Goal: Task Accomplishment & Management: Use online tool/utility

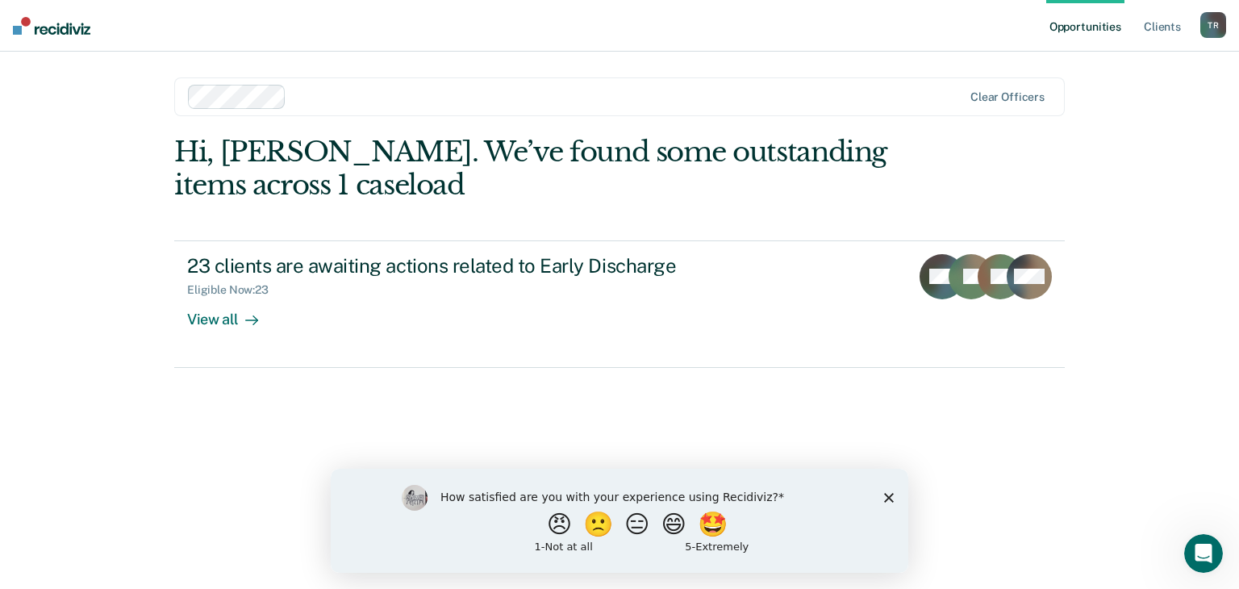
click at [888, 497] on polygon "Close survey" at bounding box center [889, 497] width 10 height 10
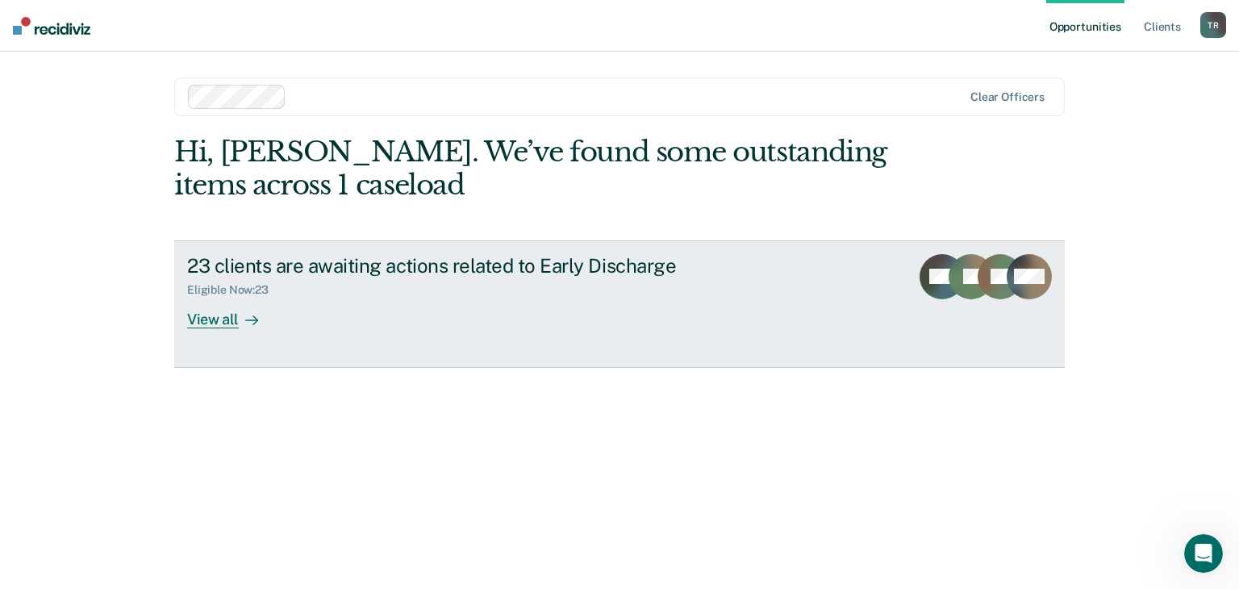
click at [247, 321] on icon at bounding box center [251, 320] width 13 height 13
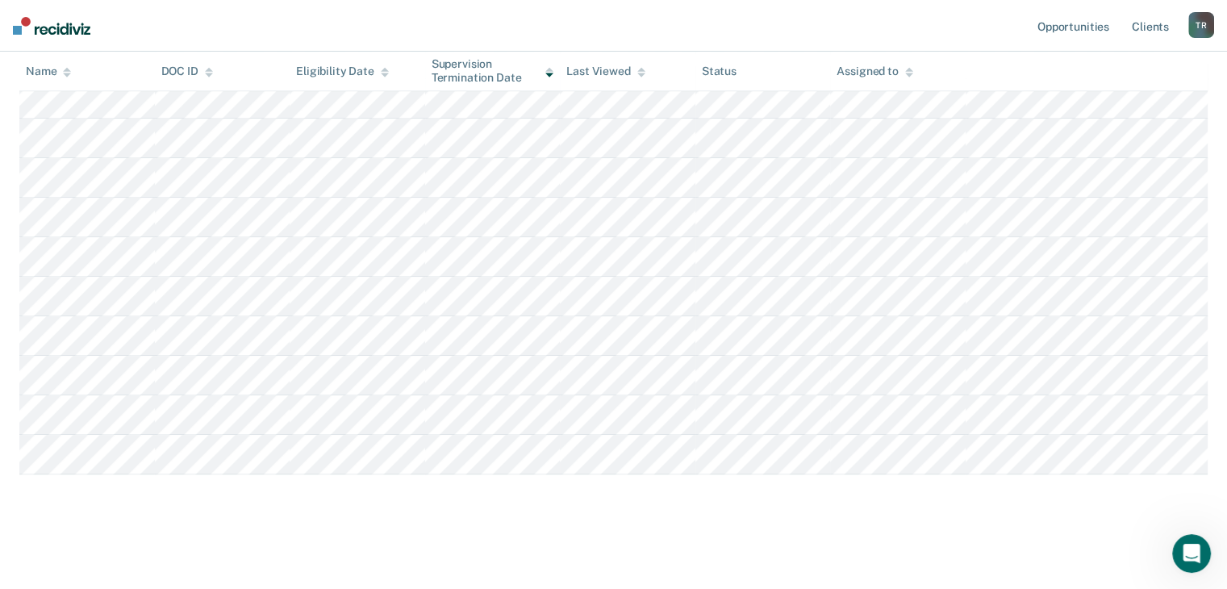
scroll to position [739, 0]
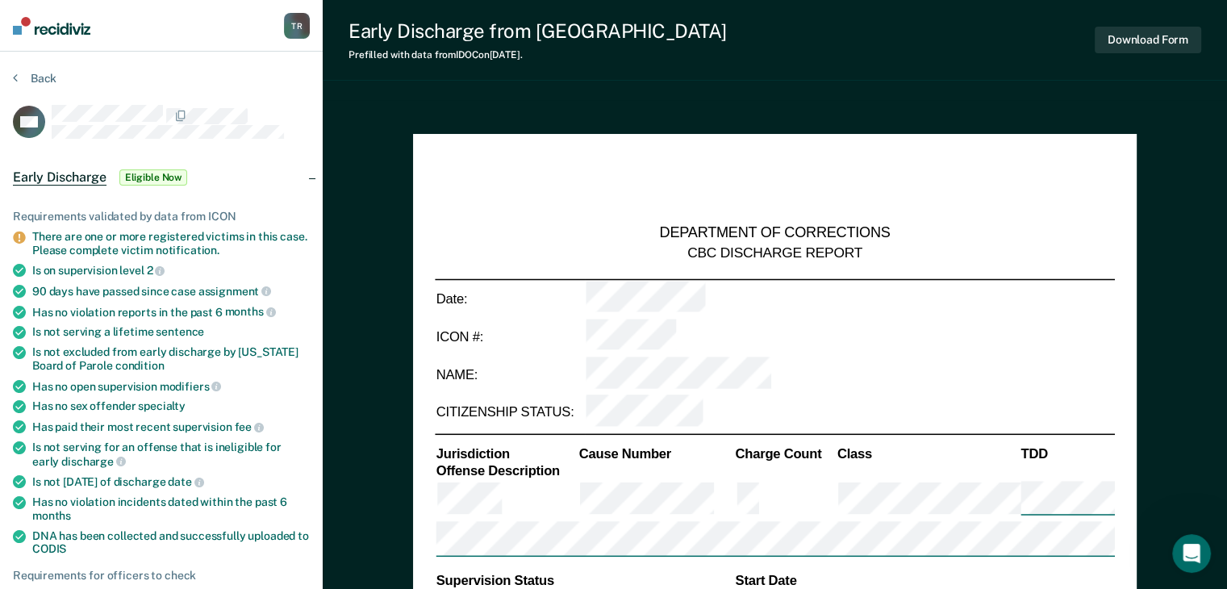
type textarea "x"
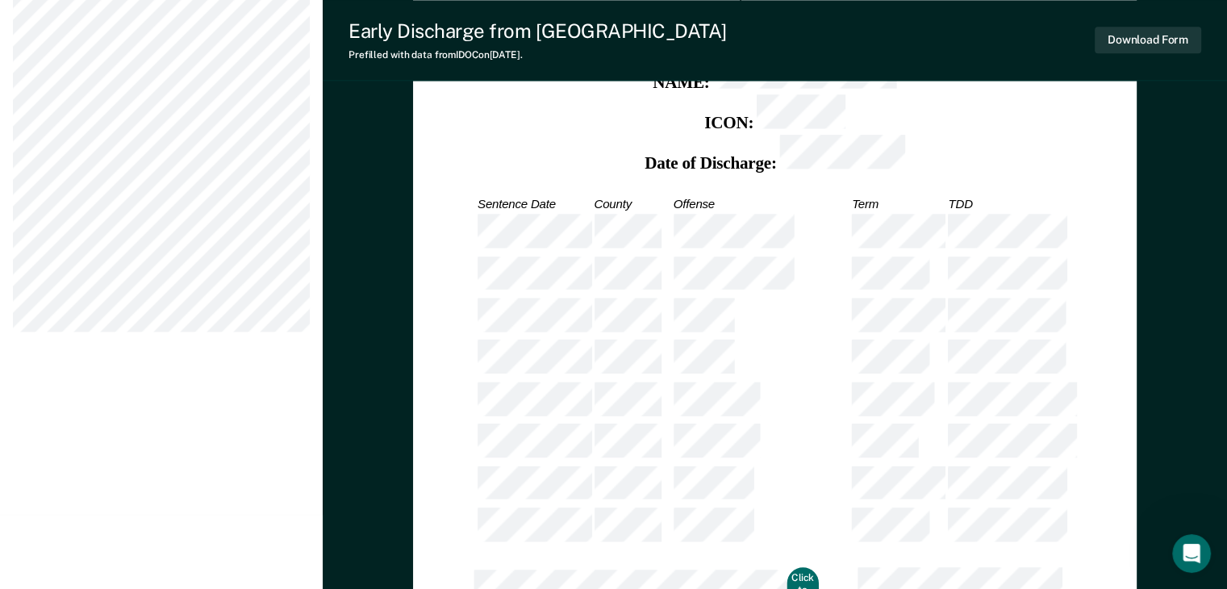
scroll to position [2156, 0]
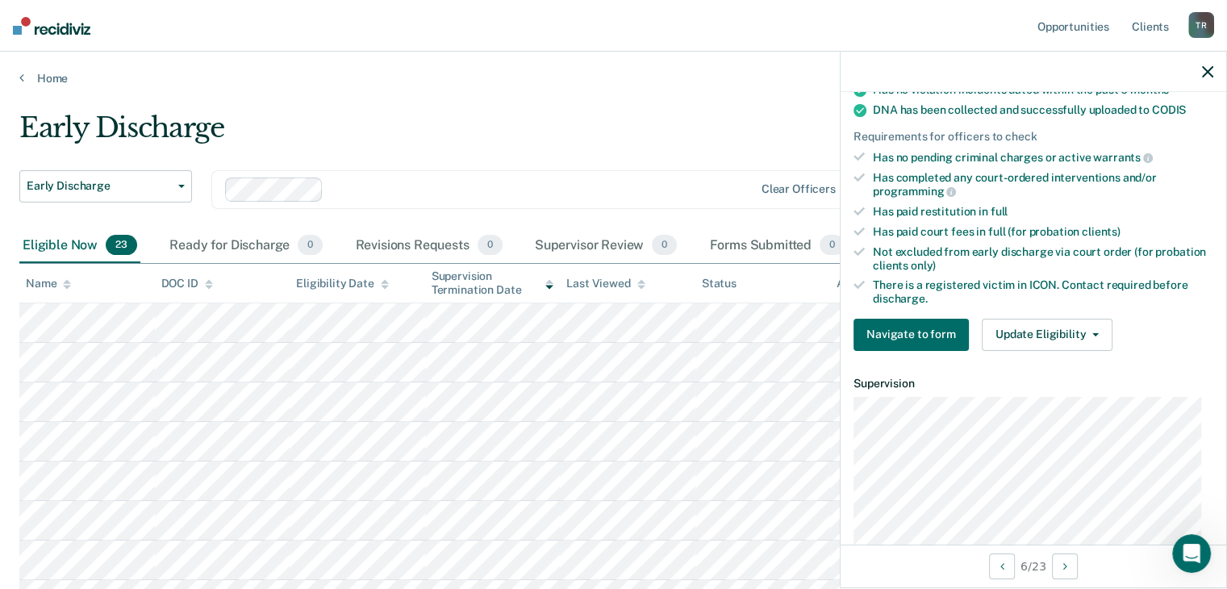
scroll to position [311, 0]
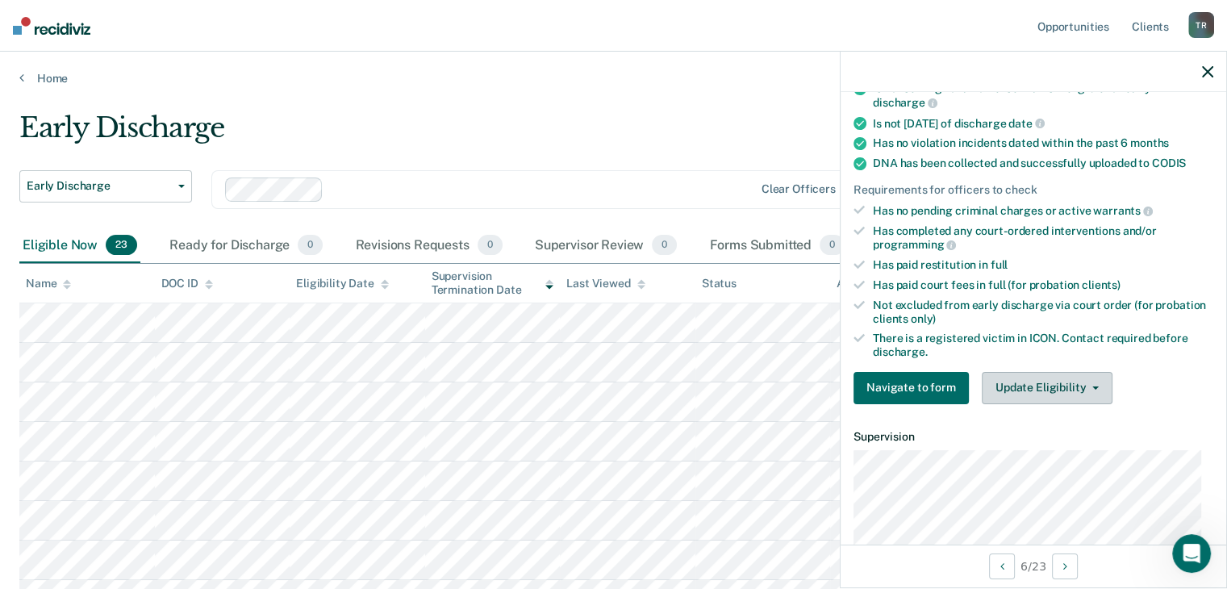
click at [1057, 379] on button "Update Eligibility" at bounding box center [1047, 388] width 131 height 32
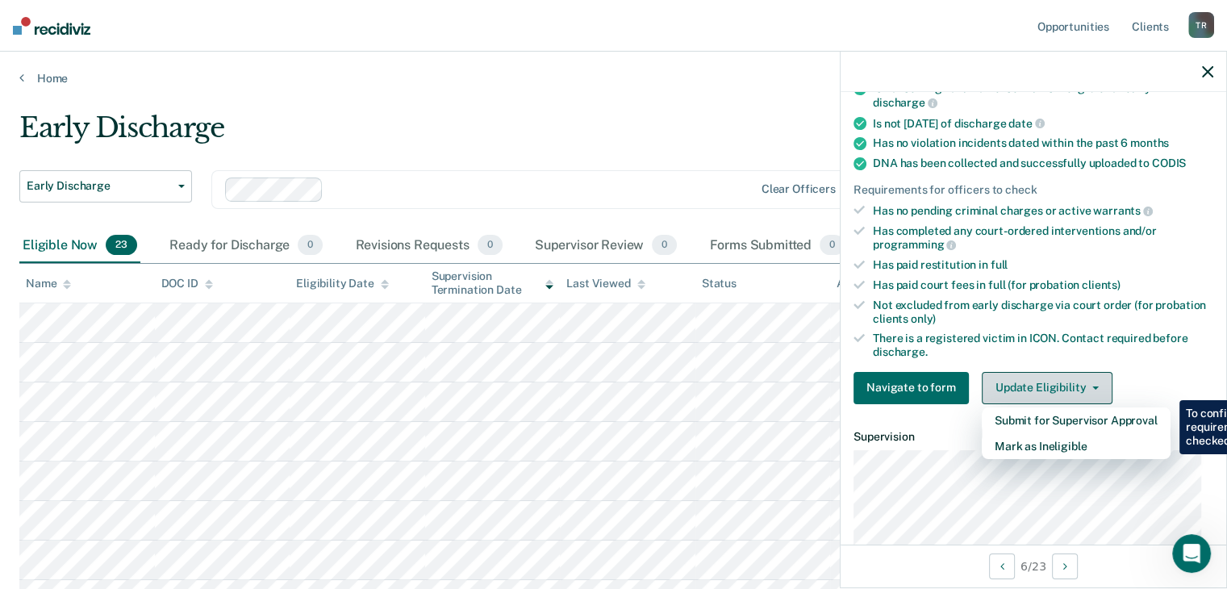
click at [1058, 378] on button "Update Eligibility" at bounding box center [1047, 388] width 131 height 32
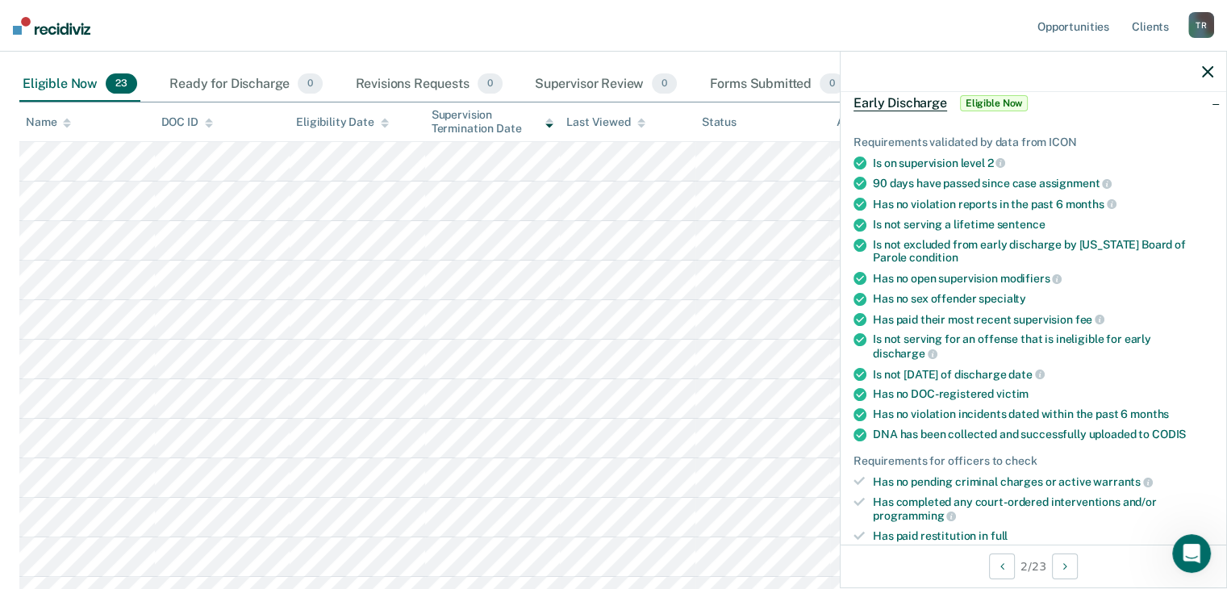
scroll to position [161, 0]
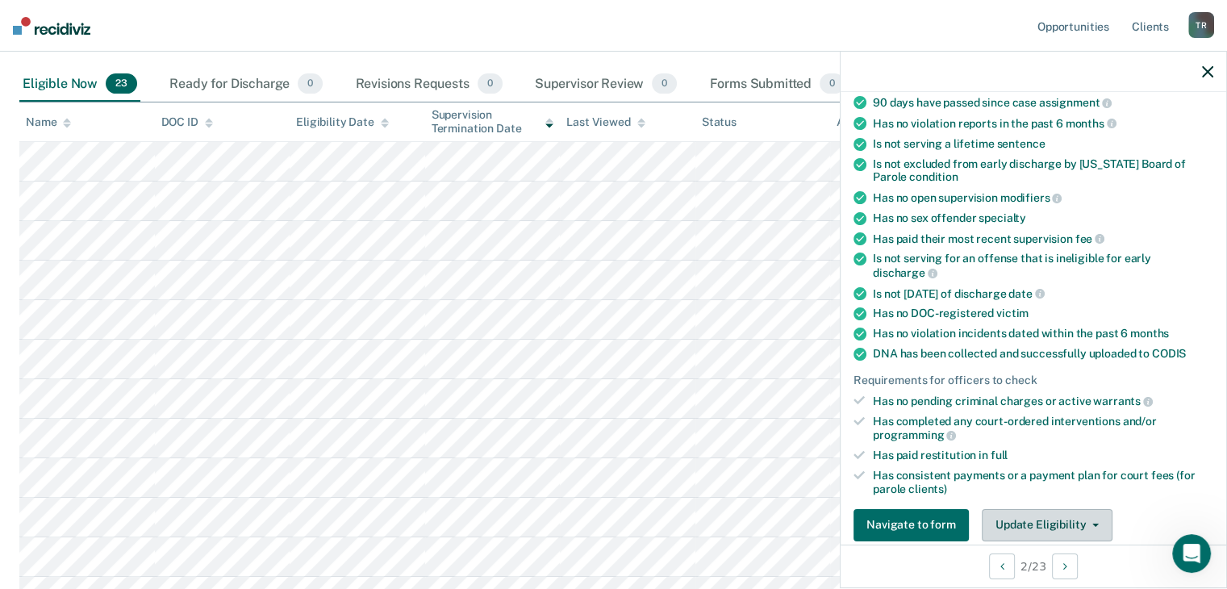
click at [1034, 529] on button "Update Eligibility" at bounding box center [1047, 525] width 131 height 32
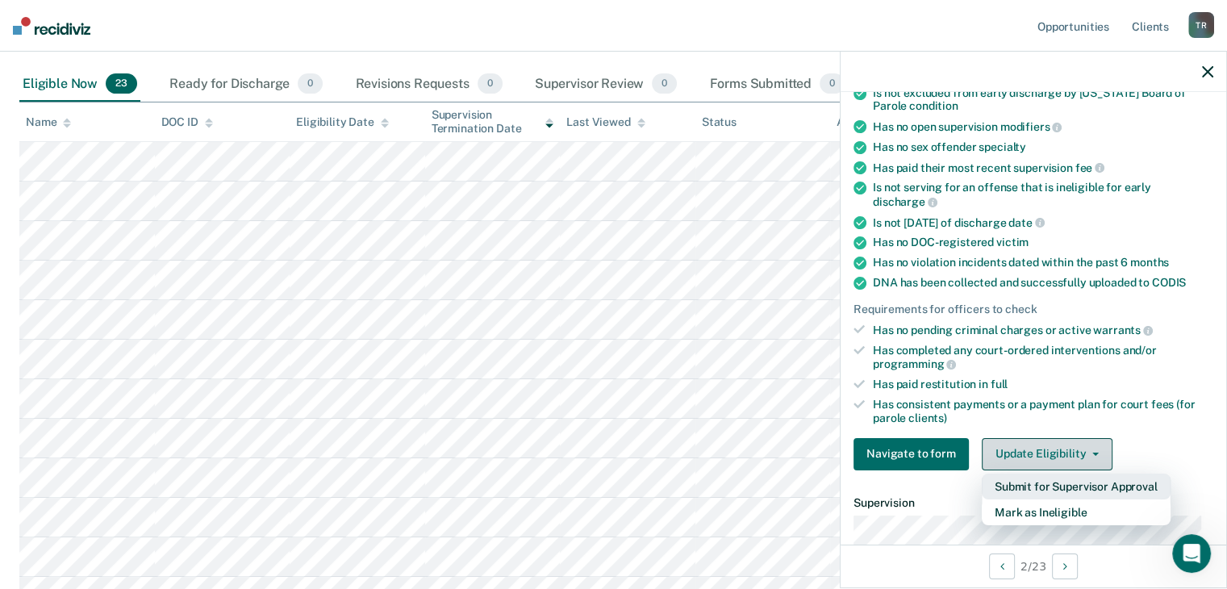
scroll to position [261, 0]
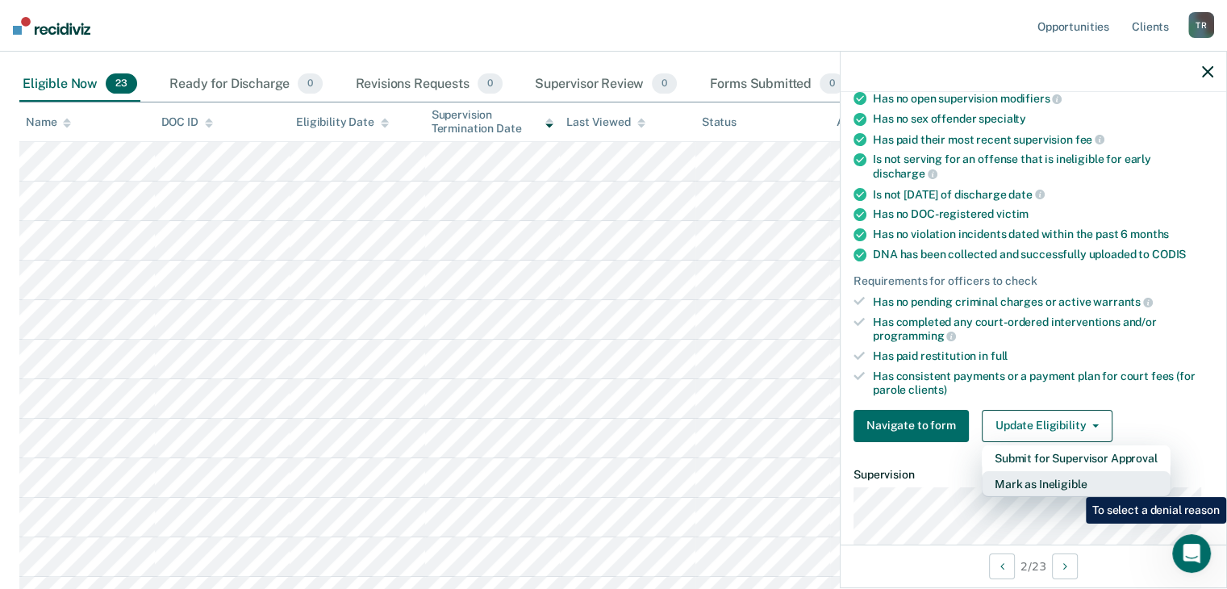
click at [1074, 485] on button "Mark as Ineligible" at bounding box center [1076, 484] width 189 height 26
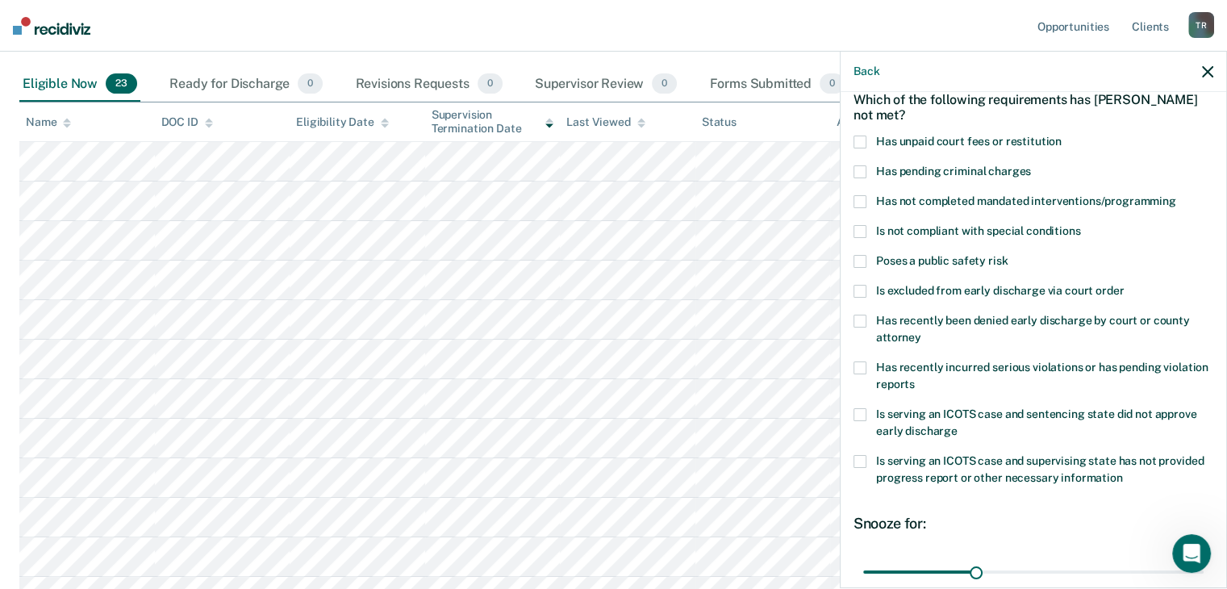
scroll to position [72, 0]
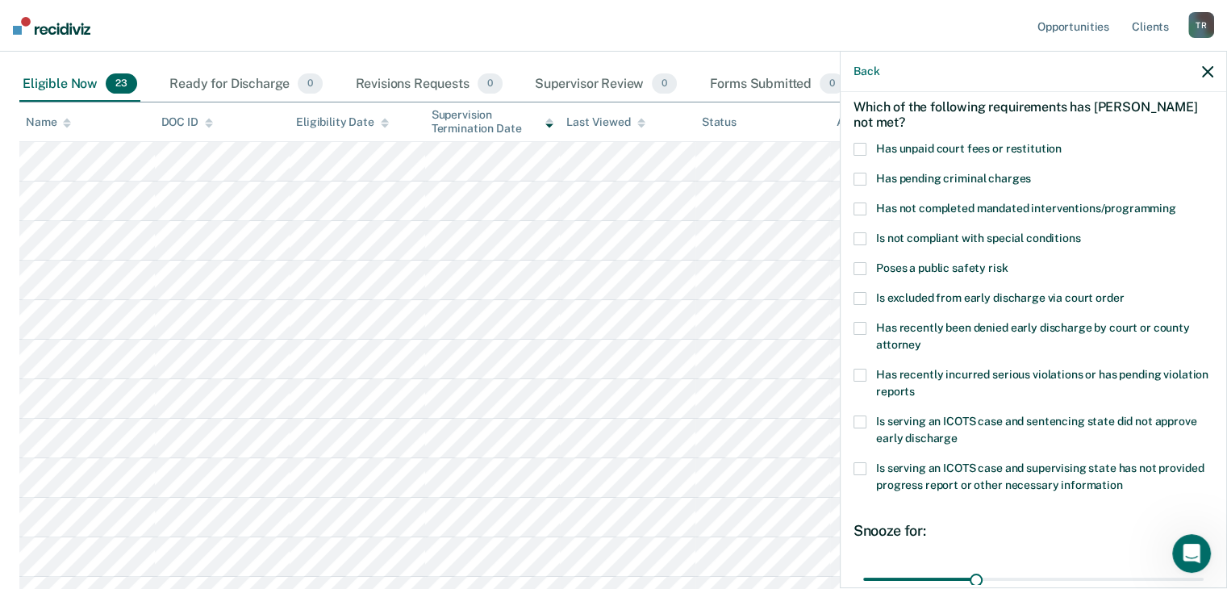
click at [857, 146] on span at bounding box center [860, 149] width 13 height 13
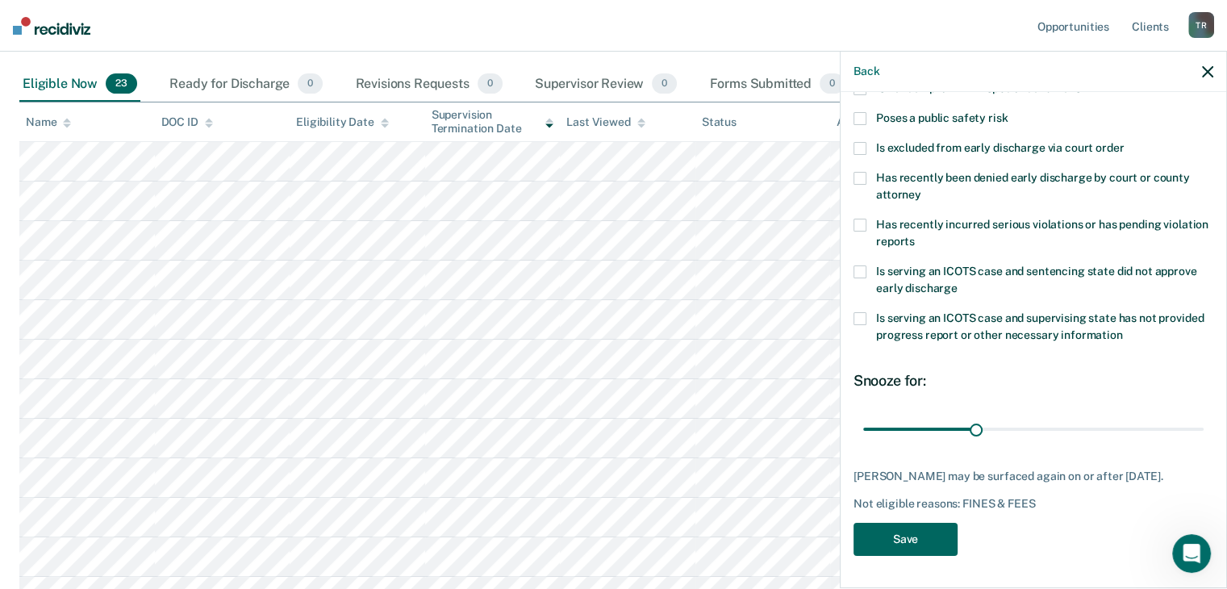
click at [908, 546] on button "Save" at bounding box center [906, 539] width 104 height 33
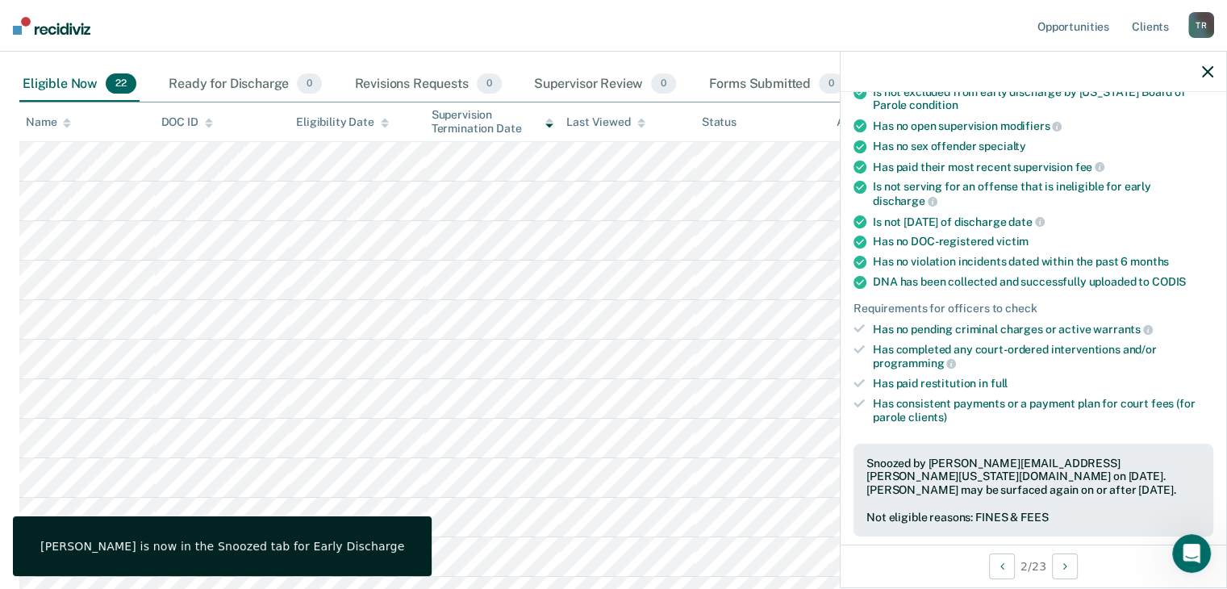
scroll to position [0, 0]
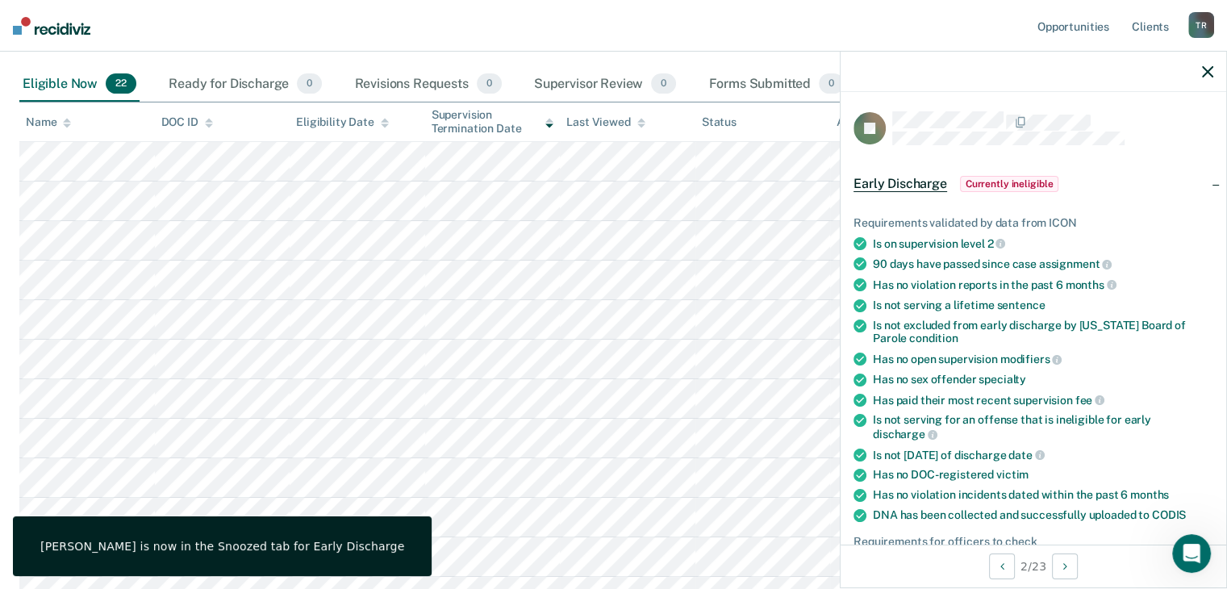
click at [1203, 75] on icon "button" at bounding box center [1207, 71] width 11 height 11
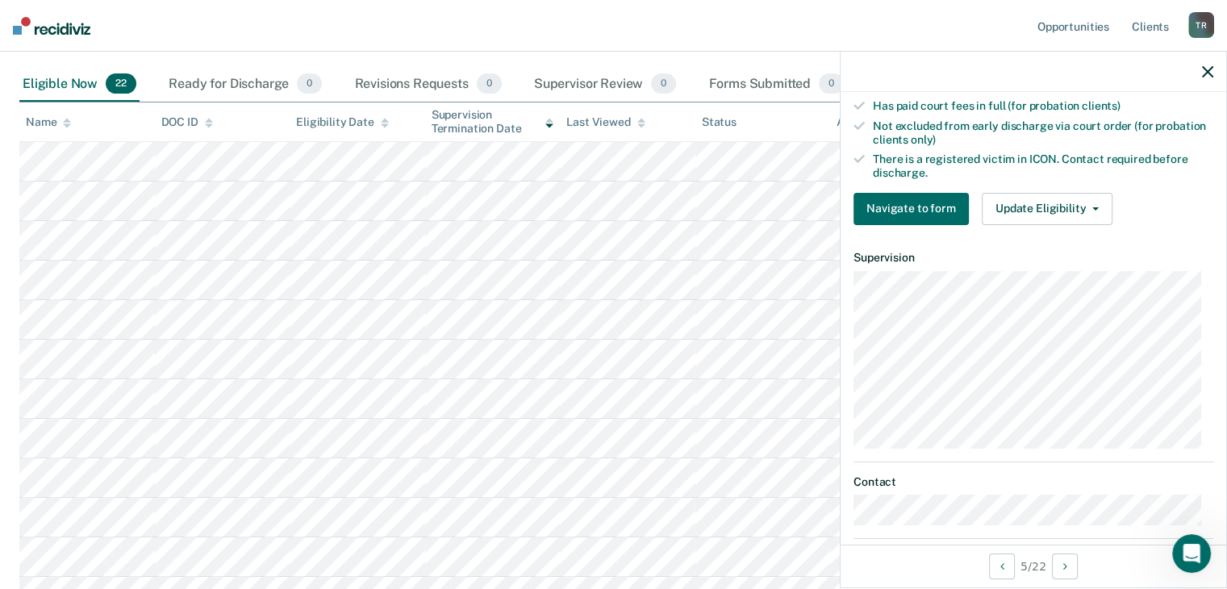
scroll to position [454, 0]
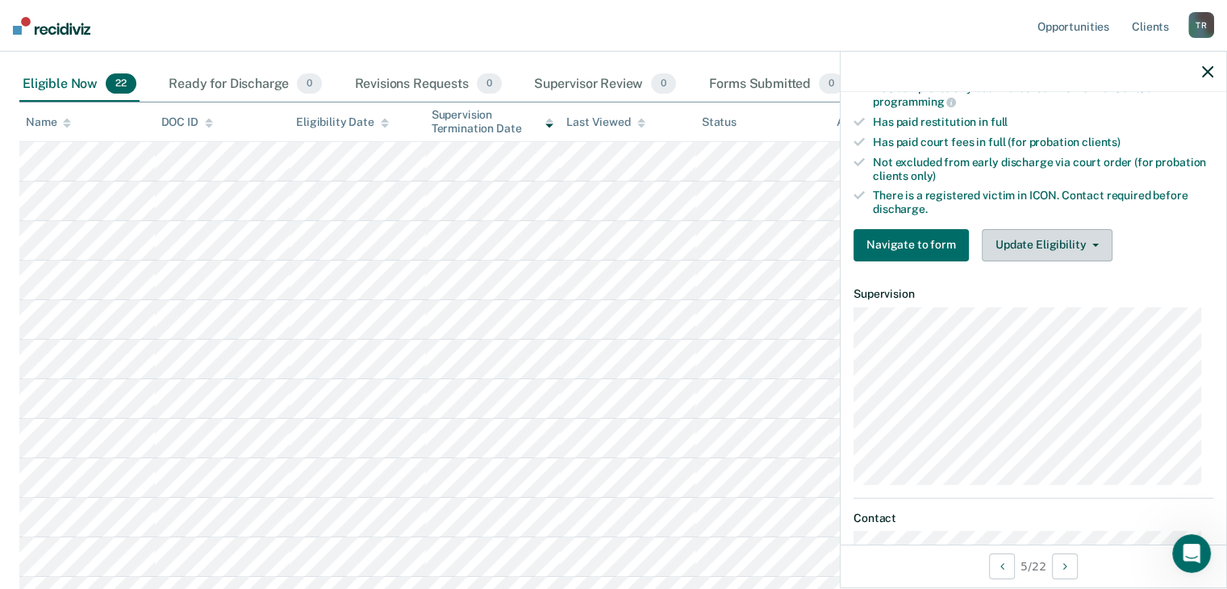
click at [1059, 240] on button "Update Eligibility" at bounding box center [1047, 245] width 131 height 32
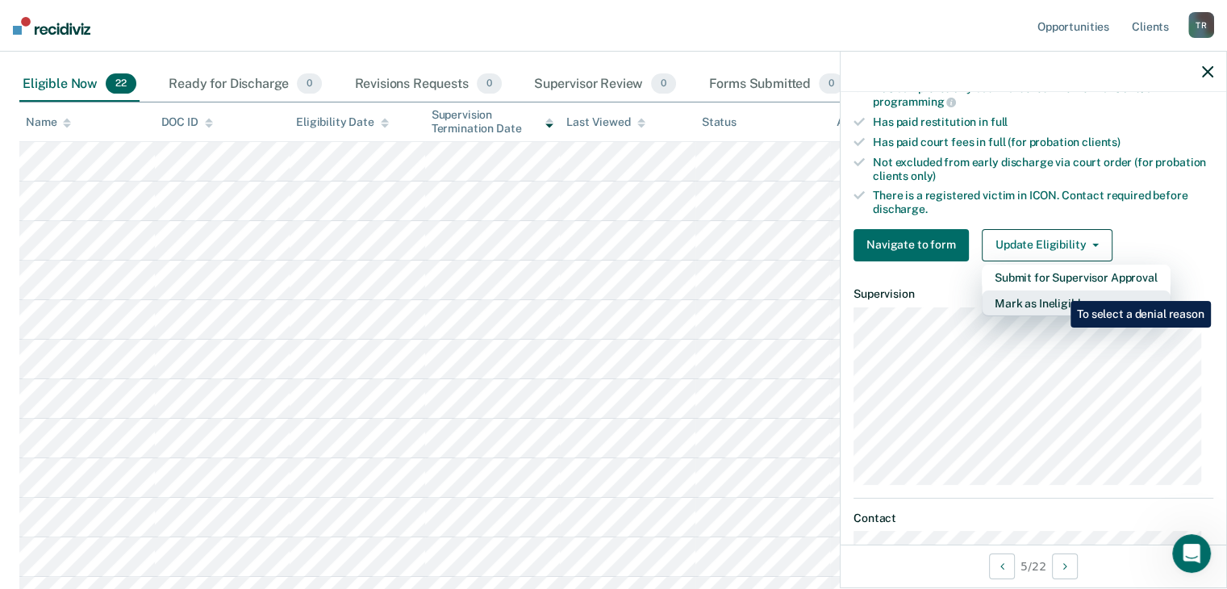
click at [1056, 294] on button "Mark as Ineligible" at bounding box center [1076, 303] width 189 height 26
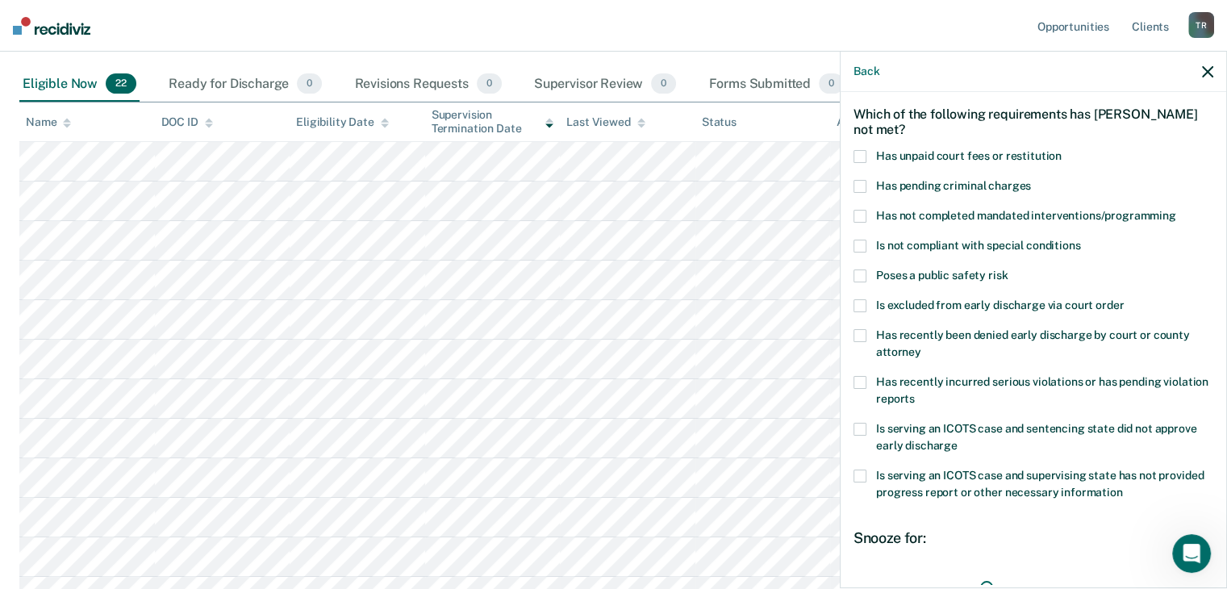
scroll to position [0, 0]
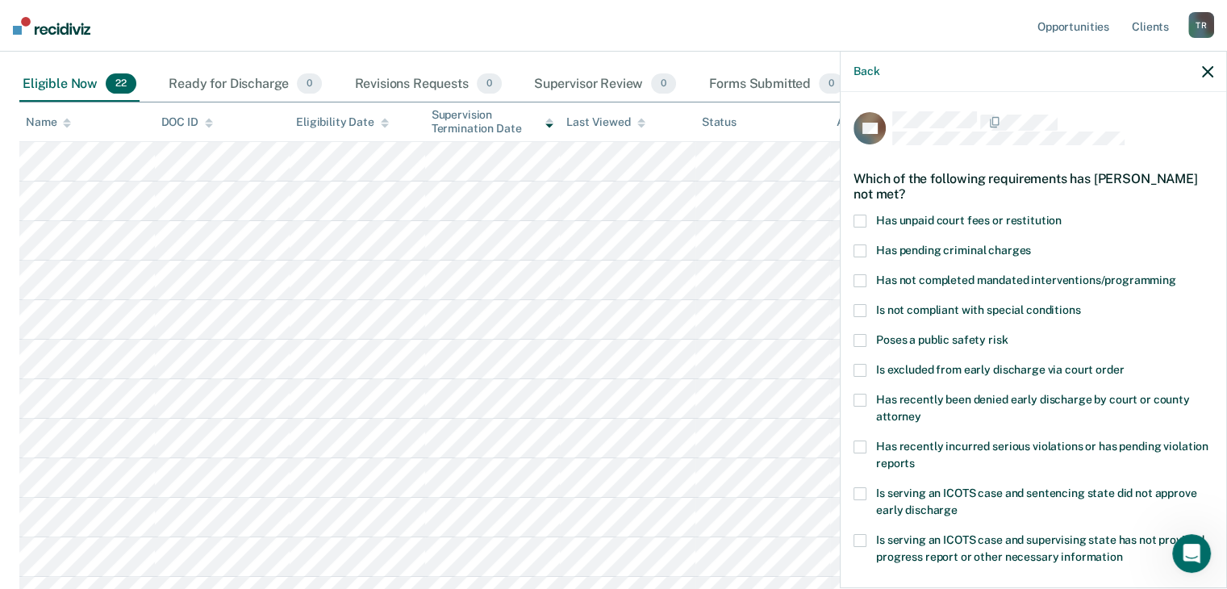
click at [875, 219] on label "Has unpaid court fees or restitution" at bounding box center [1034, 223] width 360 height 17
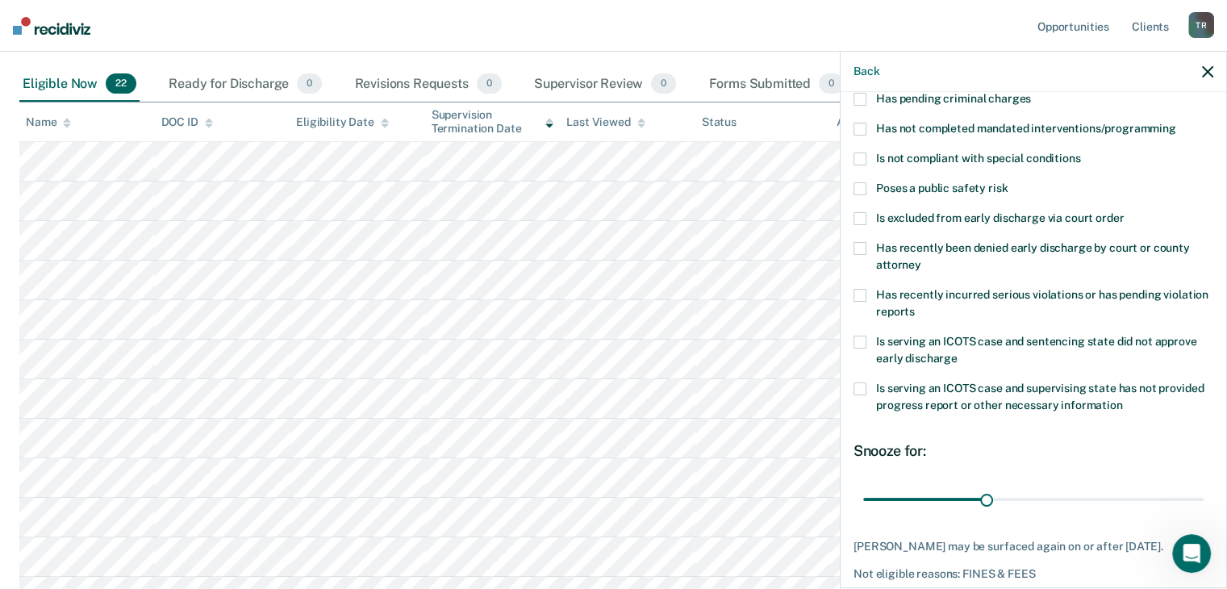
scroll to position [219, 0]
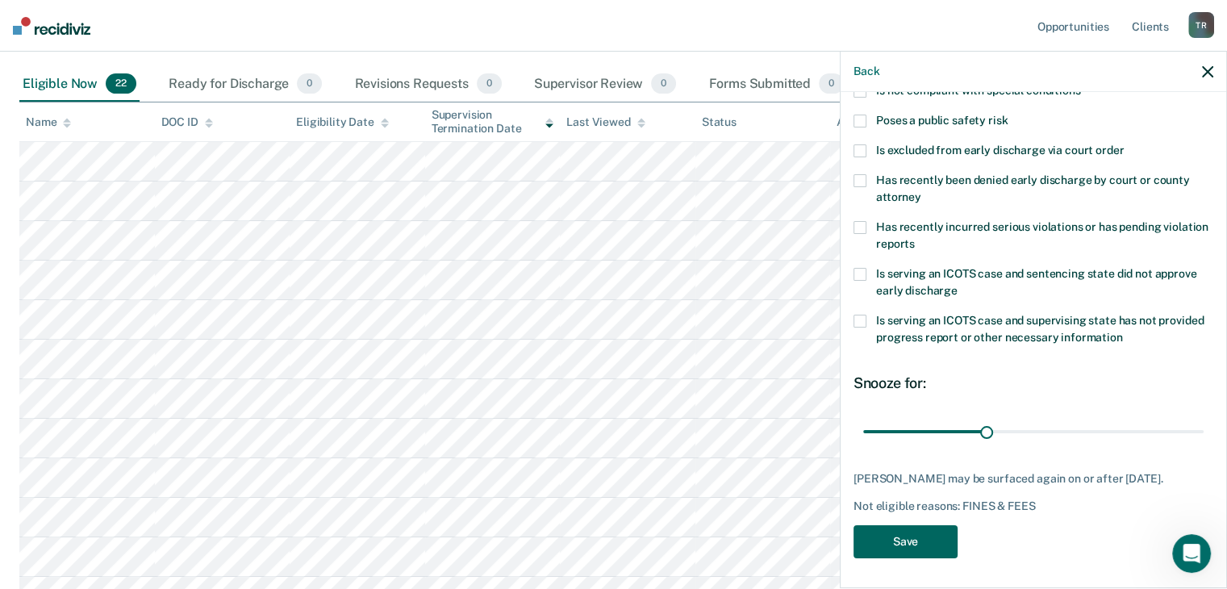
click at [903, 551] on button "Save" at bounding box center [906, 541] width 104 height 33
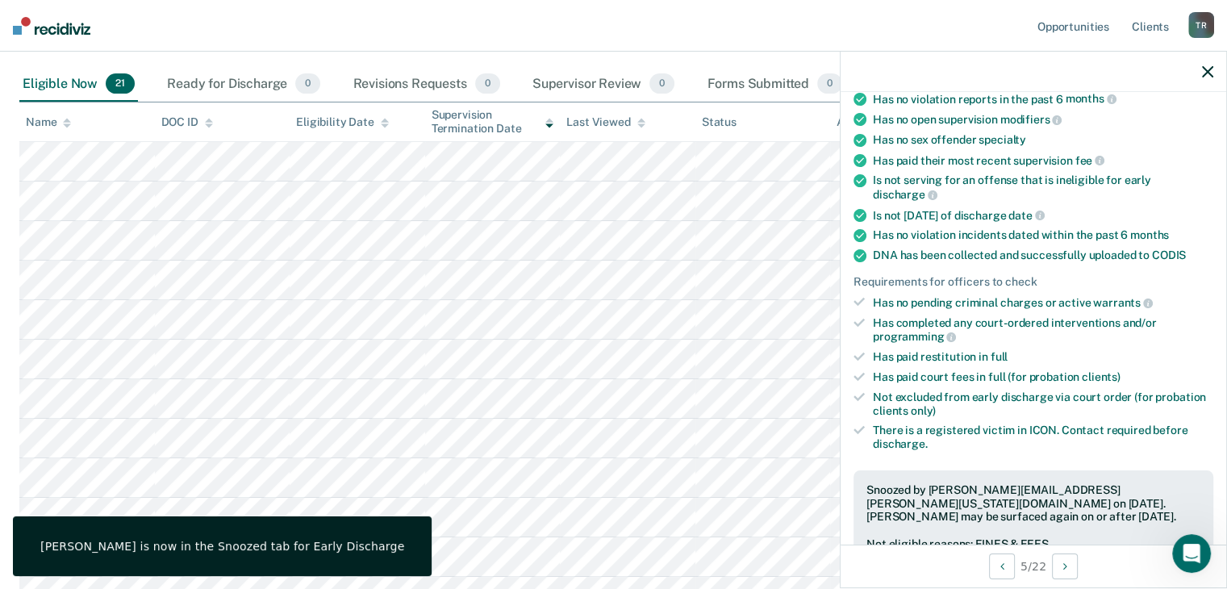
click at [1214, 70] on div at bounding box center [1034, 72] width 386 height 40
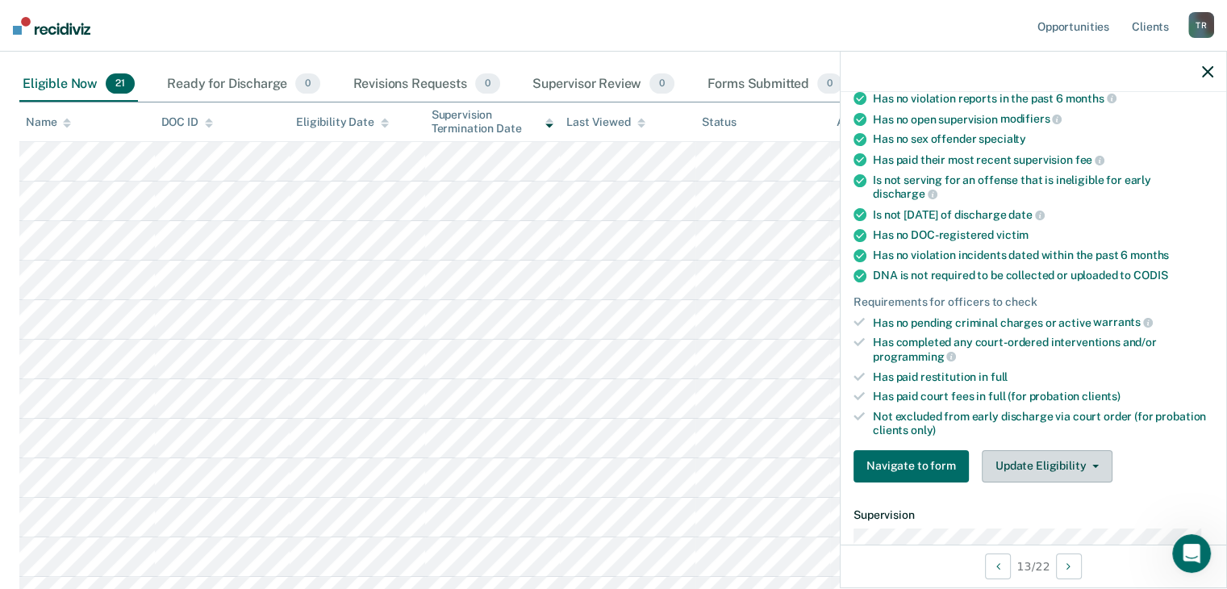
click at [1033, 450] on button "Update Eligibility" at bounding box center [1047, 466] width 131 height 32
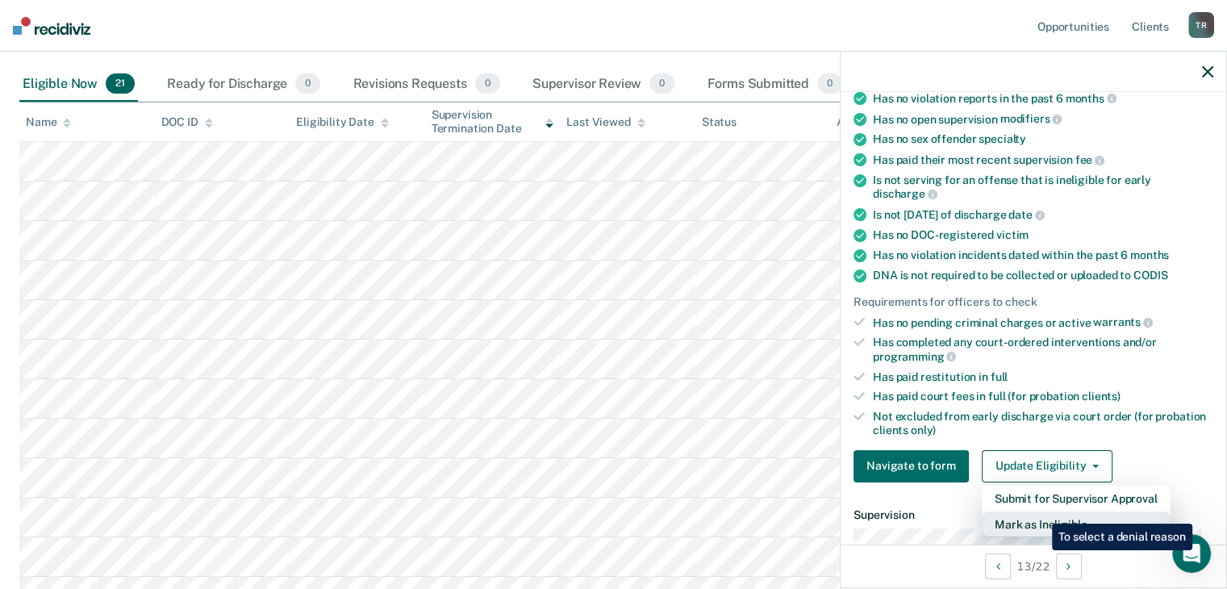
click at [1040, 512] on button "Mark as Ineligible" at bounding box center [1076, 525] width 189 height 26
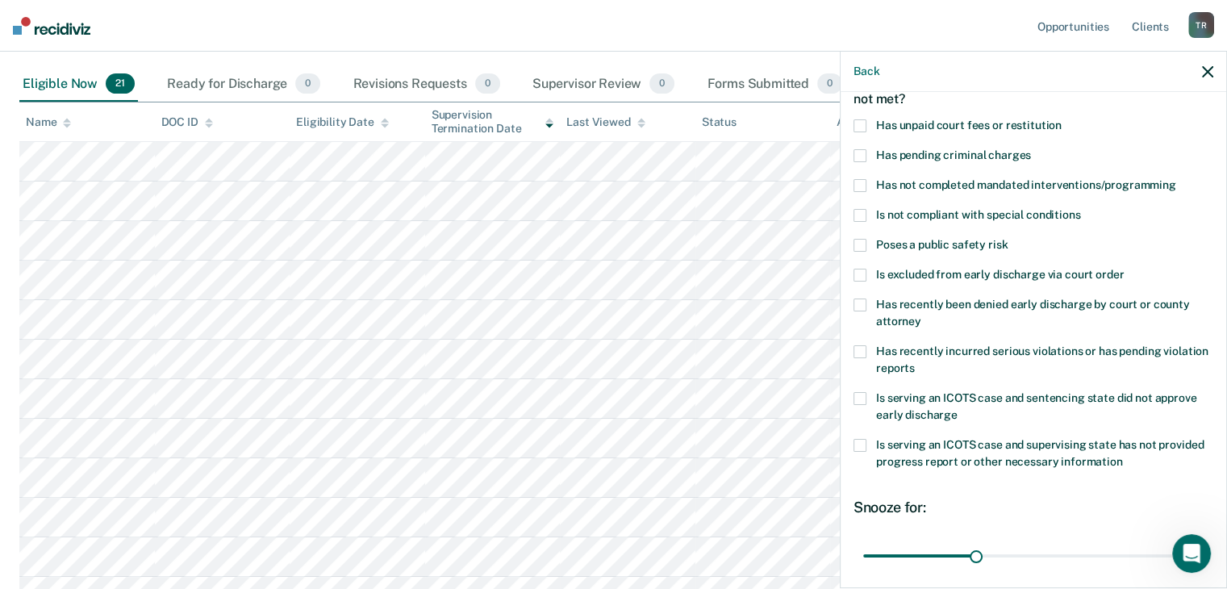
scroll to position [0, 0]
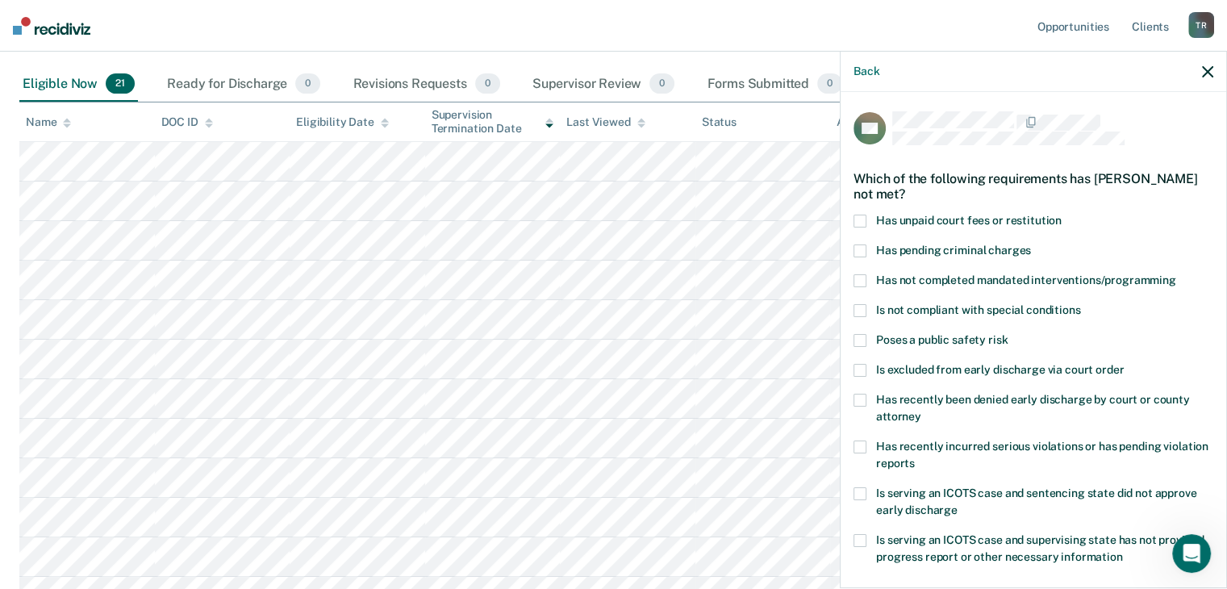
click at [859, 219] on span at bounding box center [860, 221] width 13 height 13
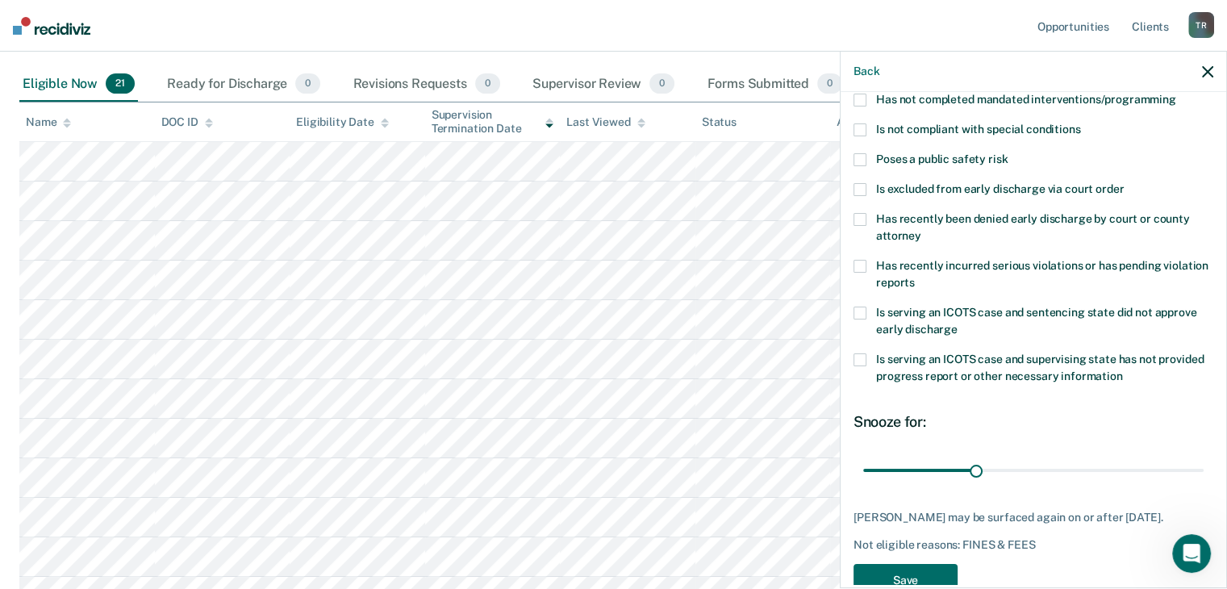
scroll to position [233, 0]
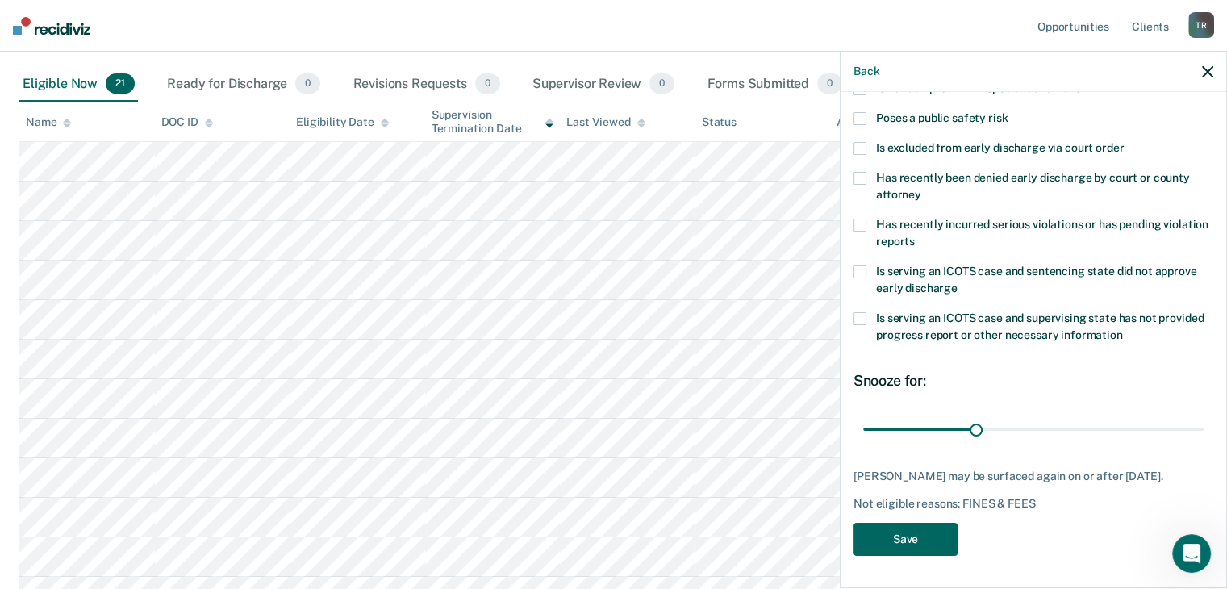
click at [904, 540] on button "Save" at bounding box center [906, 539] width 104 height 33
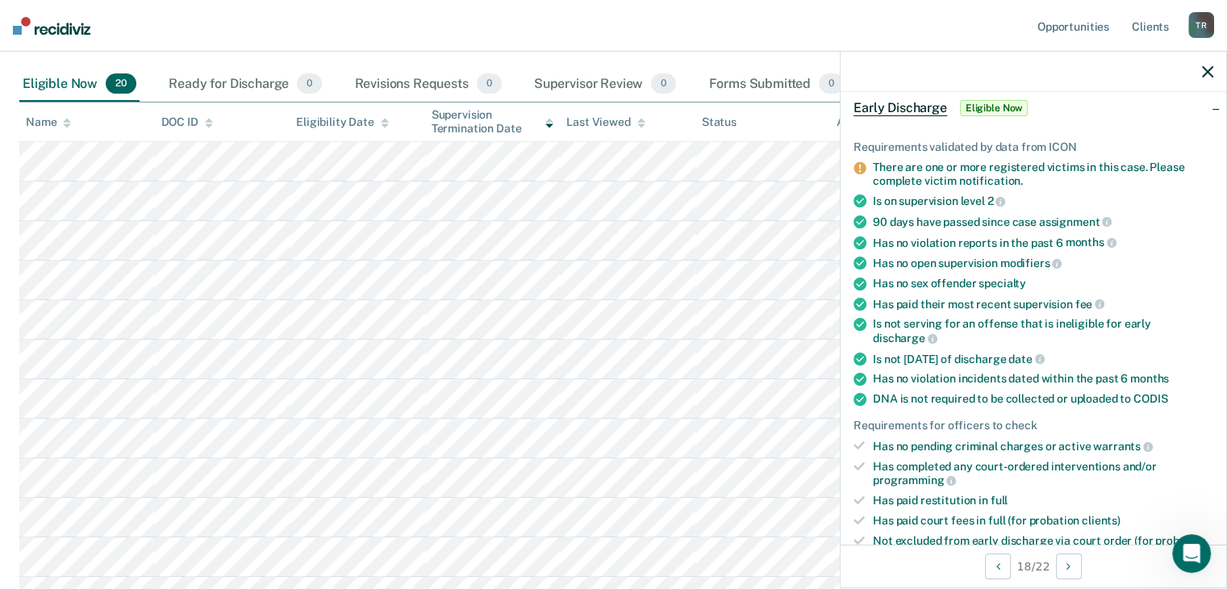
scroll to position [323, 0]
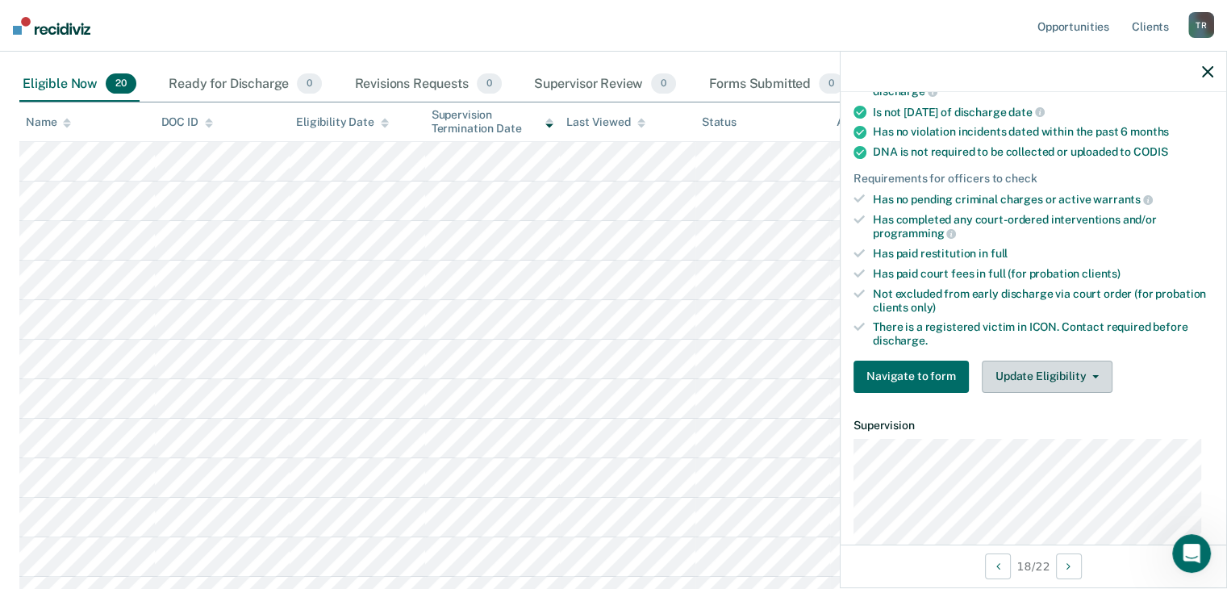
click at [1106, 372] on button "Update Eligibility" at bounding box center [1047, 377] width 131 height 32
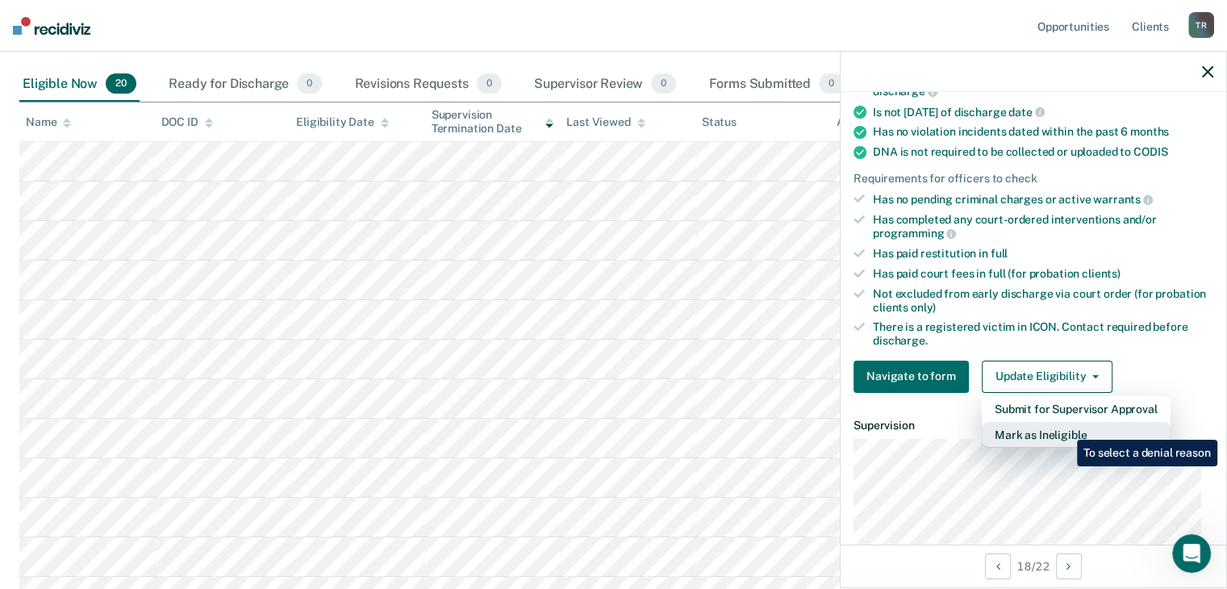
click at [1065, 428] on button "Mark as Ineligible" at bounding box center [1076, 435] width 189 height 26
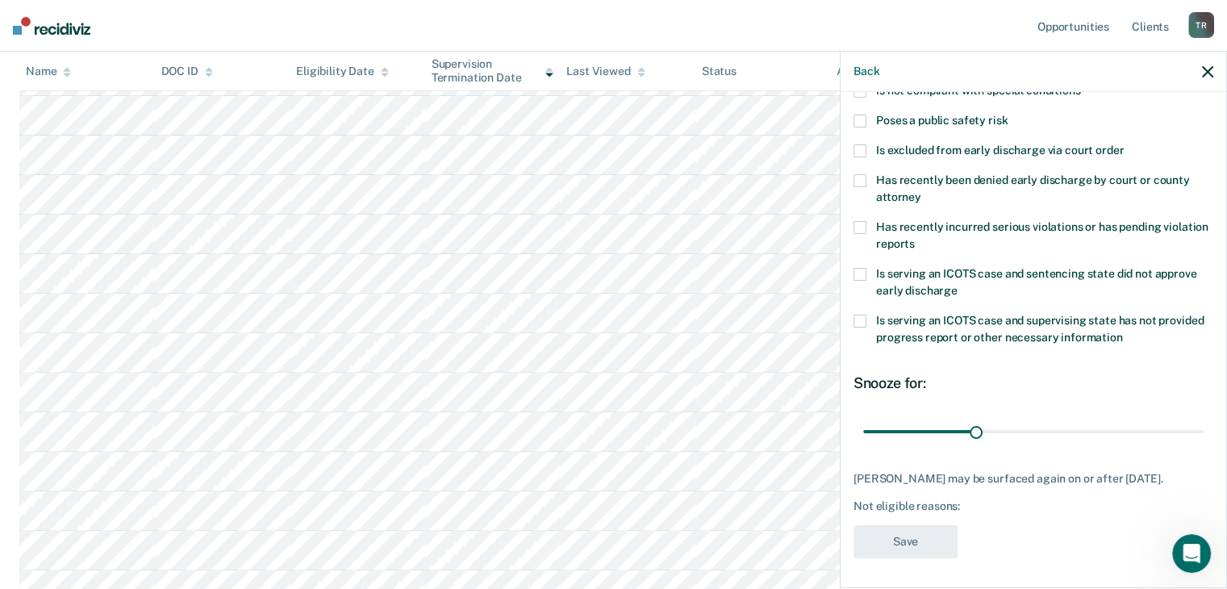
scroll to position [219, 0]
drag, startPoint x: 974, startPoint y: 432, endPoint x: 1077, endPoint y: 427, distance: 103.4
type input "60"
click at [1077, 427] on input "range" at bounding box center [1033, 432] width 341 height 28
click at [1199, 73] on div "Back" at bounding box center [1034, 72] width 386 height 40
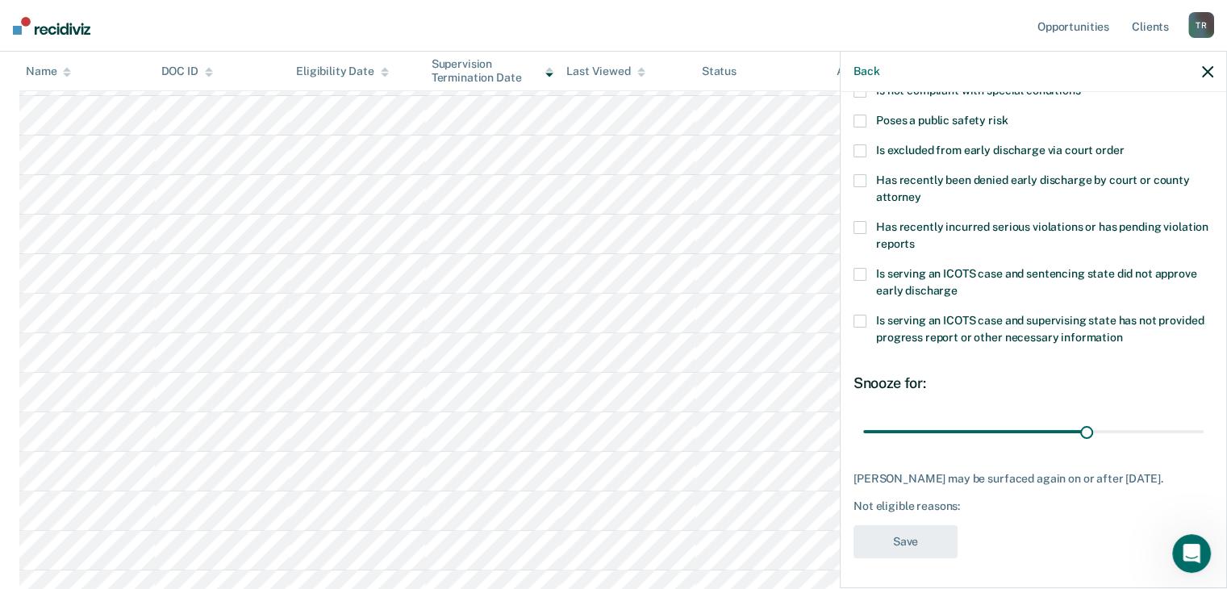
click at [1203, 73] on icon "button" at bounding box center [1207, 71] width 11 height 11
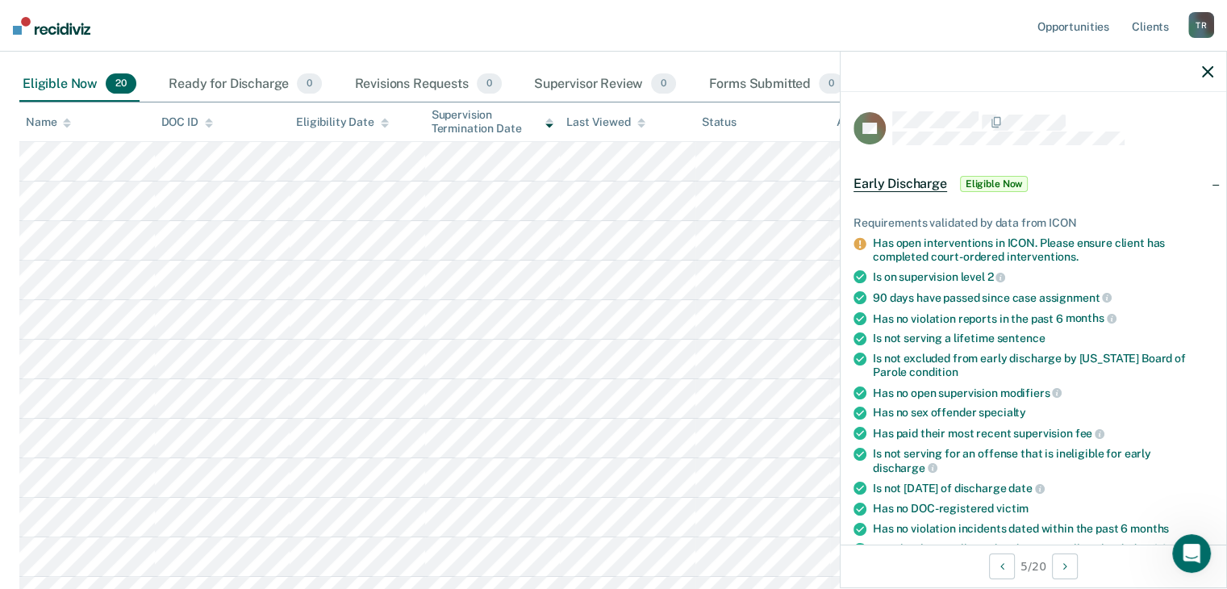
scroll to position [484, 0]
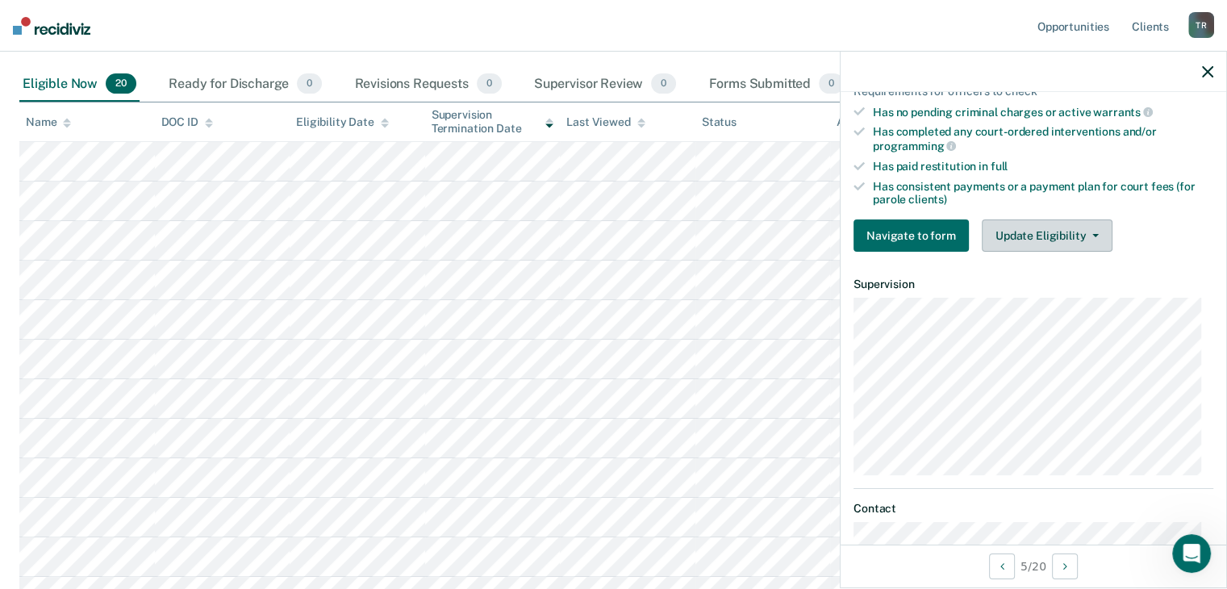
click at [1085, 232] on button "Update Eligibility" at bounding box center [1047, 235] width 131 height 32
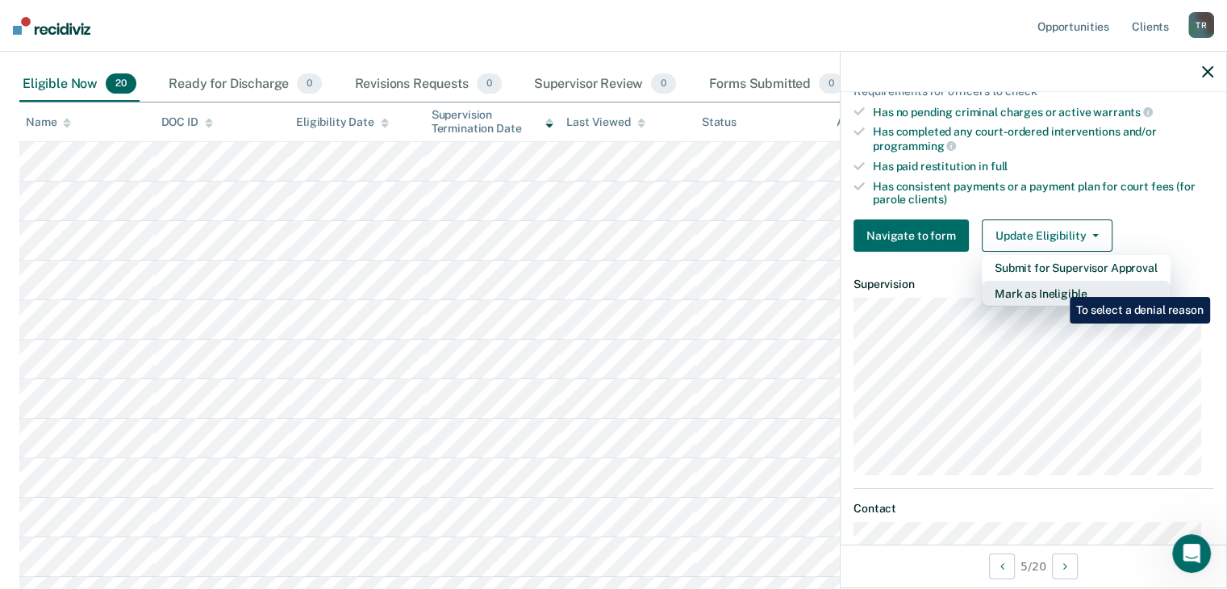
click at [1058, 285] on button "Mark as Ineligible" at bounding box center [1076, 294] width 189 height 26
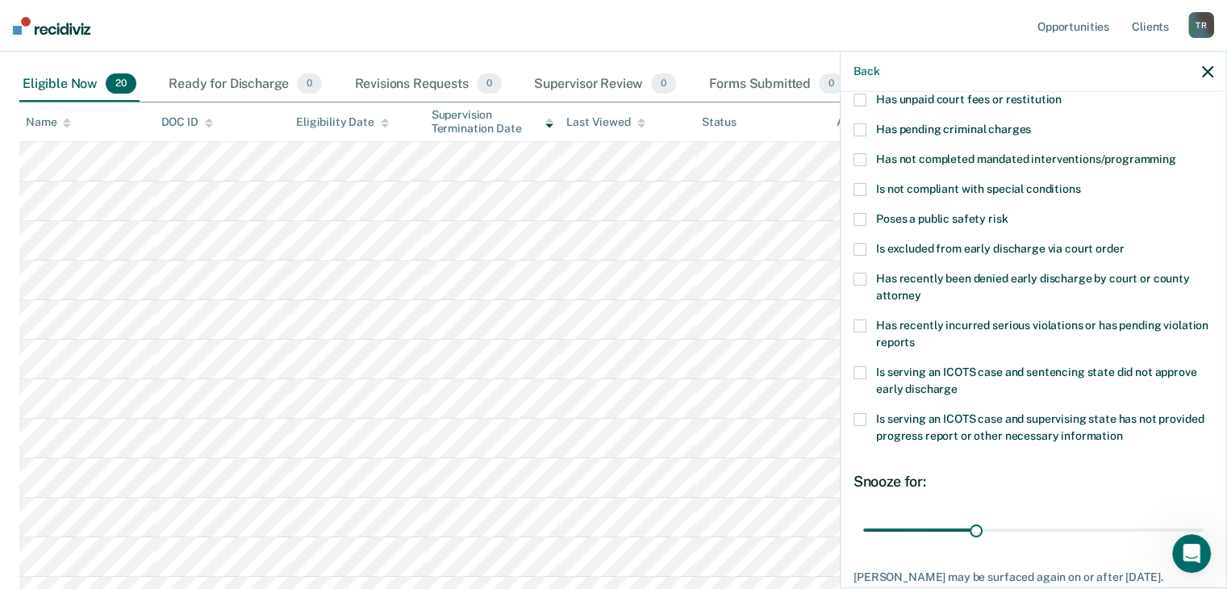
scroll to position [0, 0]
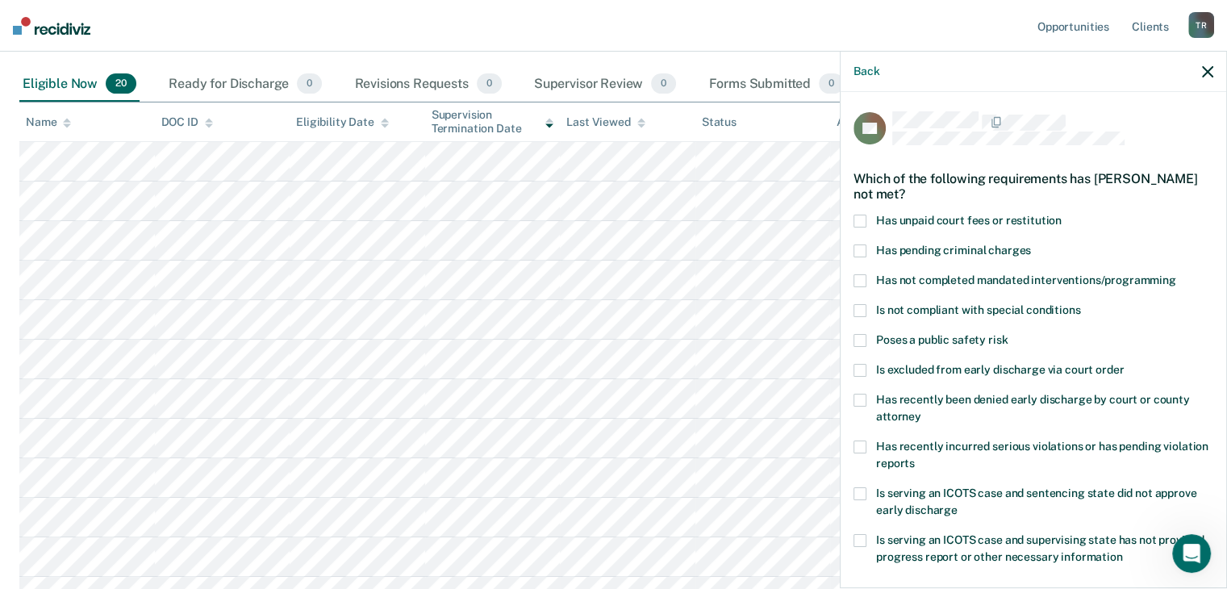
click at [888, 220] on span "Has unpaid court fees or restitution" at bounding box center [969, 220] width 186 height 13
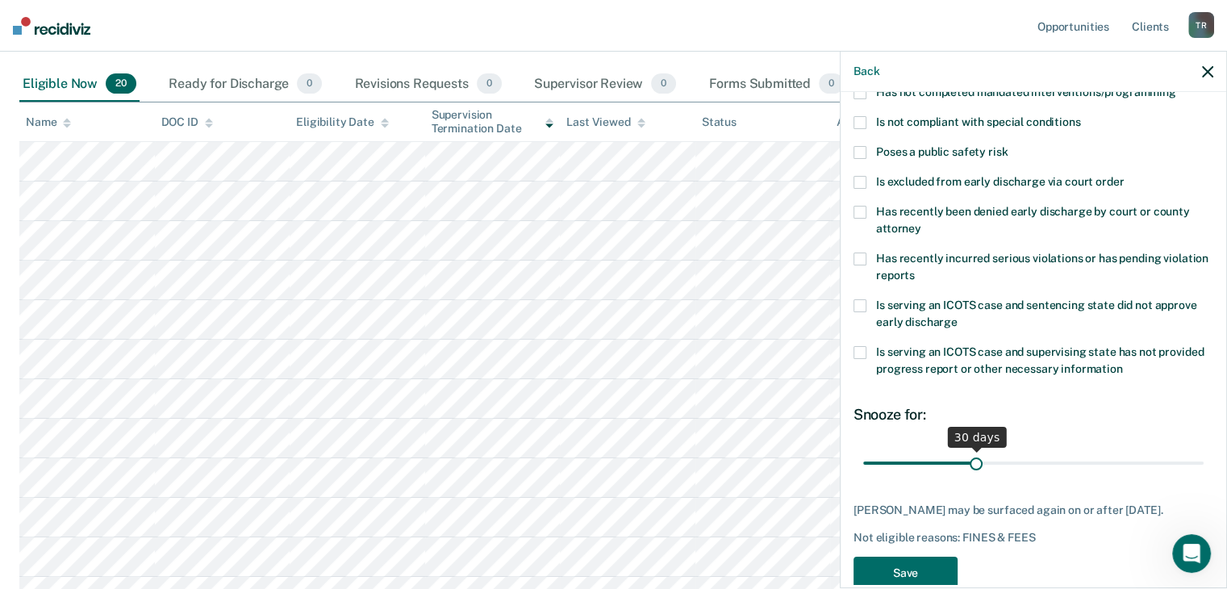
scroll to position [219, 0]
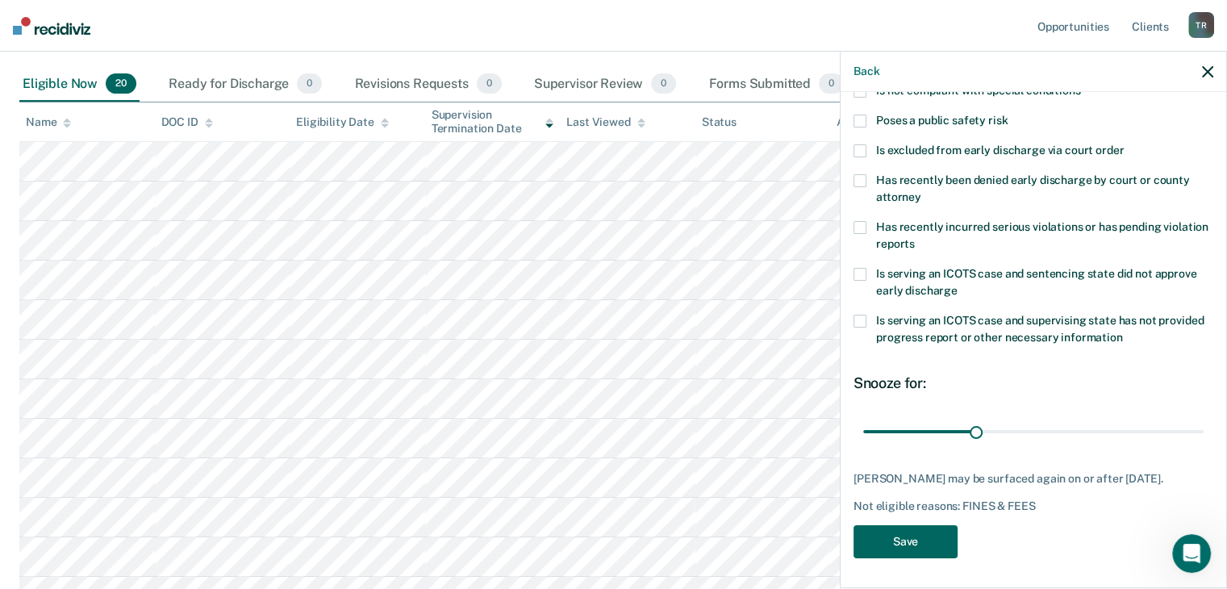
click at [930, 545] on button "Save" at bounding box center [906, 541] width 104 height 33
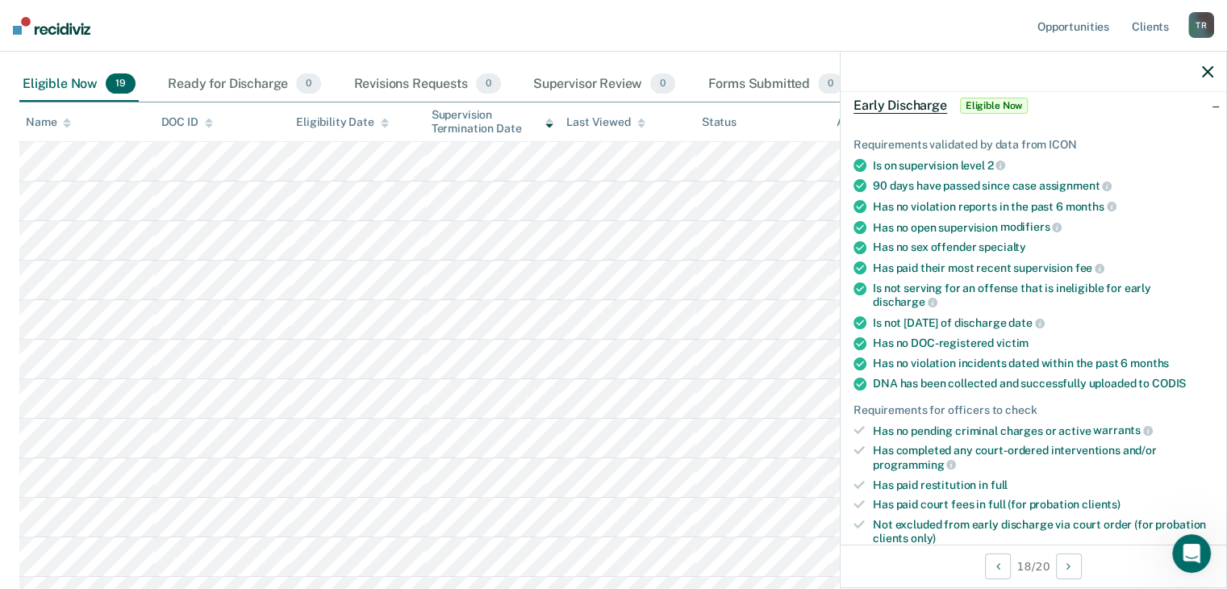
scroll to position [0, 0]
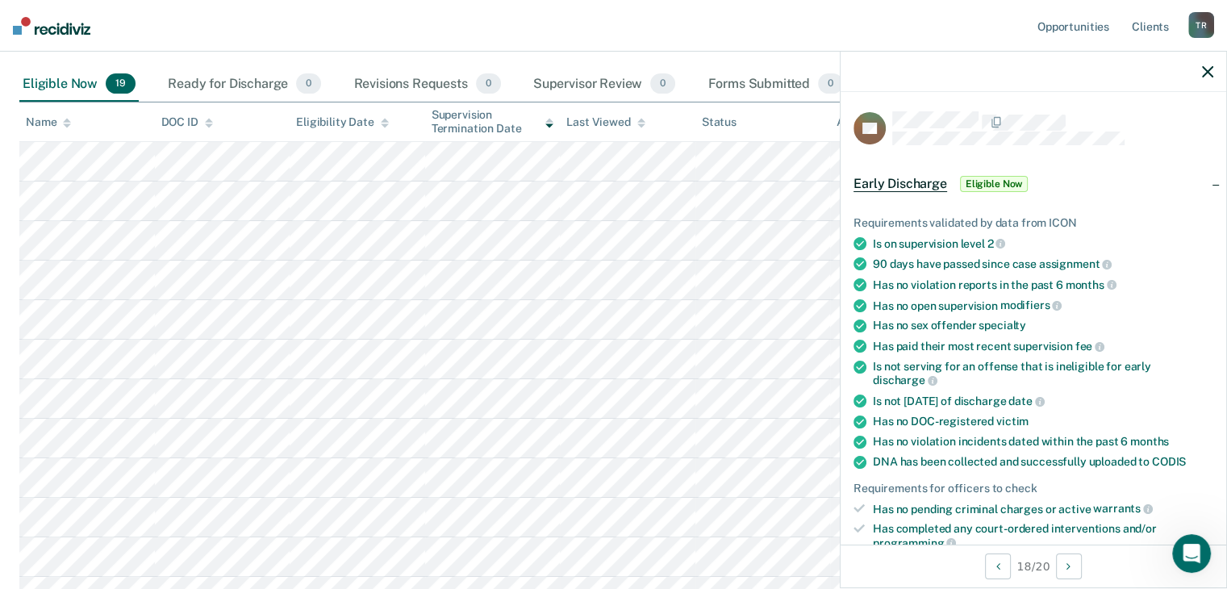
click at [1219, 69] on div at bounding box center [1034, 72] width 386 height 40
click at [1197, 71] on div at bounding box center [1034, 72] width 386 height 40
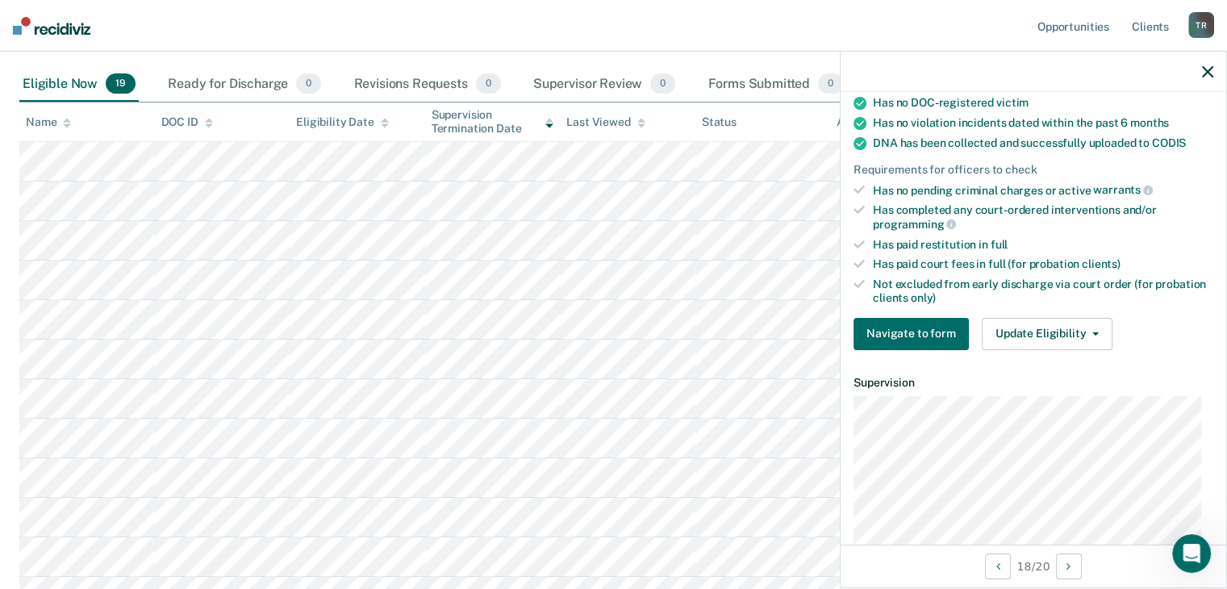
scroll to position [484, 0]
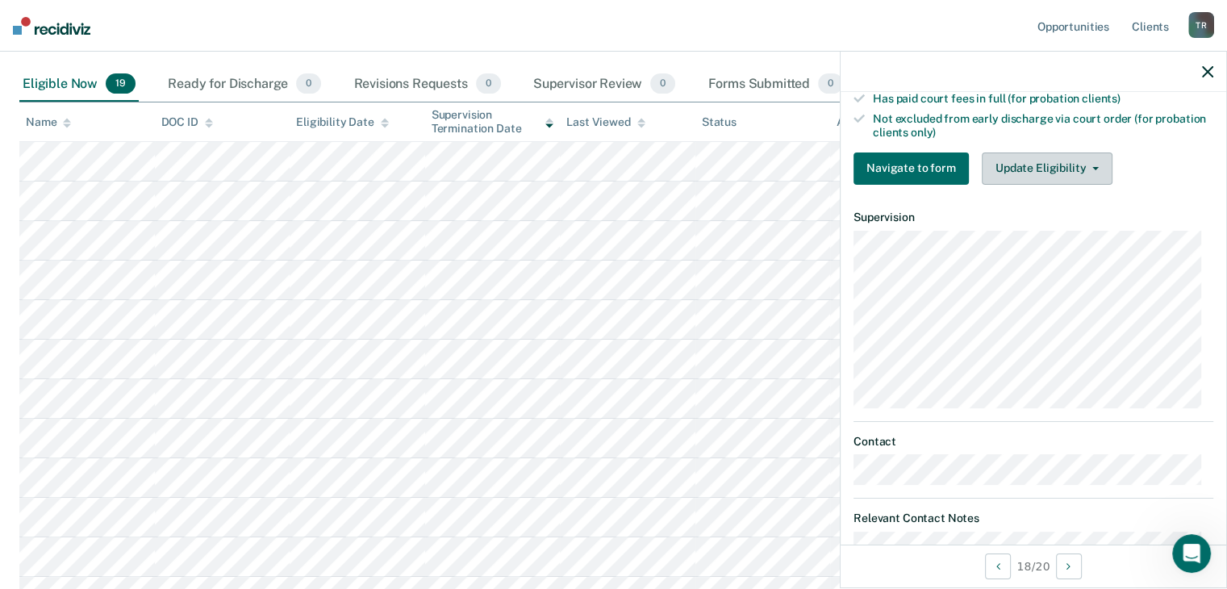
click at [1069, 169] on button "Update Eligibility" at bounding box center [1047, 169] width 131 height 32
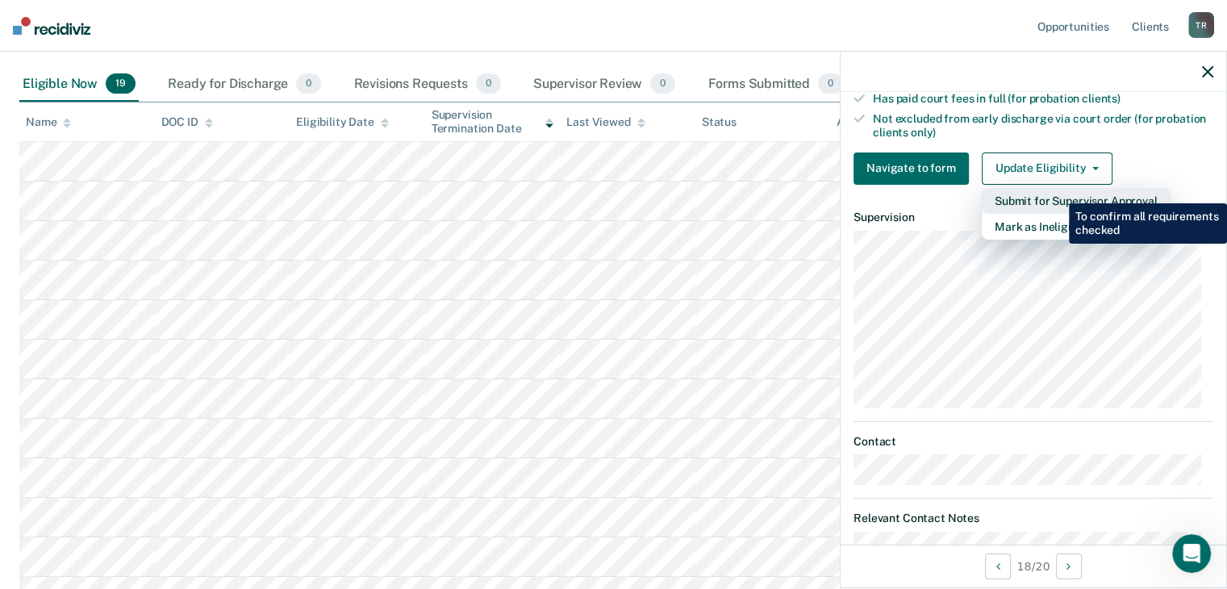
click at [1057, 191] on button "Submit for Supervisor Approval" at bounding box center [1076, 201] width 189 height 26
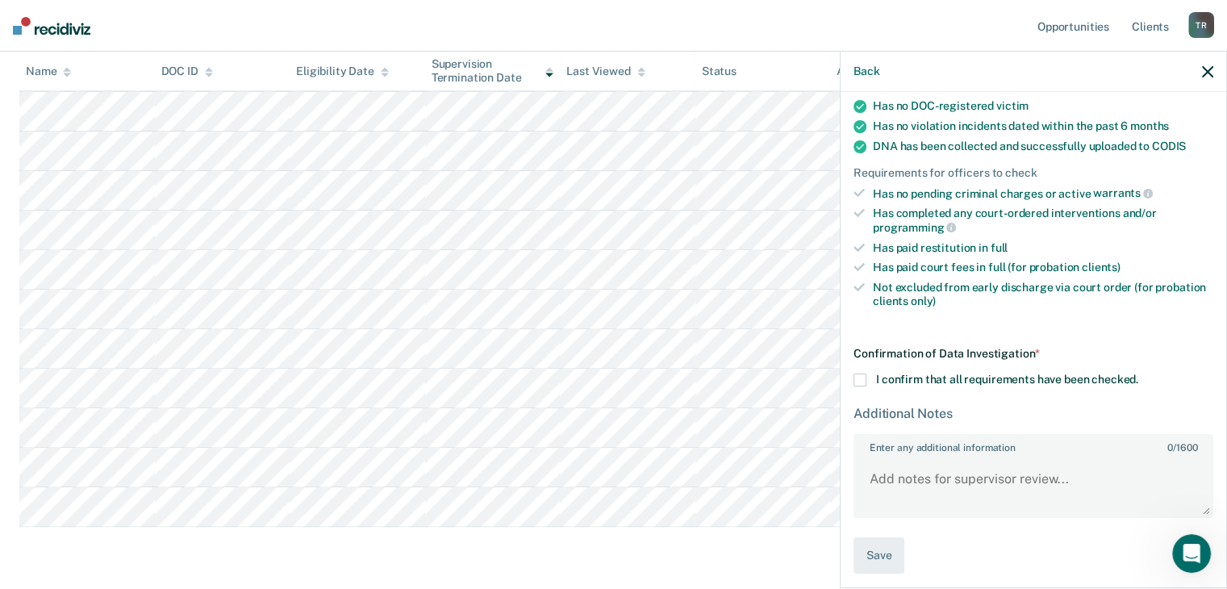
scroll to position [500, 0]
click at [1209, 69] on icon "button" at bounding box center [1207, 71] width 11 height 11
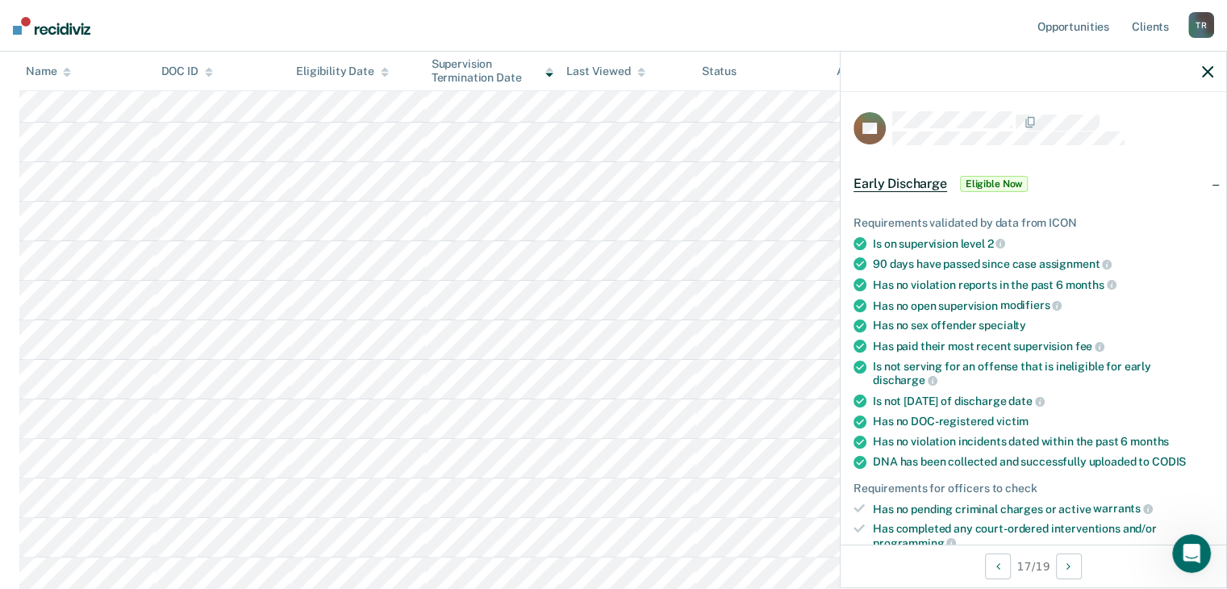
scroll to position [484, 0]
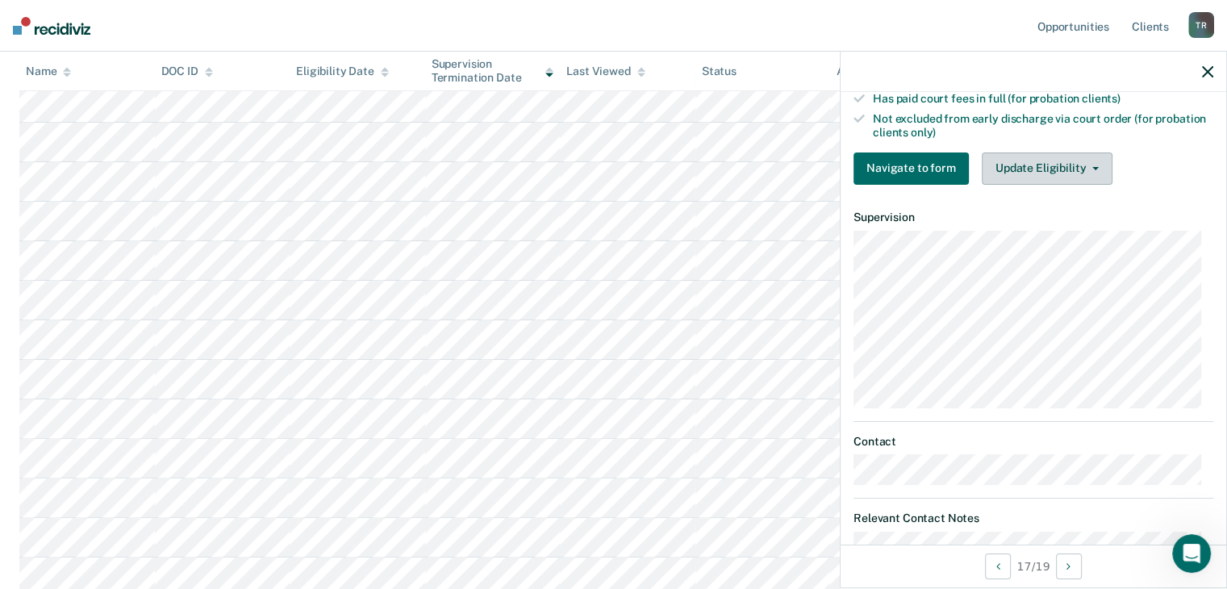
click at [1072, 165] on button "Update Eligibility" at bounding box center [1047, 169] width 131 height 32
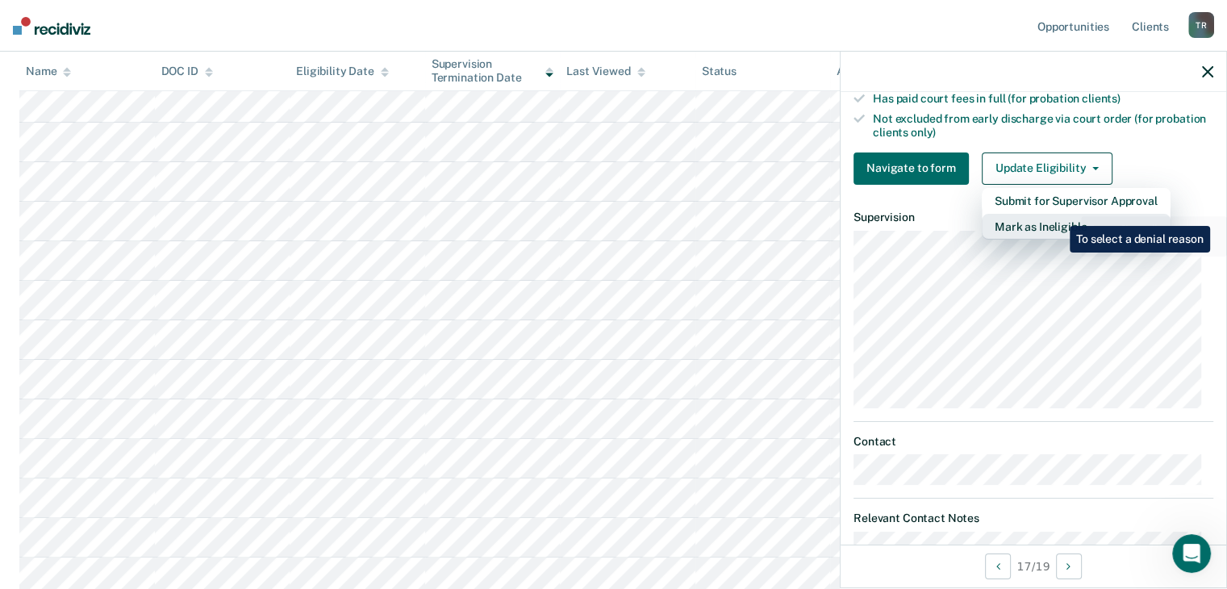
click at [1058, 214] on button "Mark as Ineligible" at bounding box center [1076, 227] width 189 height 26
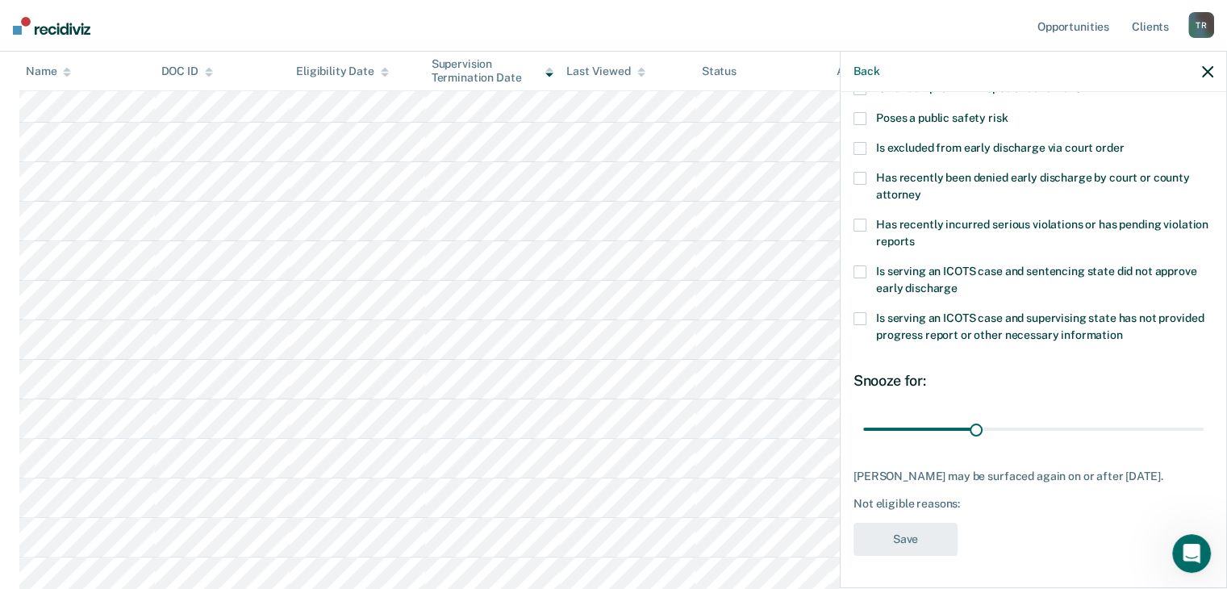
scroll to position [0, 0]
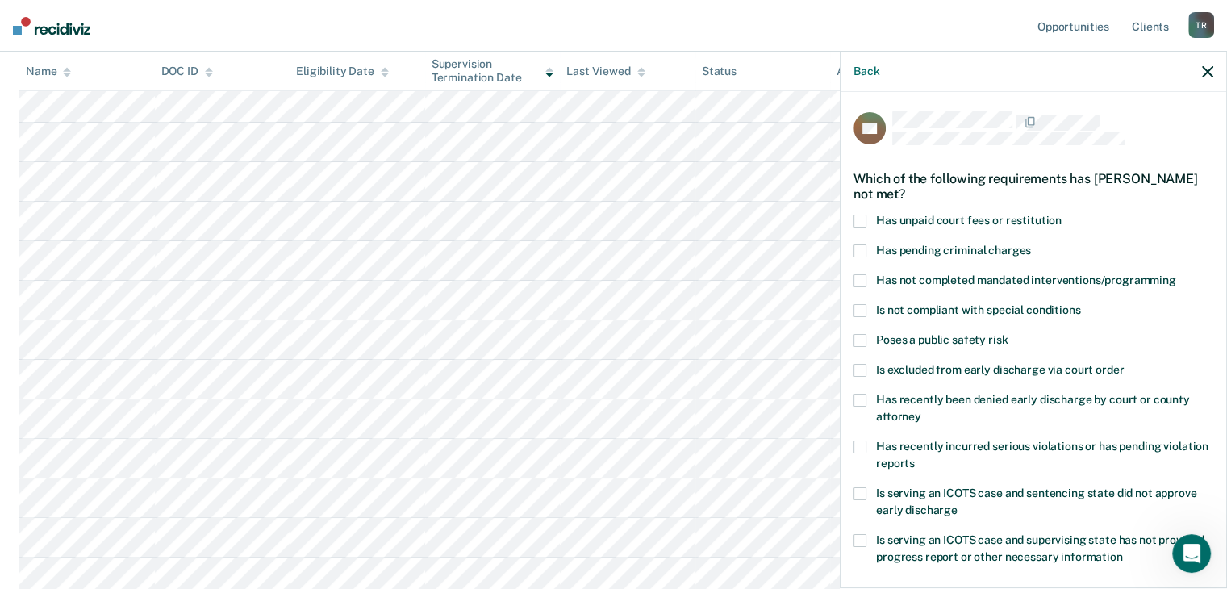
click at [996, 217] on span "Has unpaid court fees or restitution" at bounding box center [969, 220] width 186 height 13
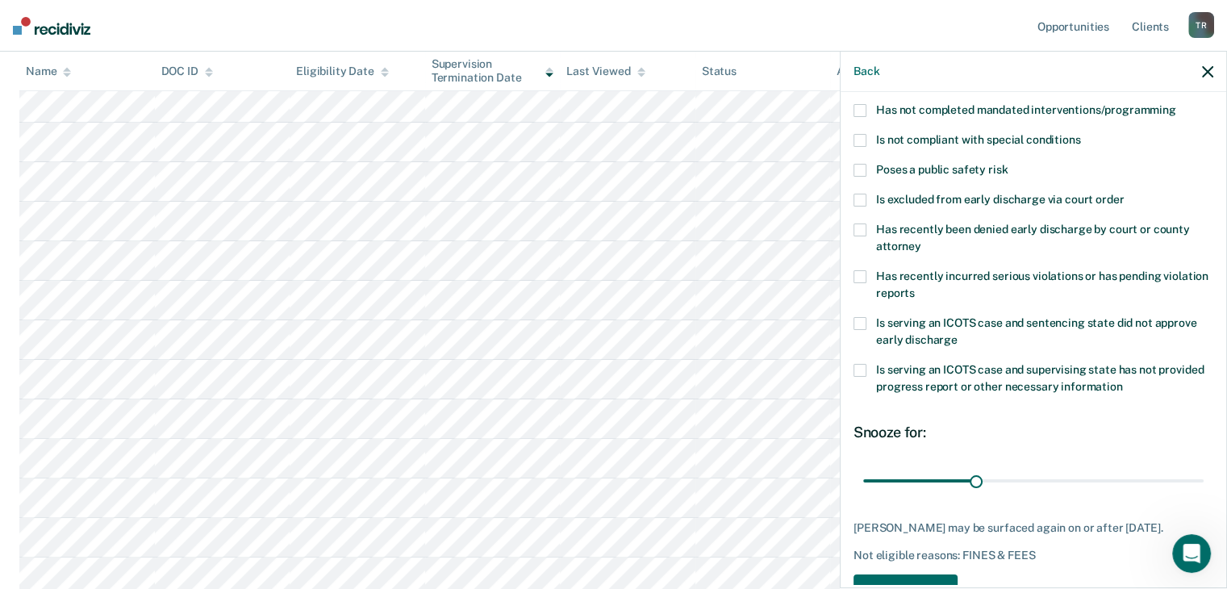
scroll to position [233, 0]
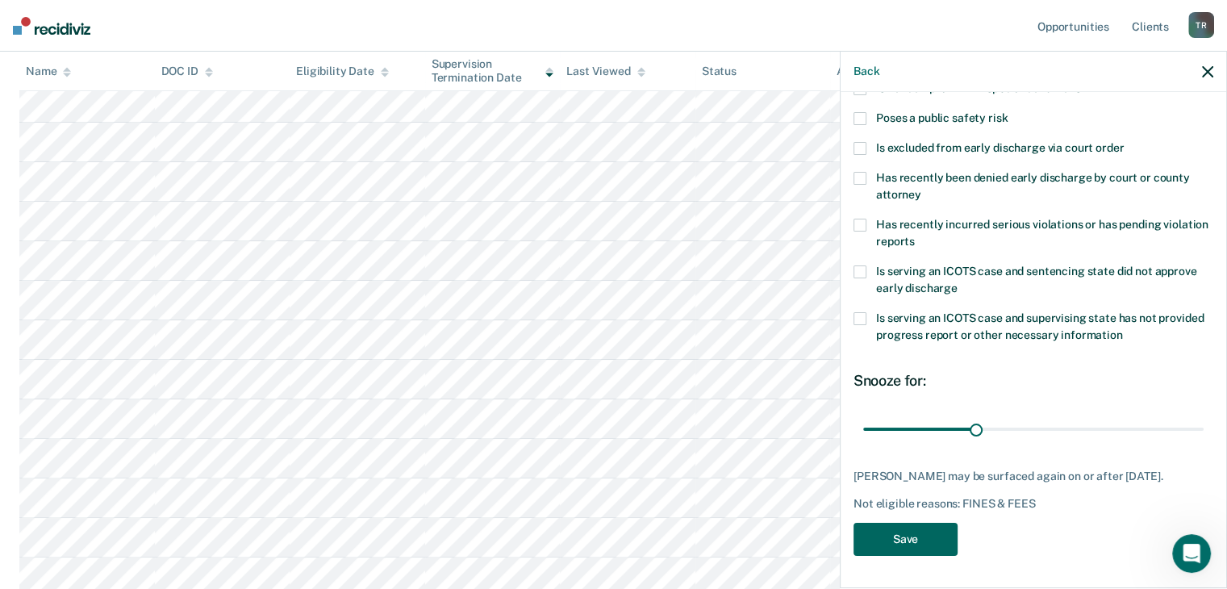
click at [905, 541] on button "Save" at bounding box center [906, 539] width 104 height 33
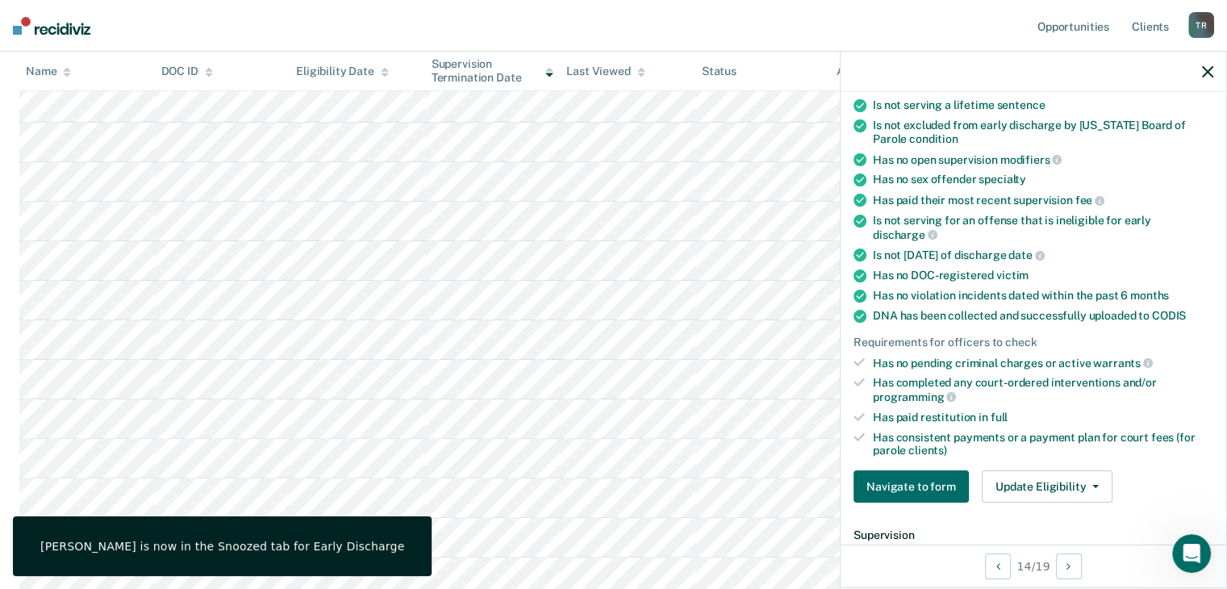
scroll to position [321, 0]
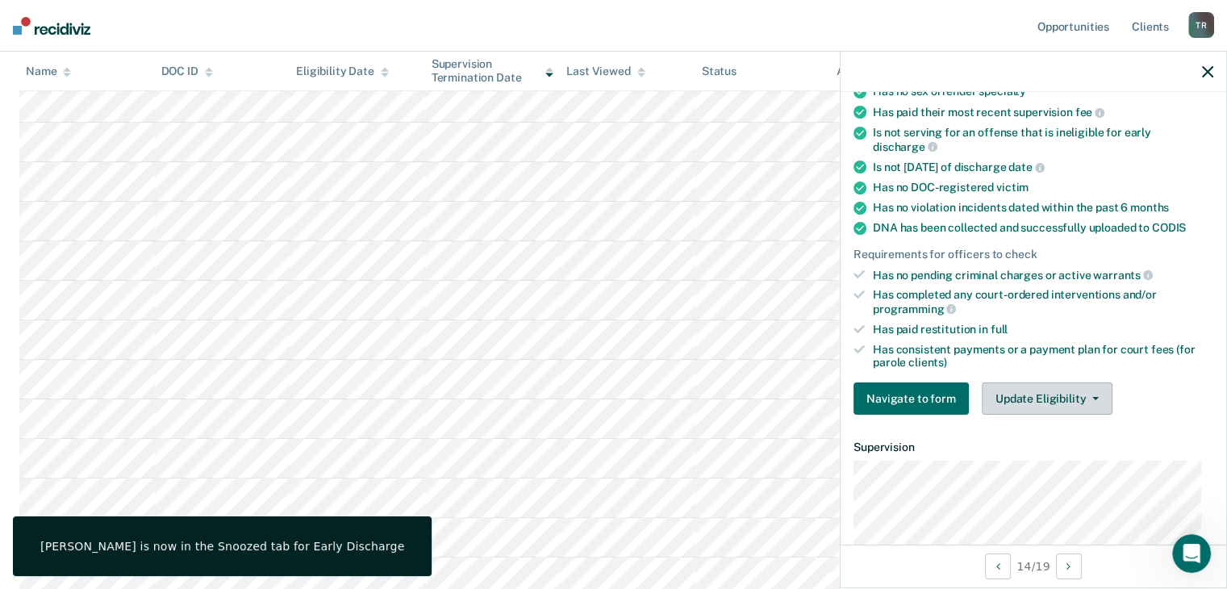
click at [1026, 383] on button "Update Eligibility" at bounding box center [1047, 398] width 131 height 32
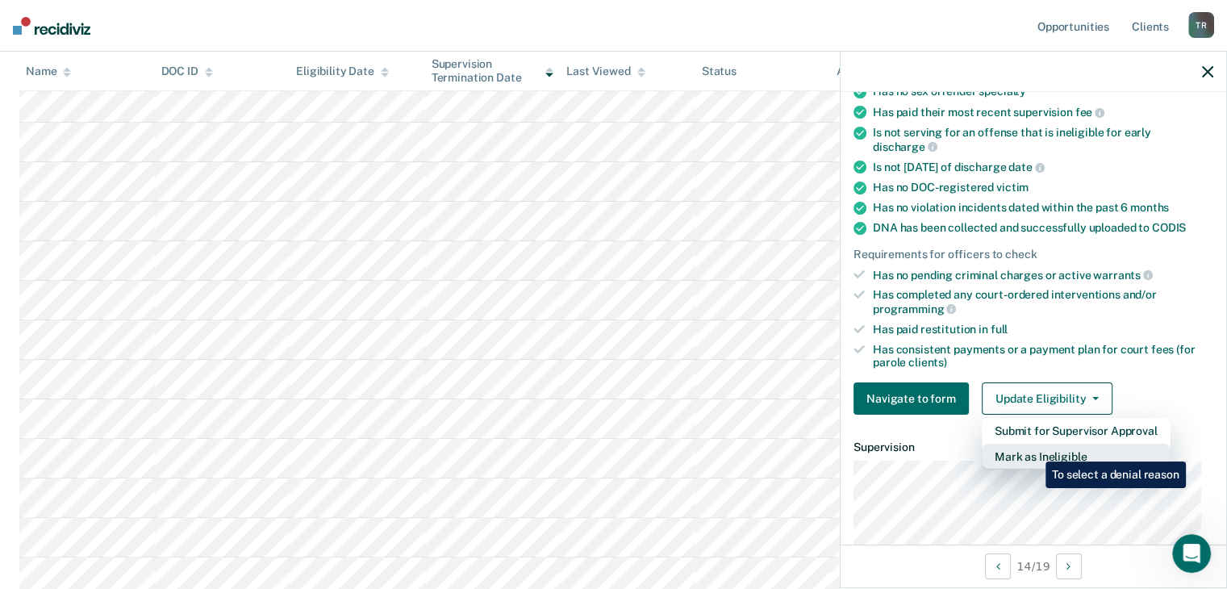
click at [1034, 449] on button "Mark as Ineligible" at bounding box center [1076, 457] width 189 height 26
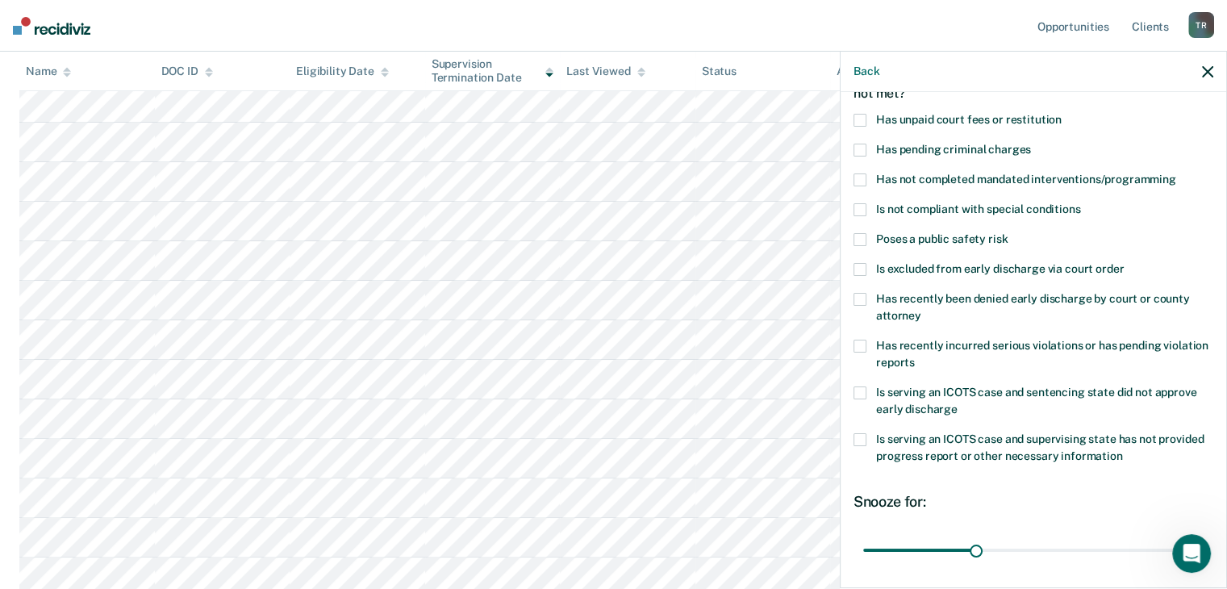
scroll to position [0, 0]
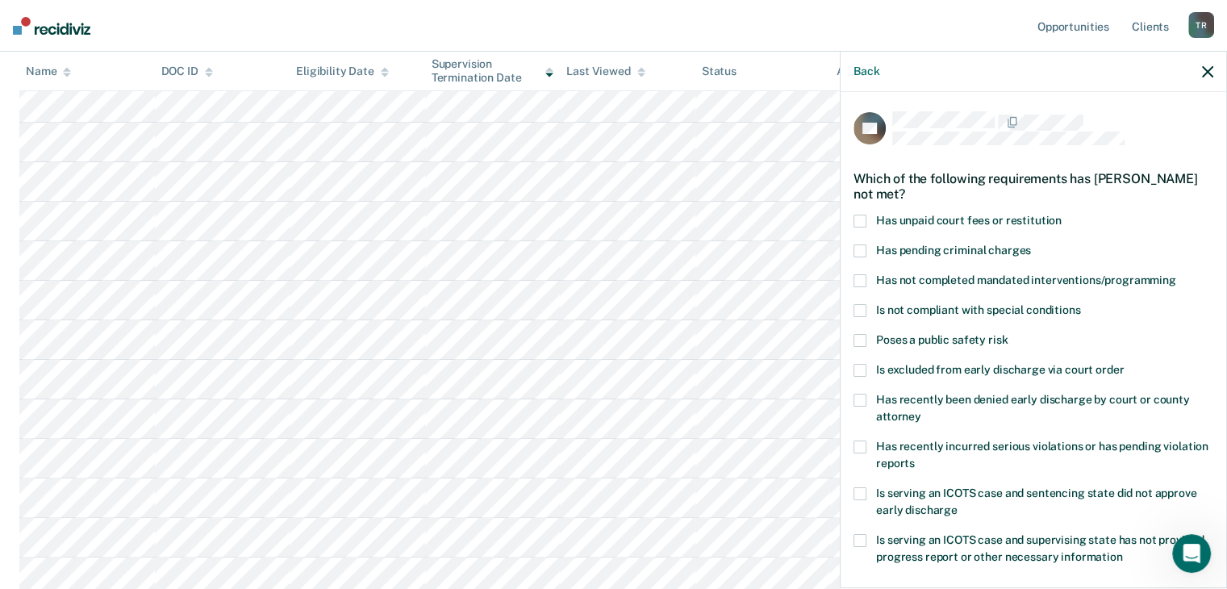
click at [937, 221] on span "Has unpaid court fees or restitution" at bounding box center [969, 220] width 186 height 13
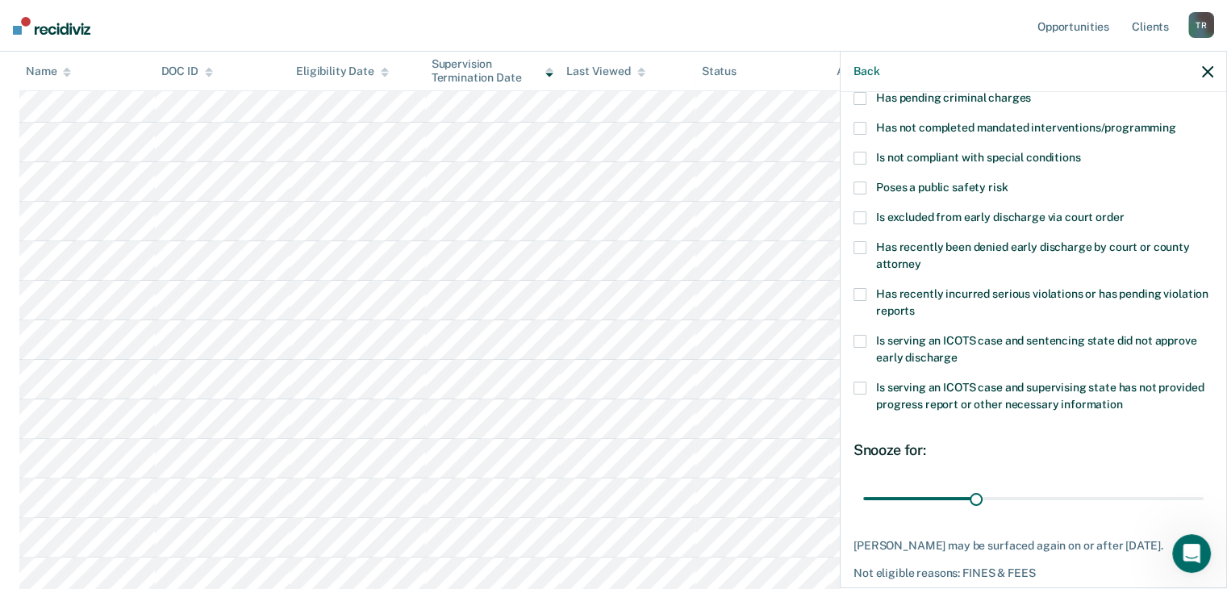
scroll to position [219, 0]
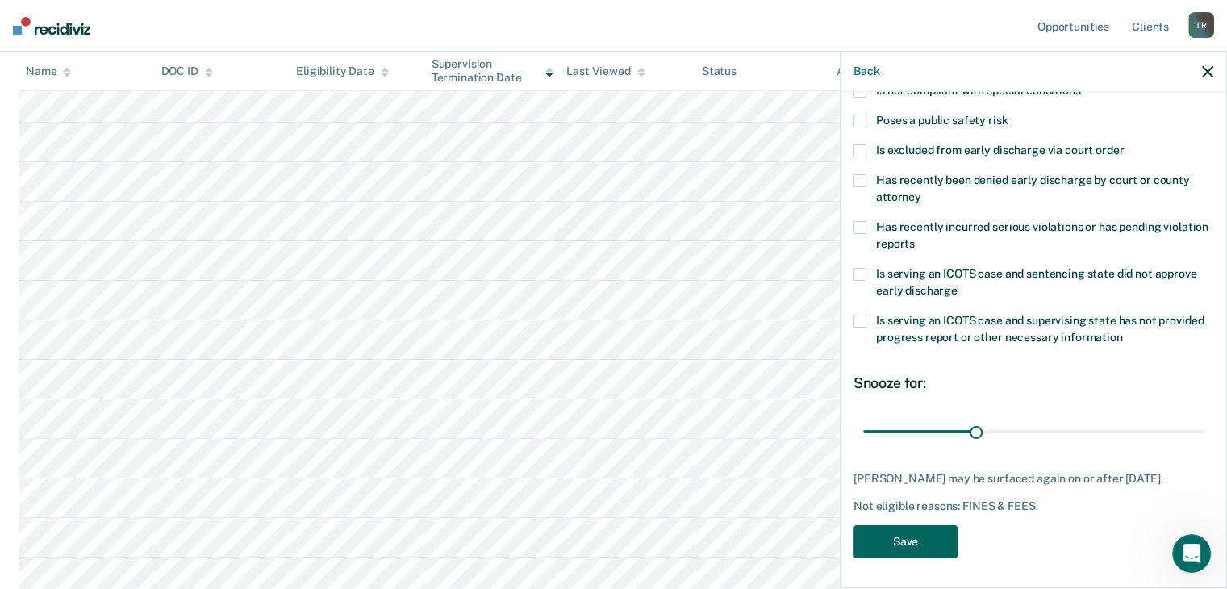
click at [909, 545] on button "Save" at bounding box center [906, 541] width 104 height 33
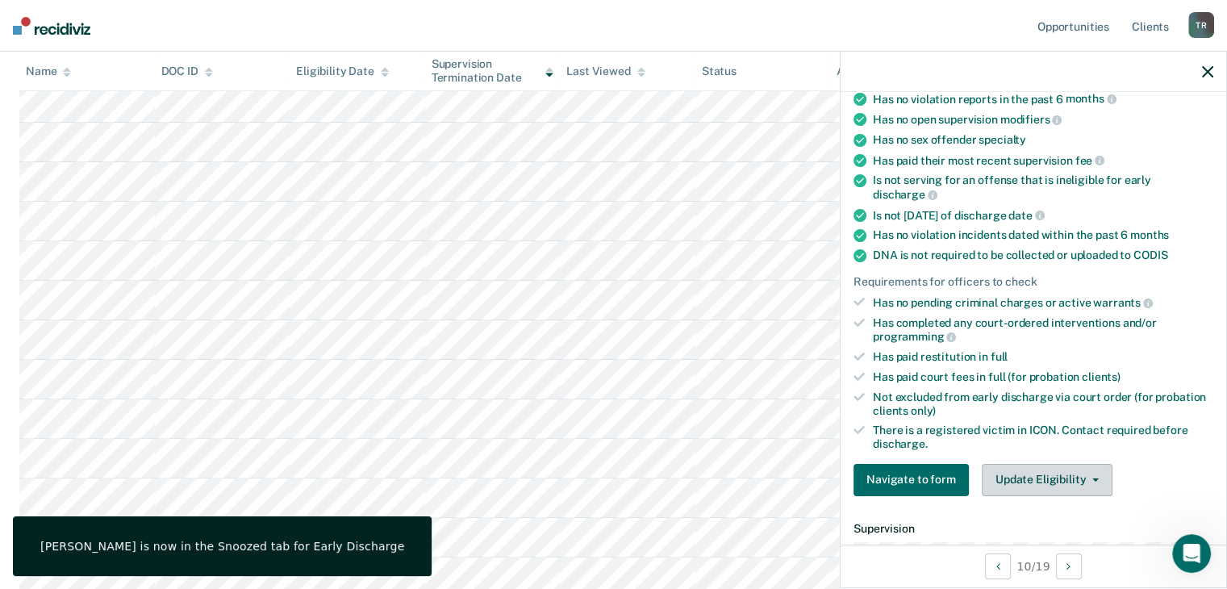
click at [1056, 471] on button "Update Eligibility" at bounding box center [1047, 480] width 131 height 32
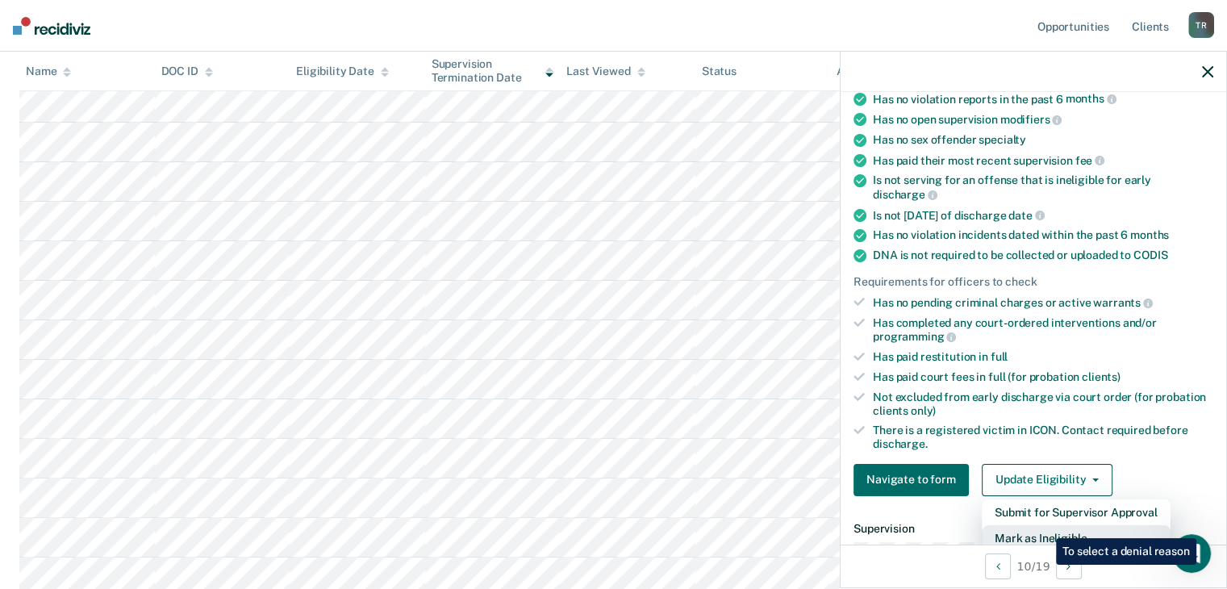
click at [1044, 529] on button "Mark as Ineligible" at bounding box center [1076, 538] width 189 height 26
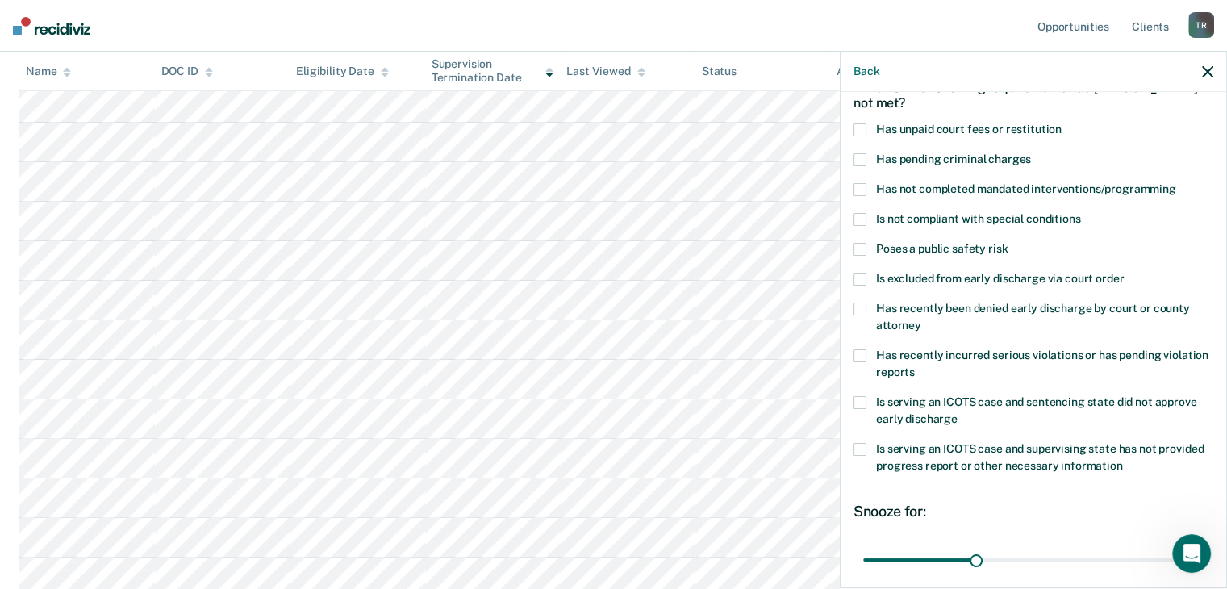
scroll to position [0, 0]
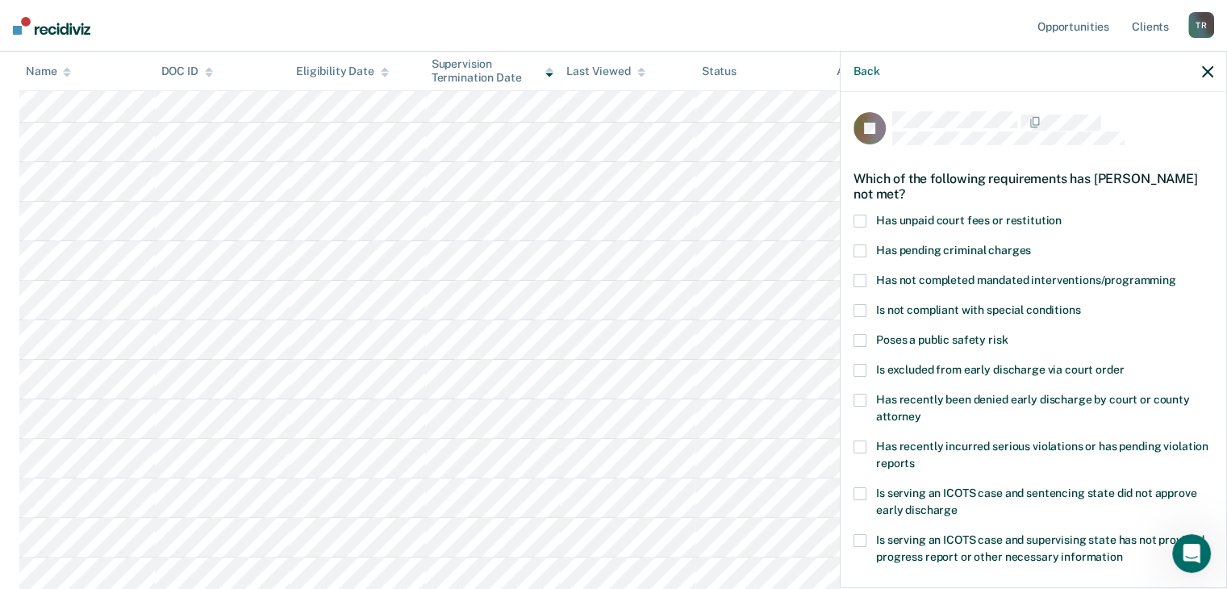
click at [972, 224] on span "Has unpaid court fees or restitution" at bounding box center [969, 220] width 186 height 13
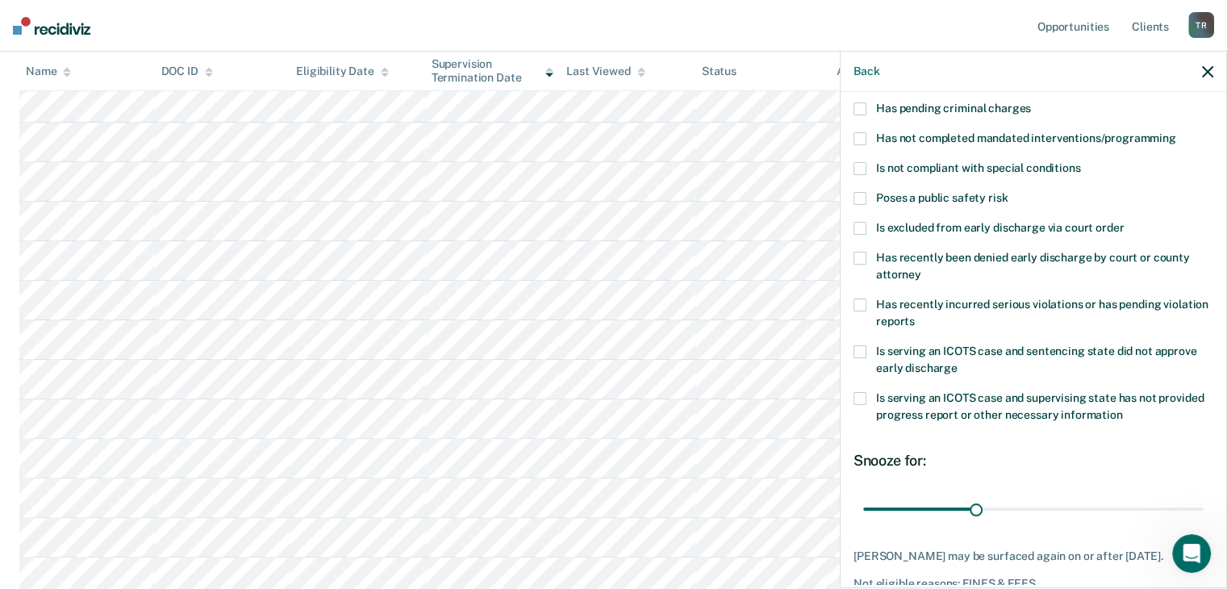
scroll to position [233, 0]
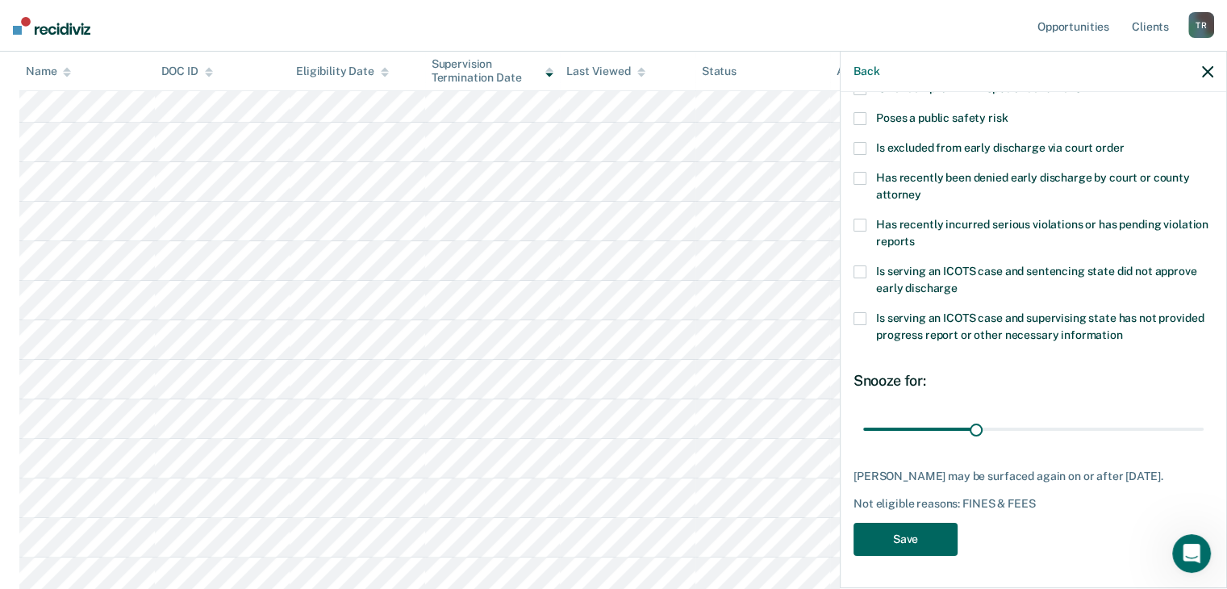
click at [914, 540] on button "Save" at bounding box center [906, 539] width 104 height 33
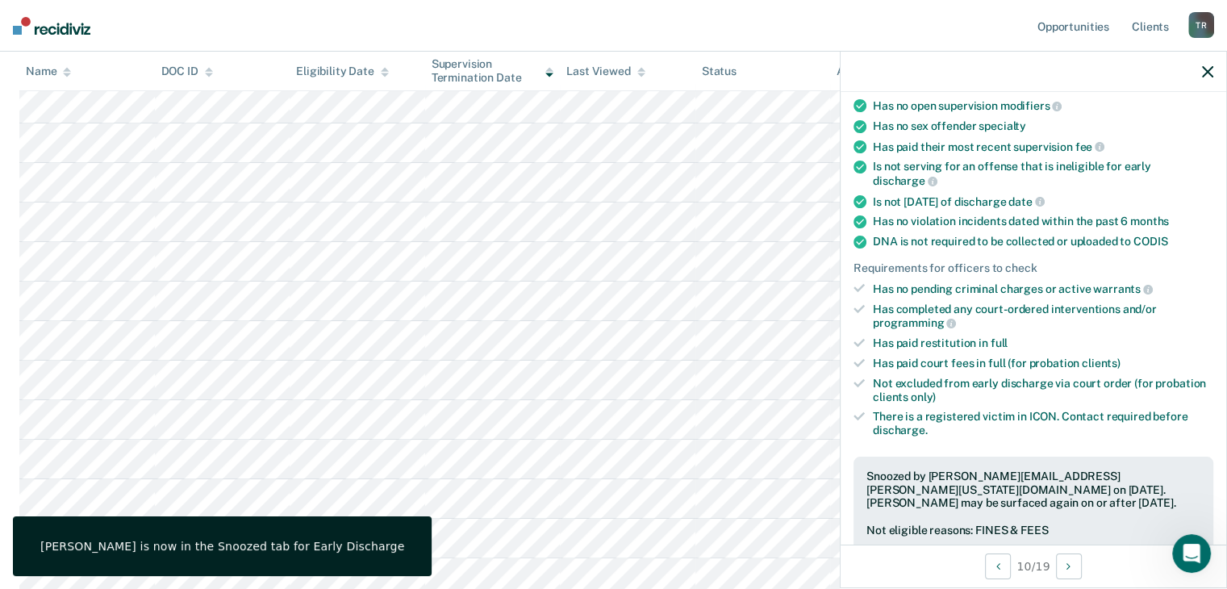
scroll to position [287, 0]
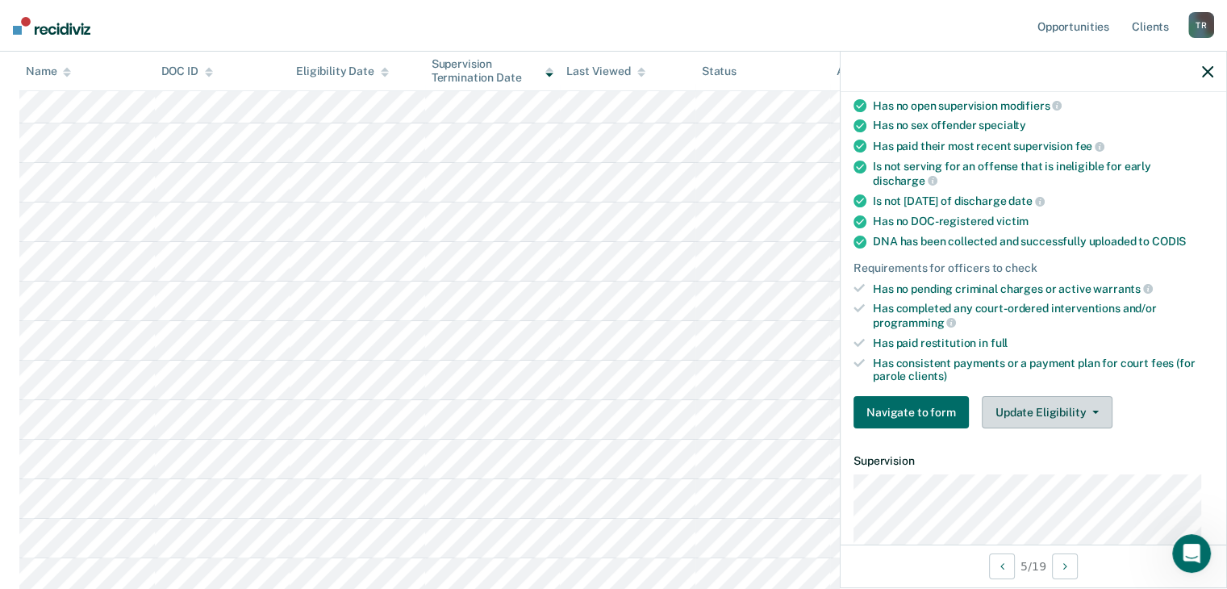
click at [1068, 409] on button "Update Eligibility" at bounding box center [1047, 412] width 131 height 32
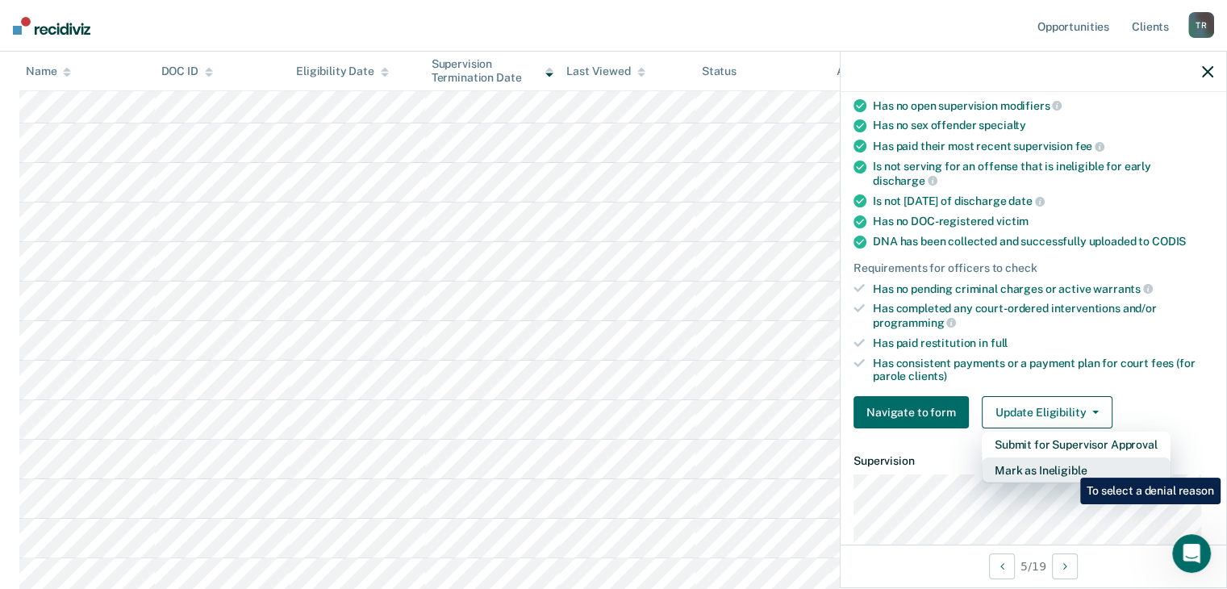
click at [1068, 466] on button "Mark as Ineligible" at bounding box center [1076, 471] width 189 height 26
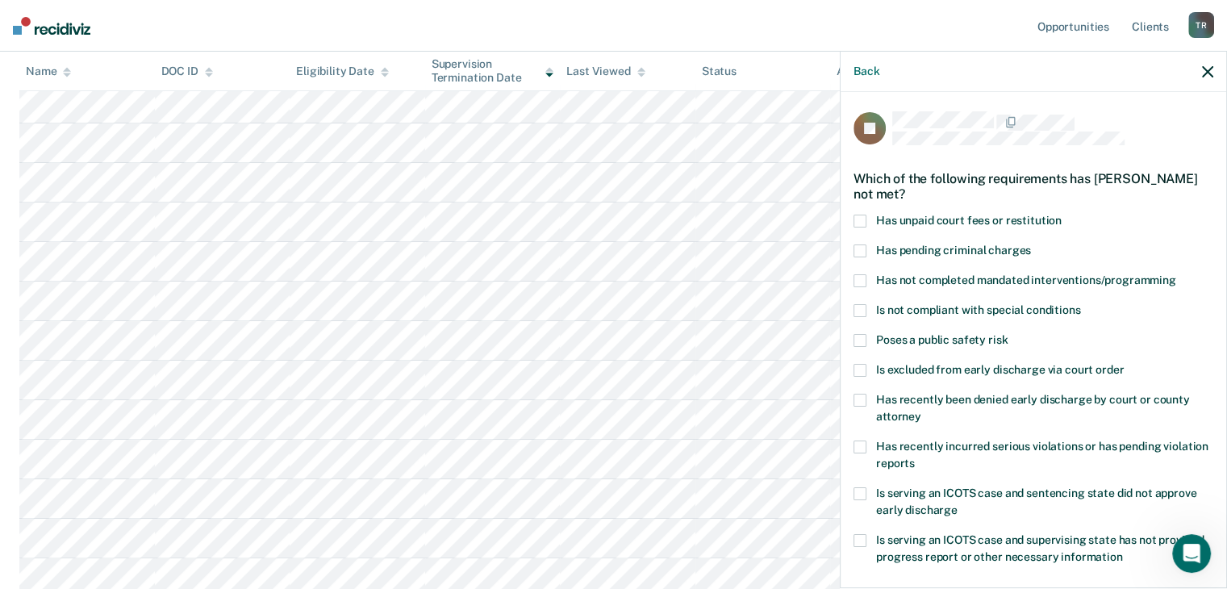
scroll to position [0, 0]
click at [980, 215] on span "Has unpaid court fees or restitution" at bounding box center [969, 220] width 186 height 13
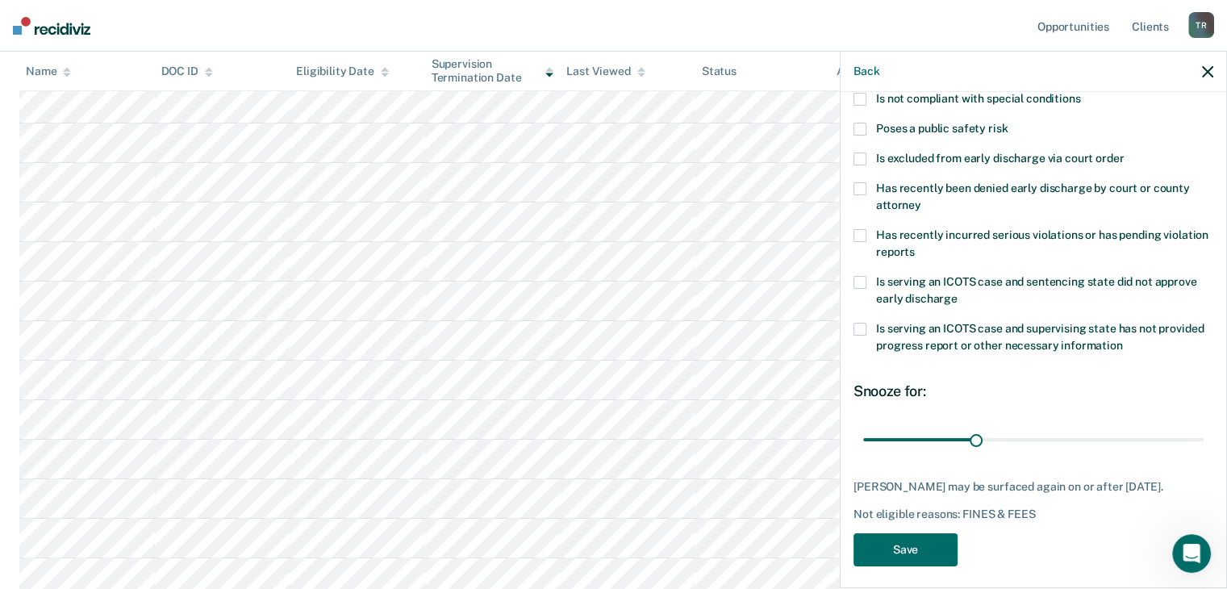
scroll to position [219, 0]
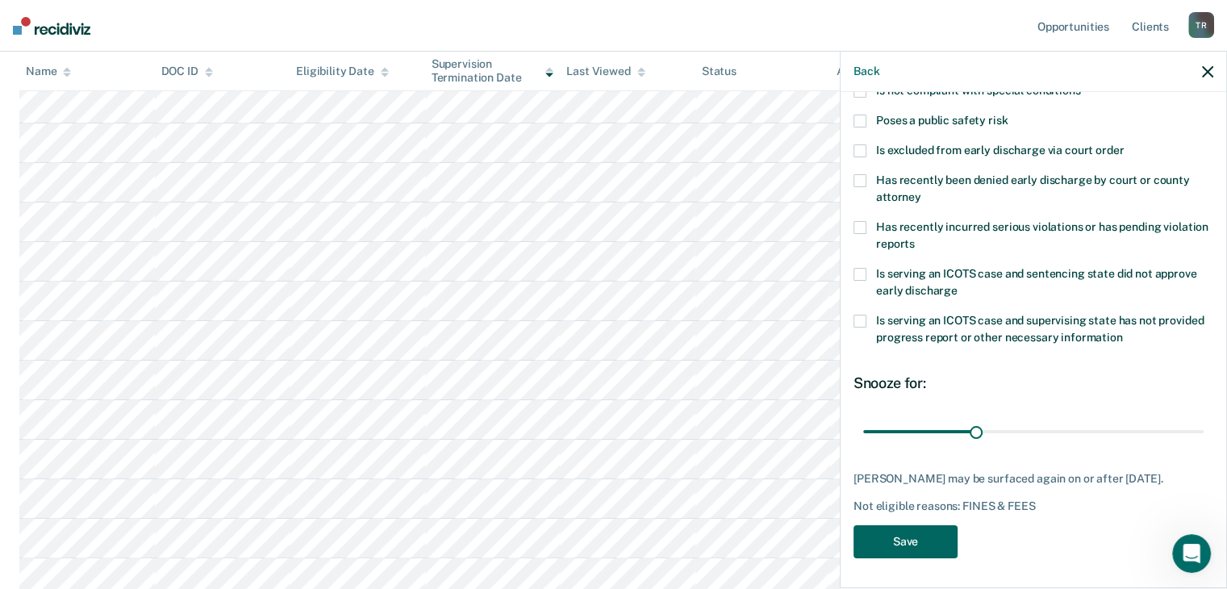
click at [908, 529] on button "Save" at bounding box center [906, 541] width 104 height 33
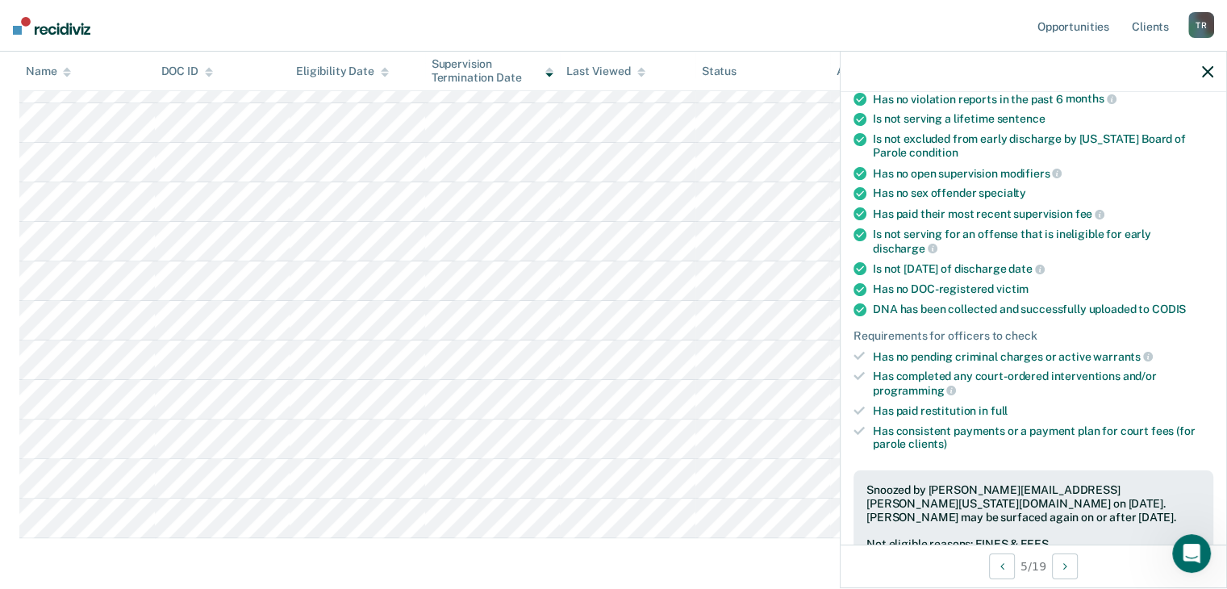
scroll to position [381, 0]
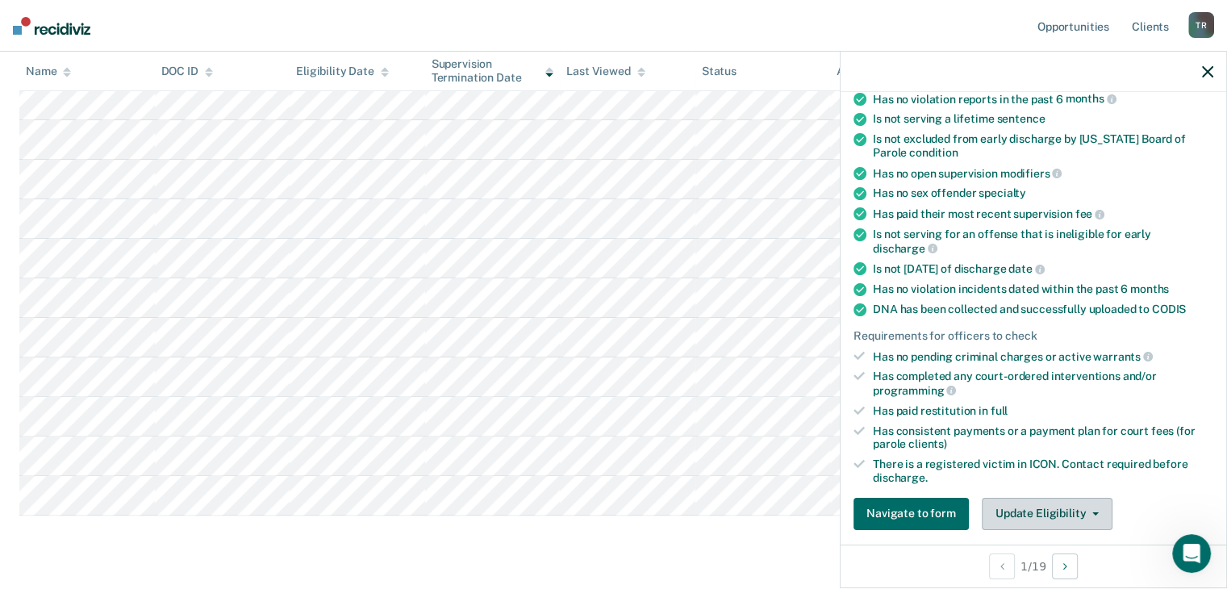
click at [1024, 512] on button "Update Eligibility" at bounding box center [1047, 514] width 131 height 32
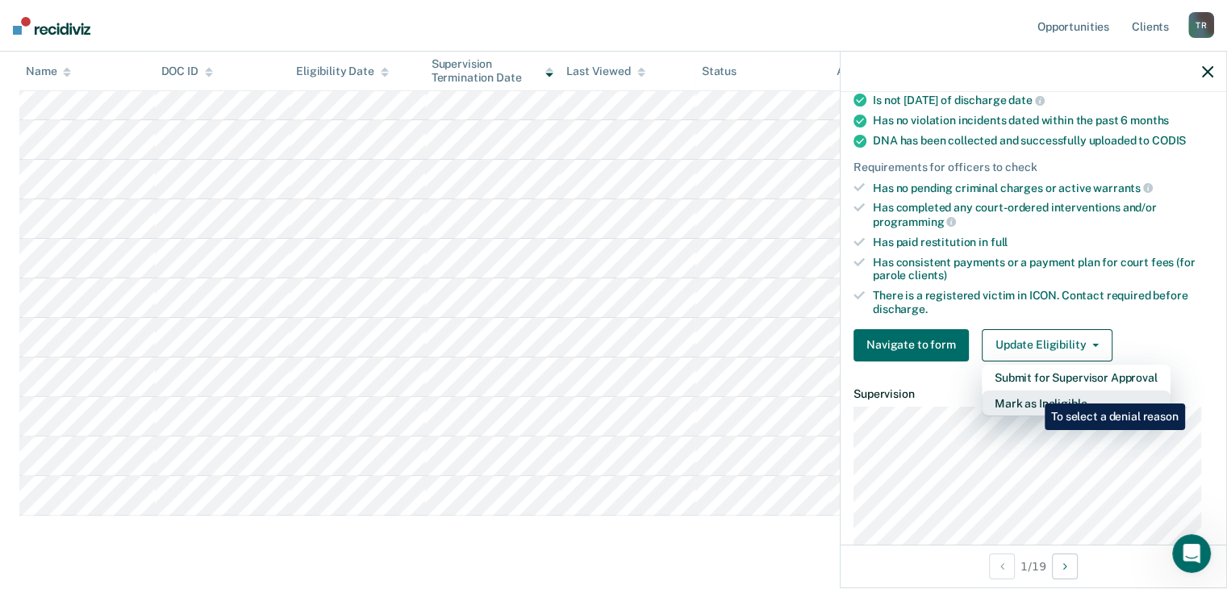
click at [1033, 391] on button "Mark as Ineligible" at bounding box center [1076, 404] width 189 height 26
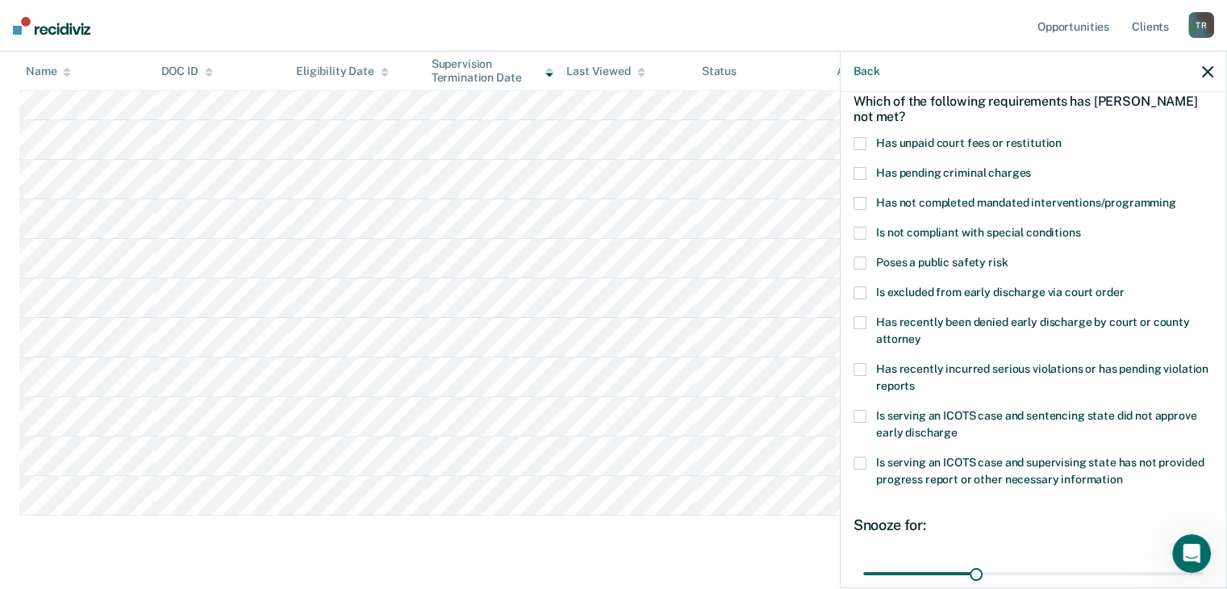
scroll to position [0, 0]
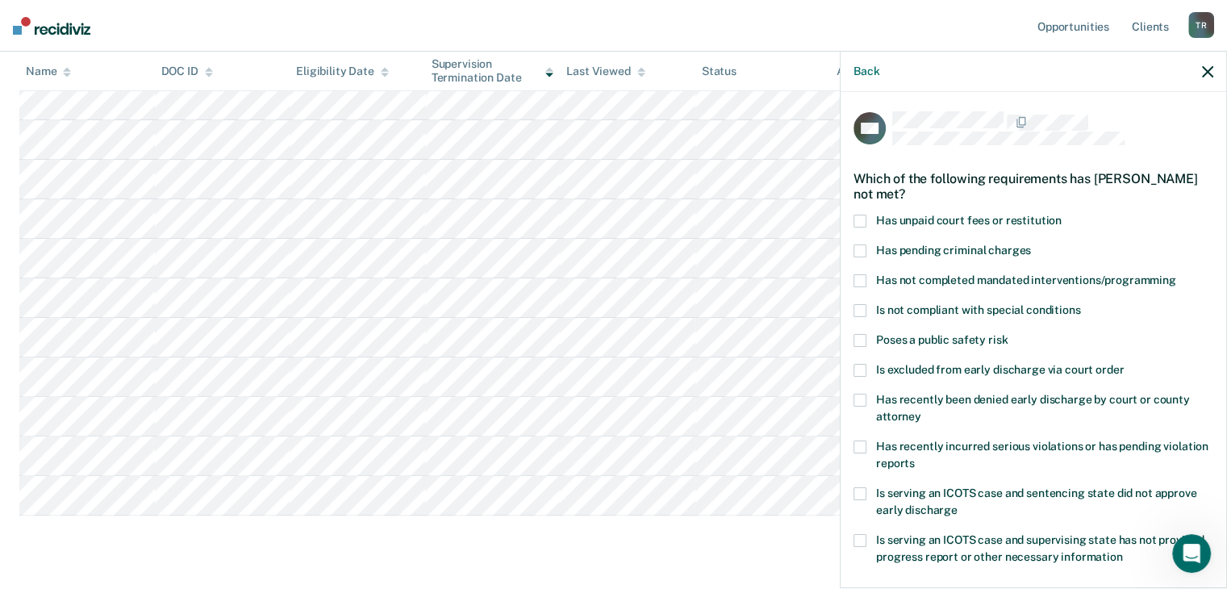
click at [986, 207] on div "Which of the following requirements has [PERSON_NAME] not met?" at bounding box center [1034, 186] width 360 height 56
click at [978, 219] on span "Has unpaid court fees or restitution" at bounding box center [969, 220] width 186 height 13
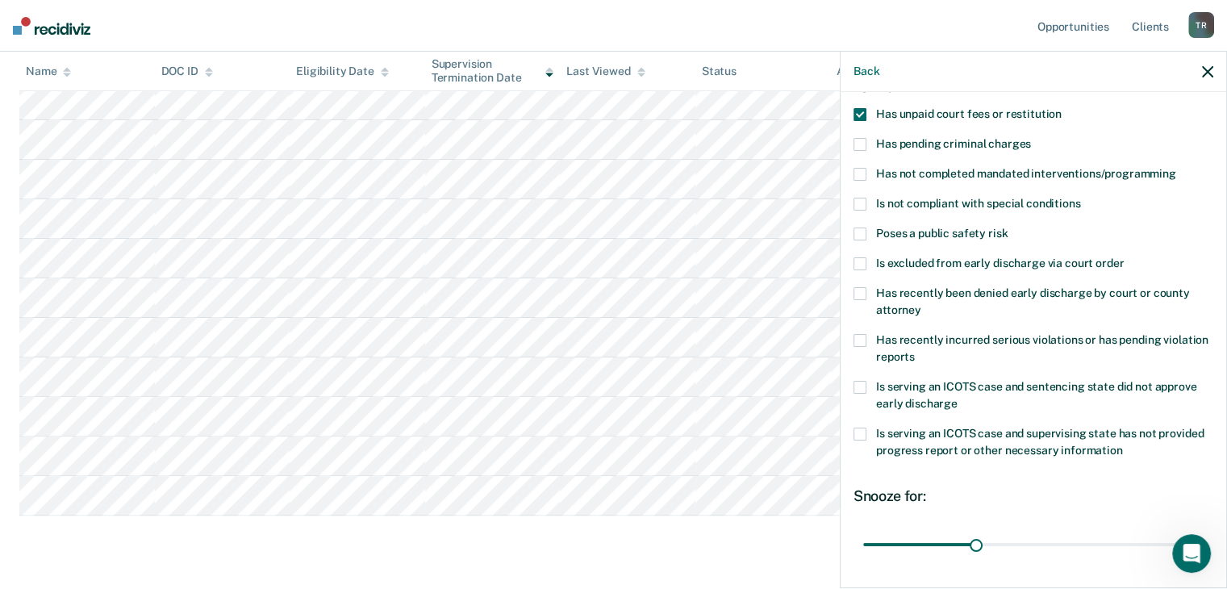
scroll to position [233, 0]
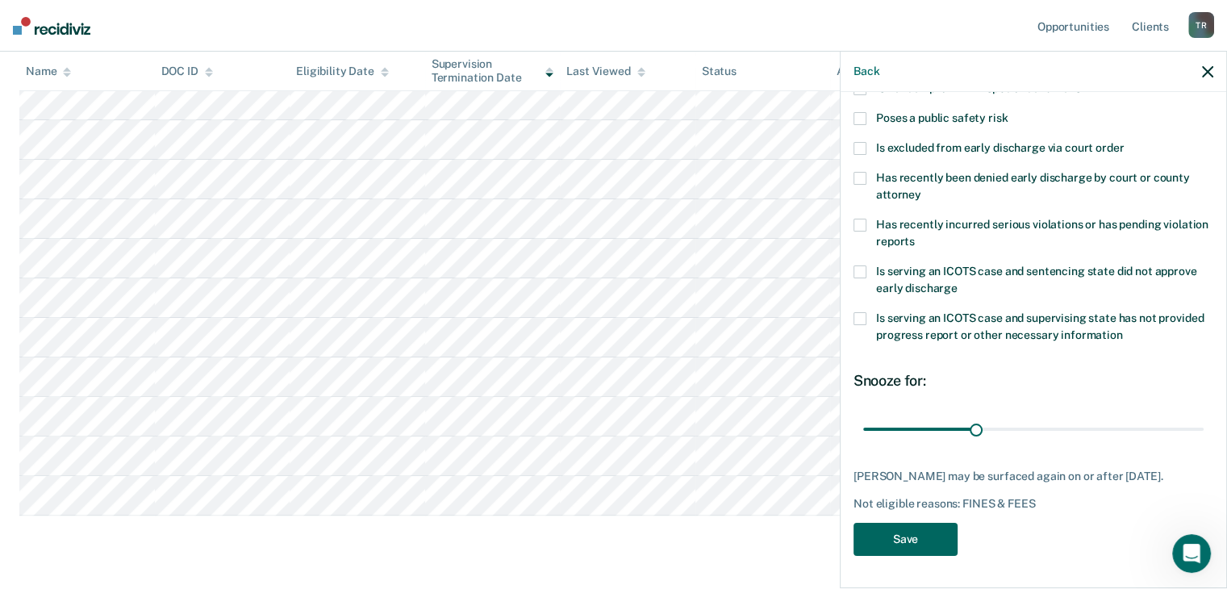
click at [915, 539] on button "Save" at bounding box center [906, 539] width 104 height 33
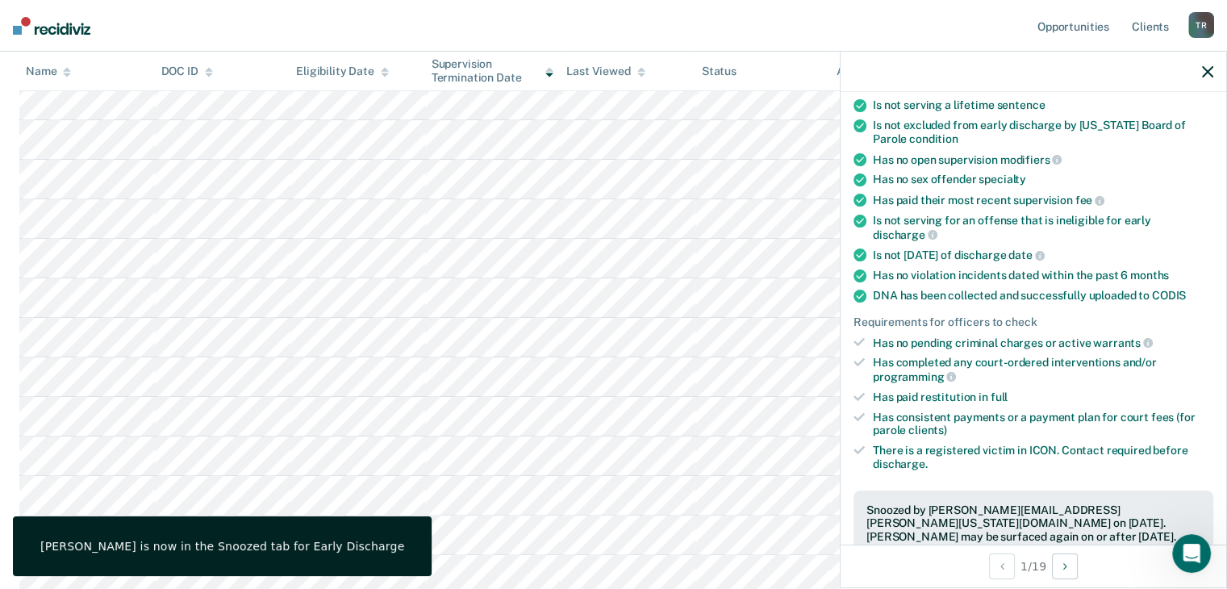
scroll to position [383, 0]
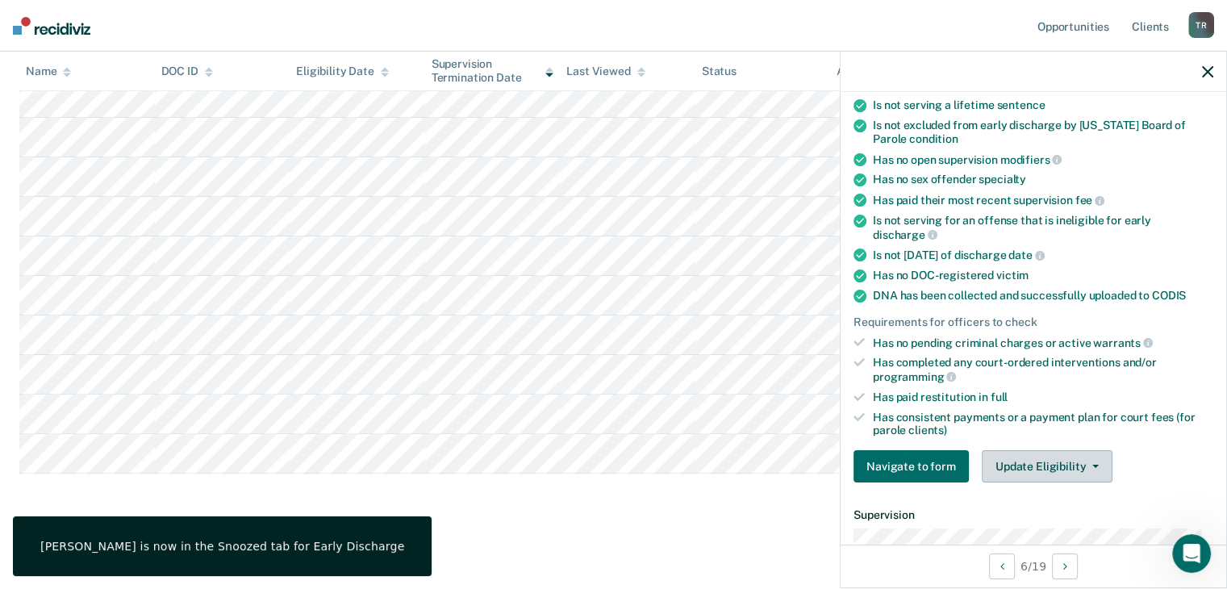
click at [1052, 465] on button "Update Eligibility" at bounding box center [1047, 466] width 131 height 32
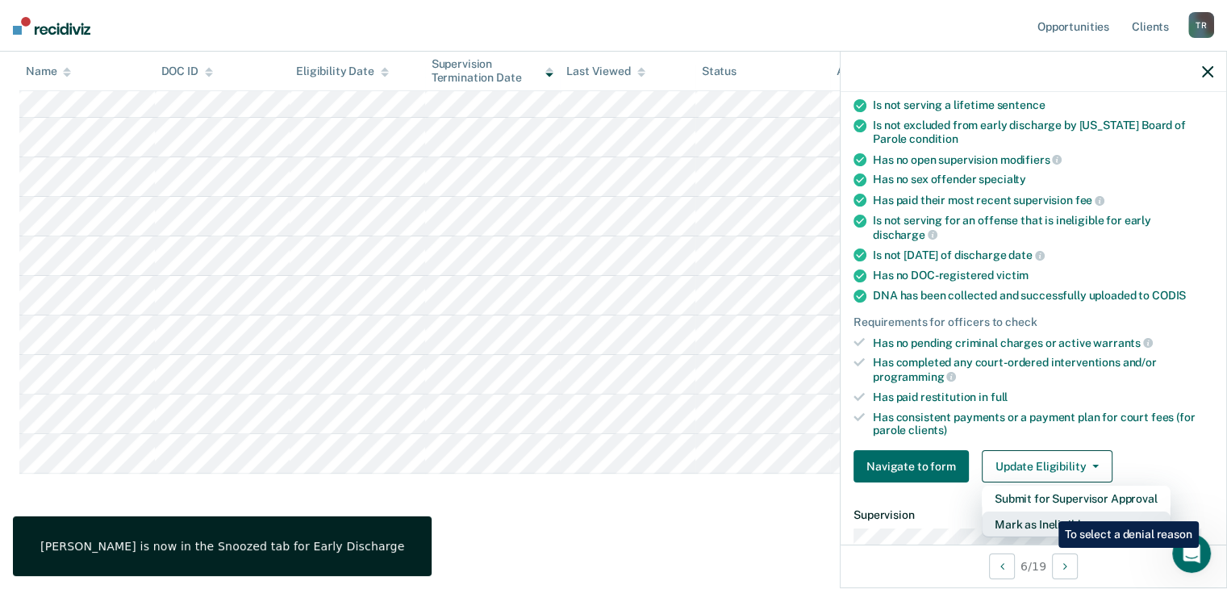
click at [1047, 512] on button "Mark as Ineligible" at bounding box center [1076, 525] width 189 height 26
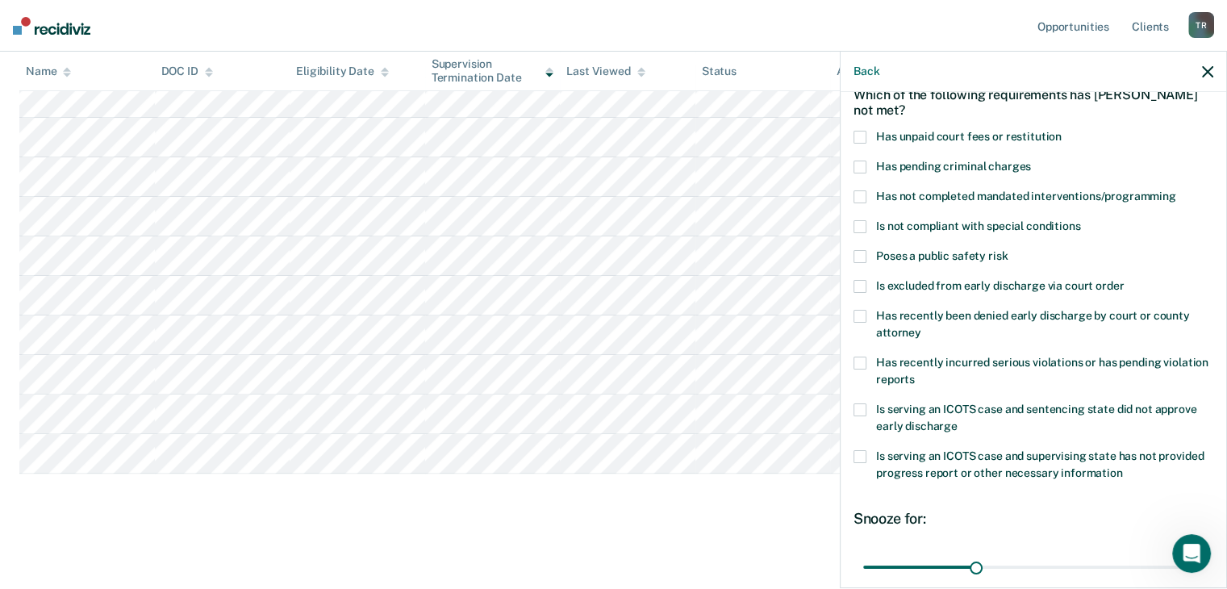
scroll to position [0, 0]
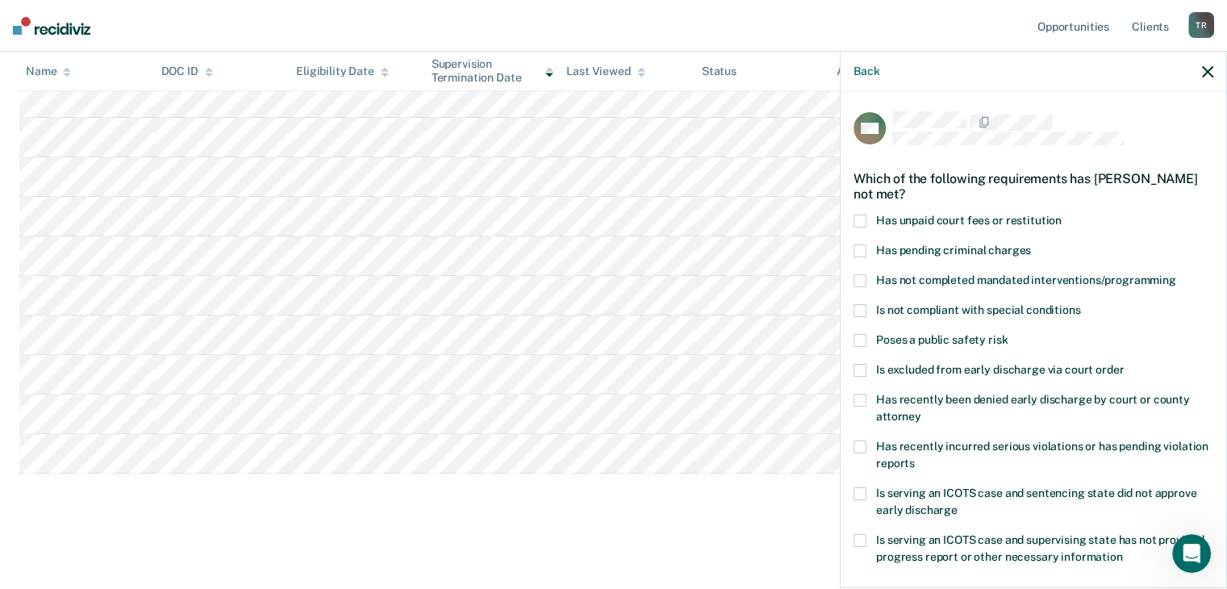
click at [942, 223] on span "Has unpaid court fees or restitution" at bounding box center [969, 220] width 186 height 13
click at [932, 258] on label "Has pending criminal charges" at bounding box center [1034, 252] width 360 height 17
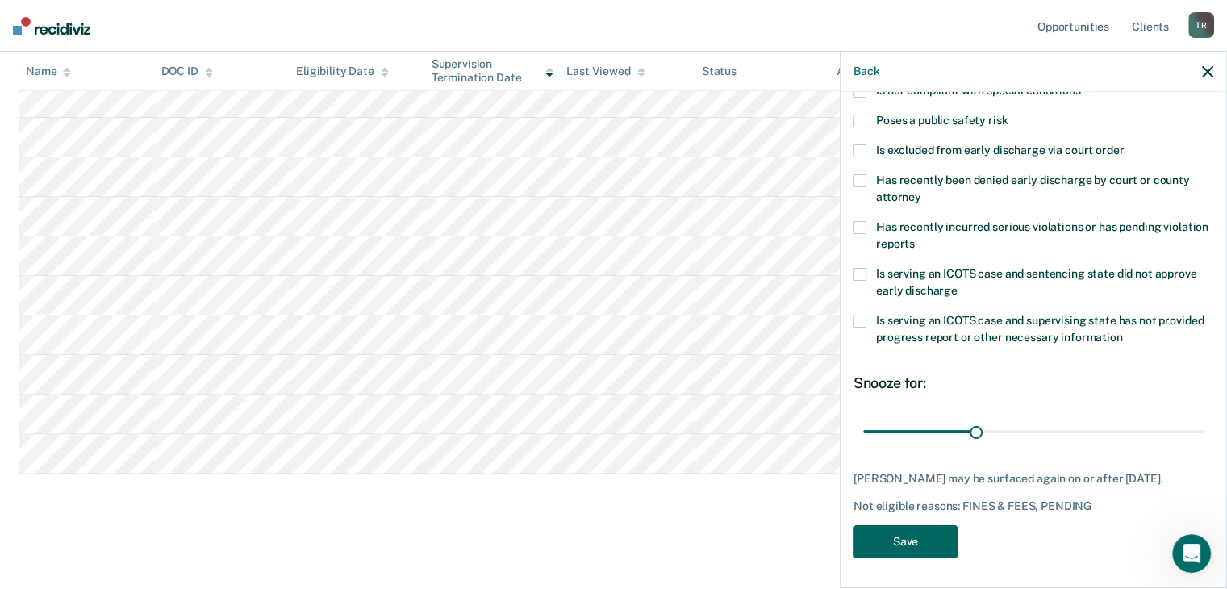
click at [920, 535] on button "Save" at bounding box center [906, 541] width 104 height 33
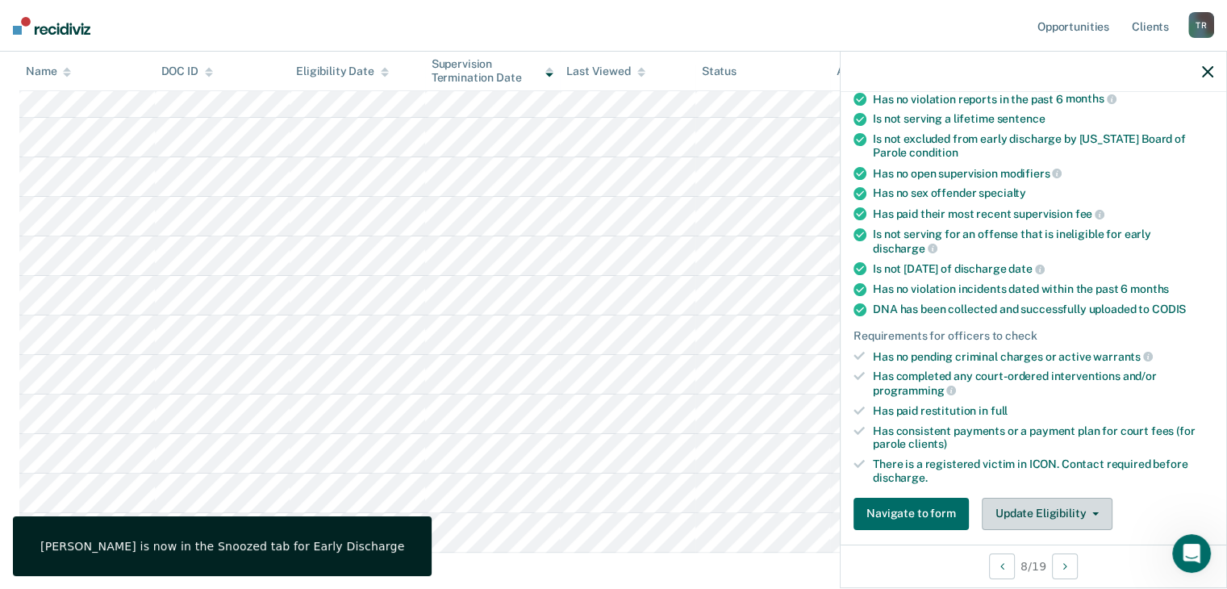
click at [997, 509] on button "Update Eligibility" at bounding box center [1047, 514] width 131 height 32
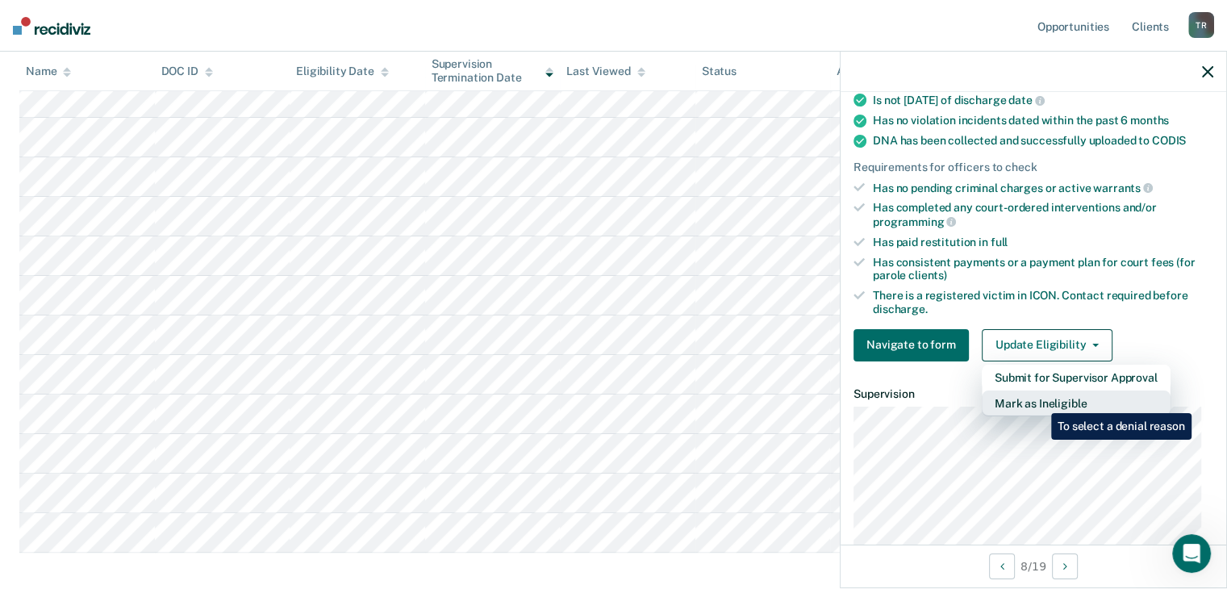
click at [1039, 401] on button "Mark as Ineligible" at bounding box center [1076, 404] width 189 height 26
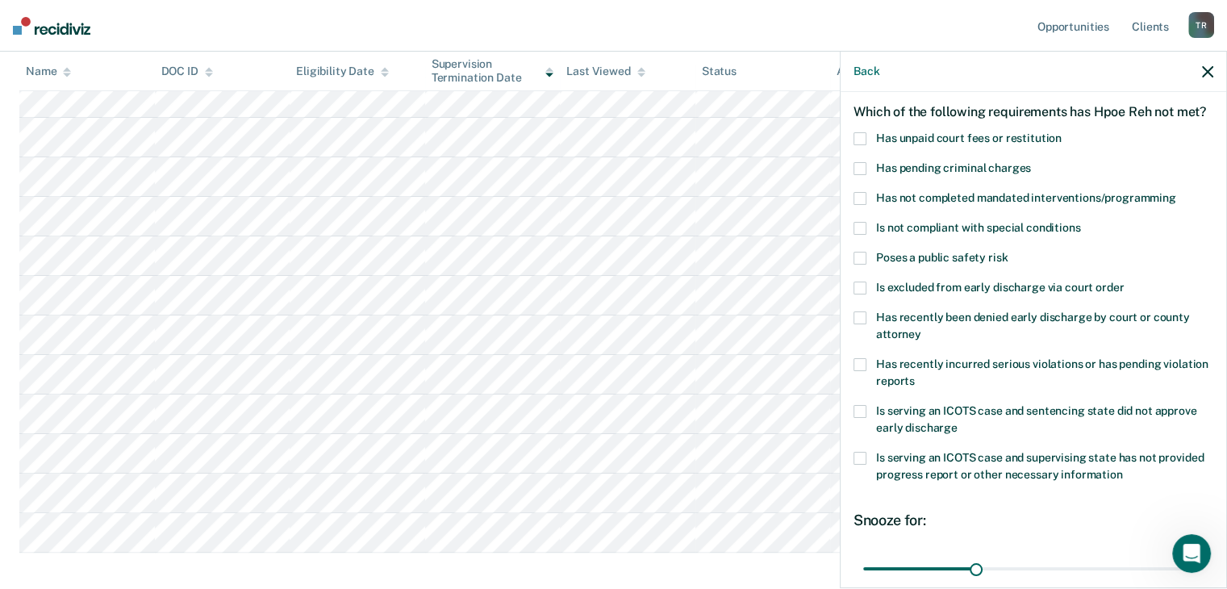
scroll to position [58, 0]
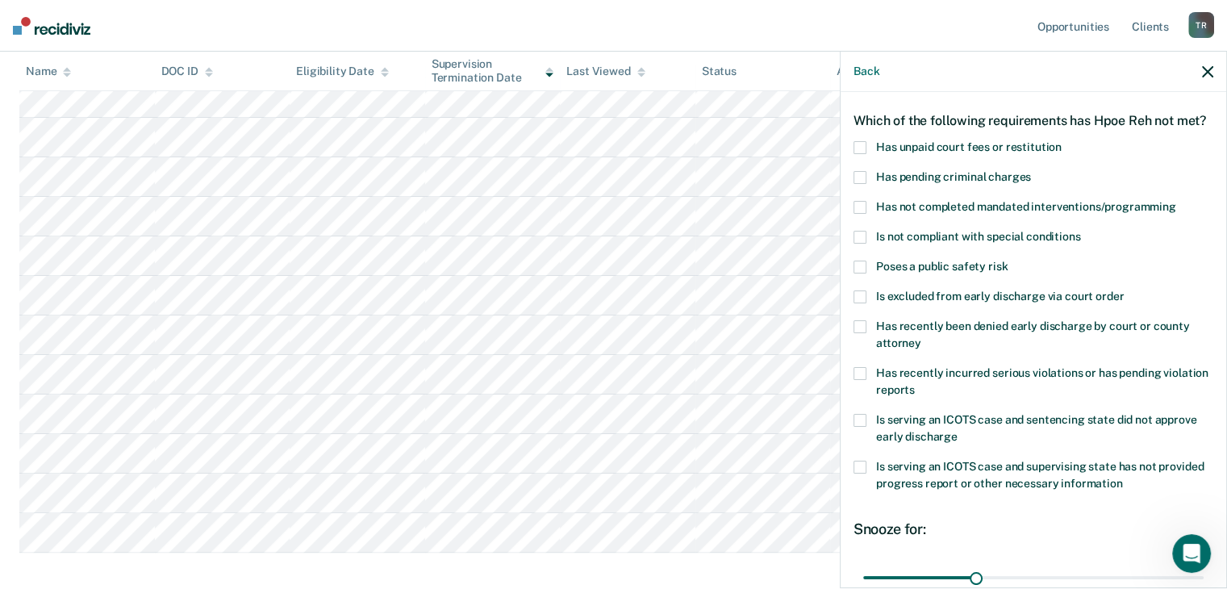
click at [897, 153] on span "Has unpaid court fees or restitution" at bounding box center [969, 146] width 186 height 13
click at [896, 153] on span "Has unpaid court fees or restitution" at bounding box center [969, 146] width 186 height 13
click at [1210, 73] on icon "button" at bounding box center [1207, 71] width 11 height 11
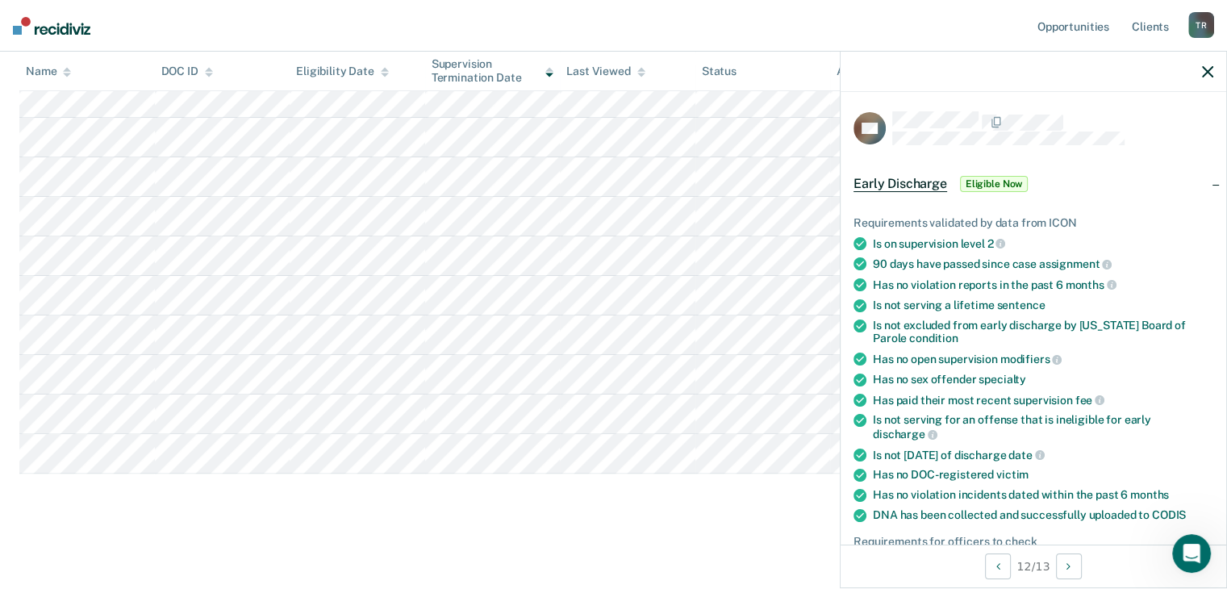
scroll to position [403, 0]
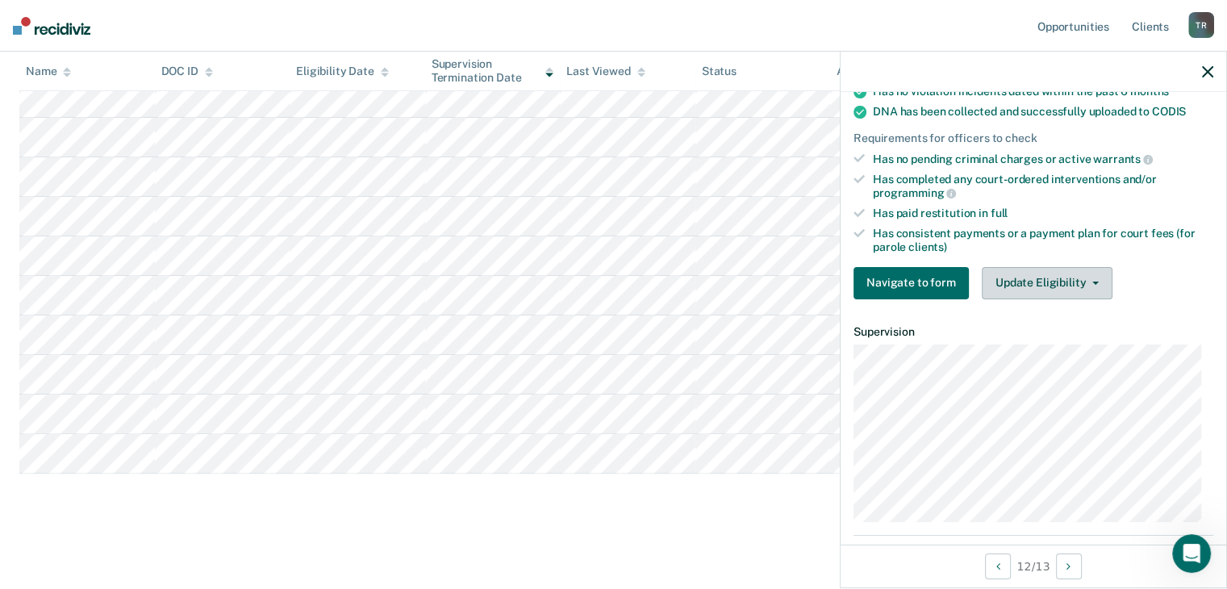
click at [1035, 288] on button "Update Eligibility" at bounding box center [1047, 283] width 131 height 32
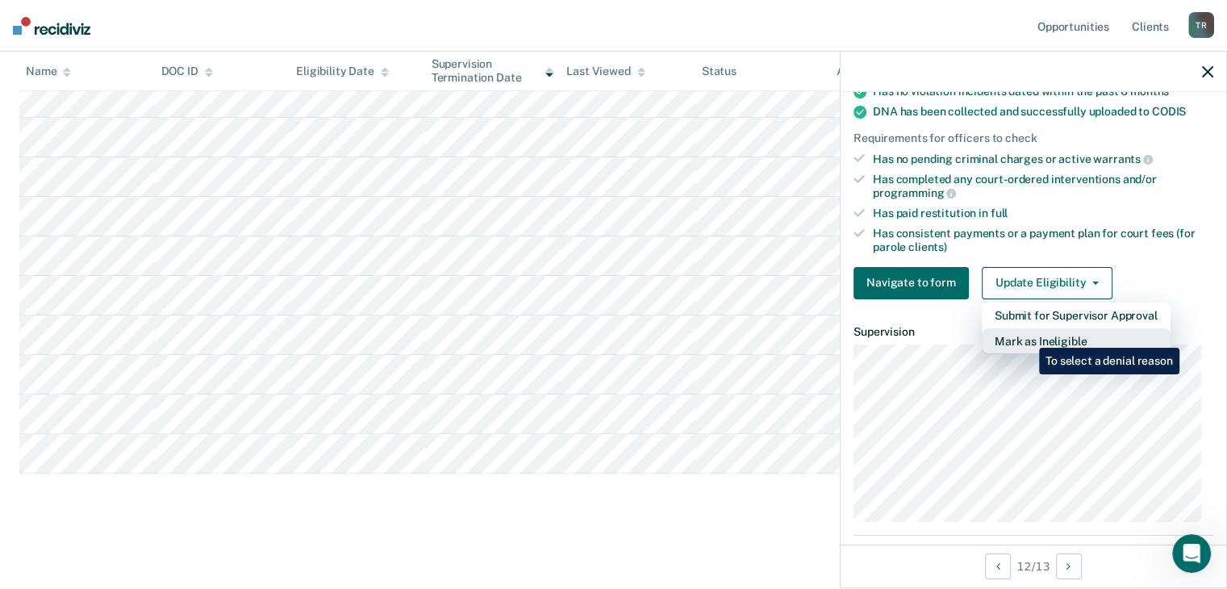
click at [1026, 336] on button "Mark as Ineligible" at bounding box center [1076, 341] width 189 height 26
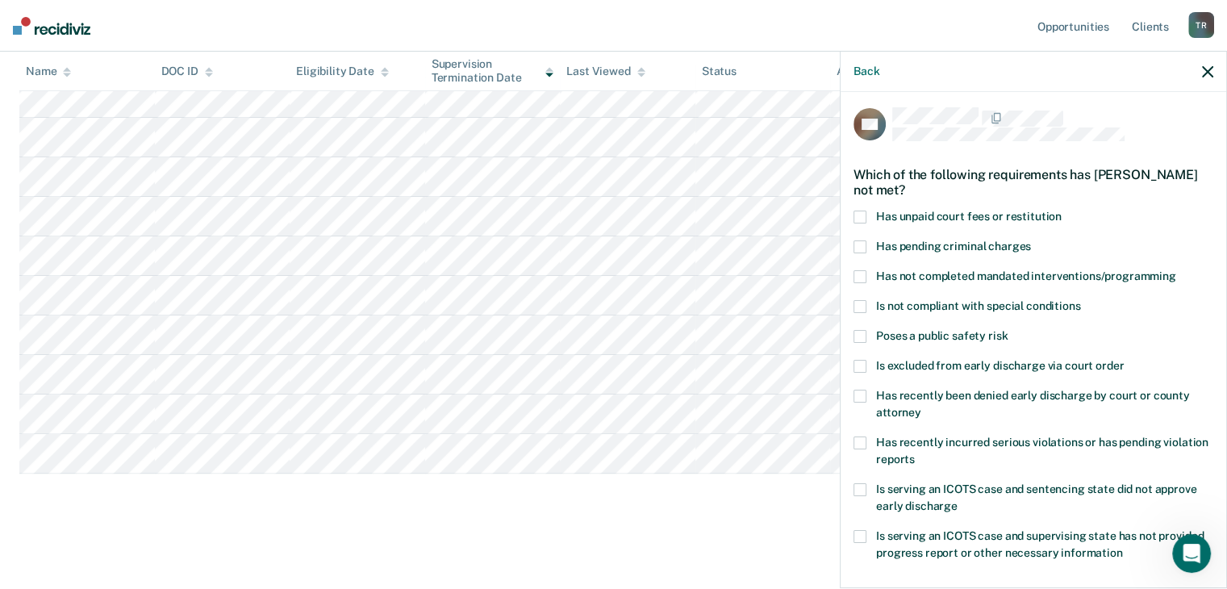
scroll to position [0, 0]
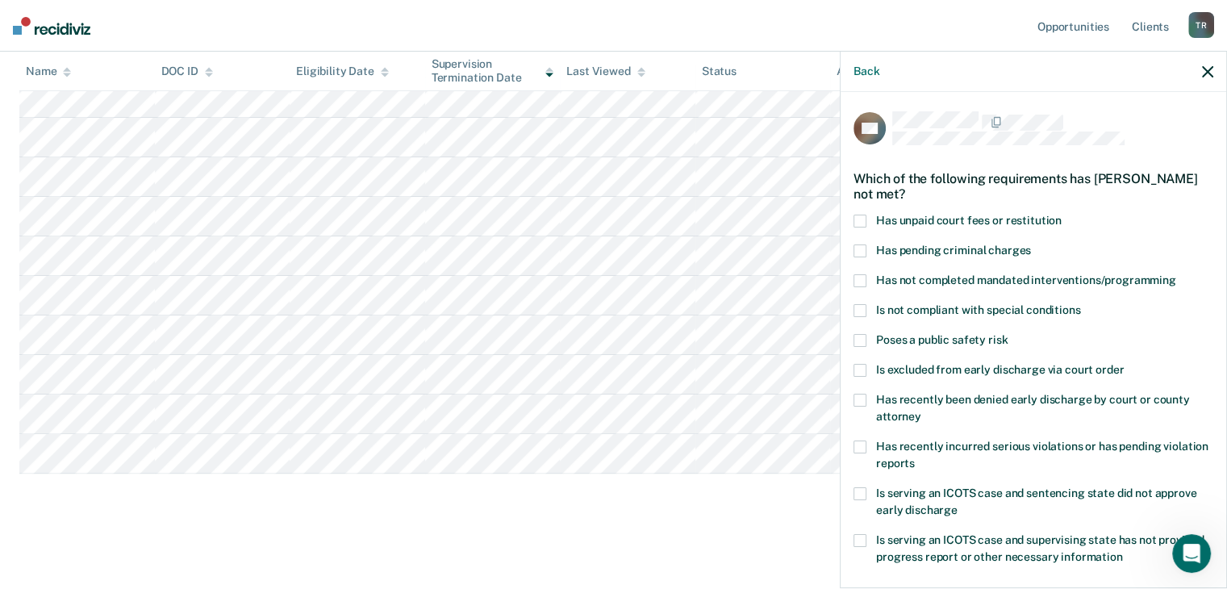
click at [955, 214] on span "Has unpaid court fees or restitution" at bounding box center [969, 220] width 186 height 13
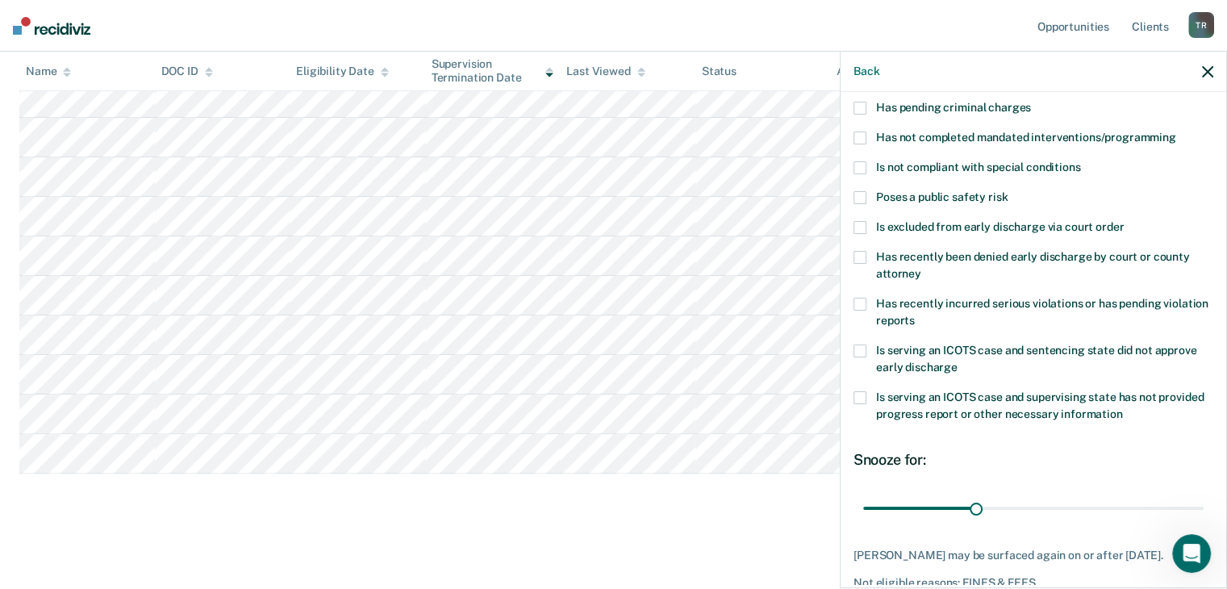
scroll to position [219, 0]
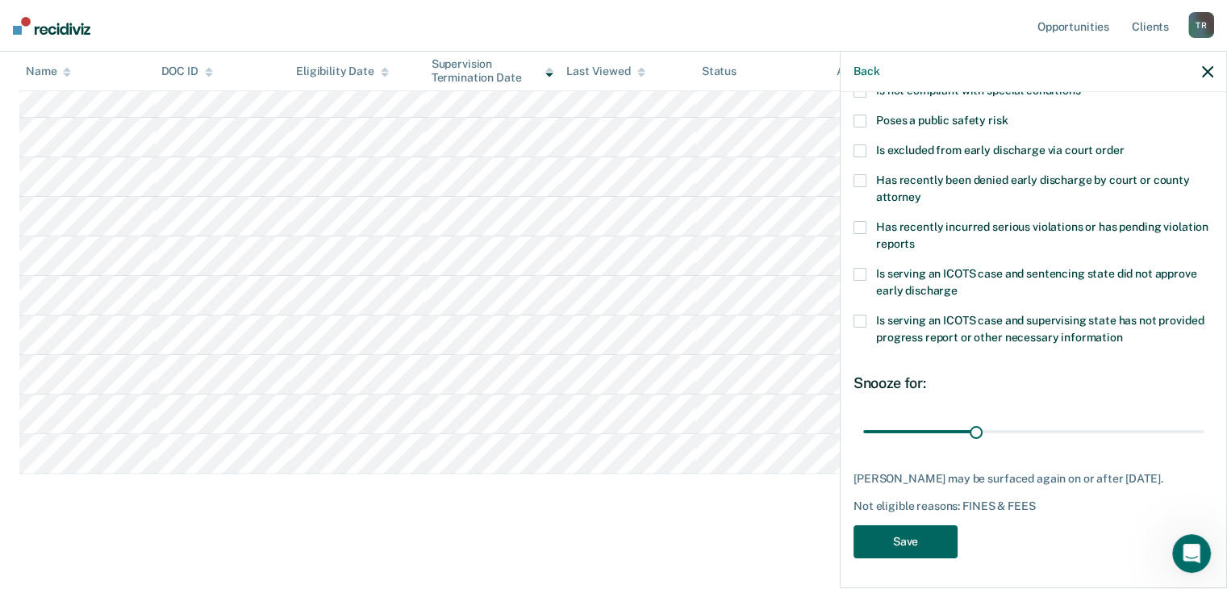
click at [904, 536] on button "Save" at bounding box center [906, 541] width 104 height 33
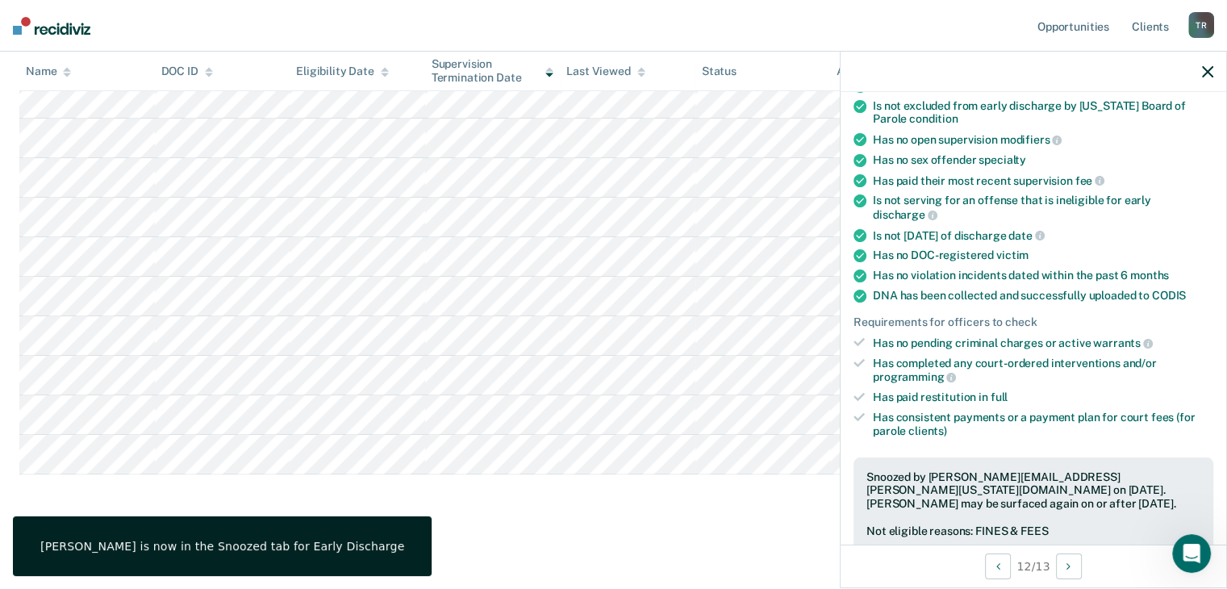
click at [1208, 71] on icon "button" at bounding box center [1207, 71] width 11 height 11
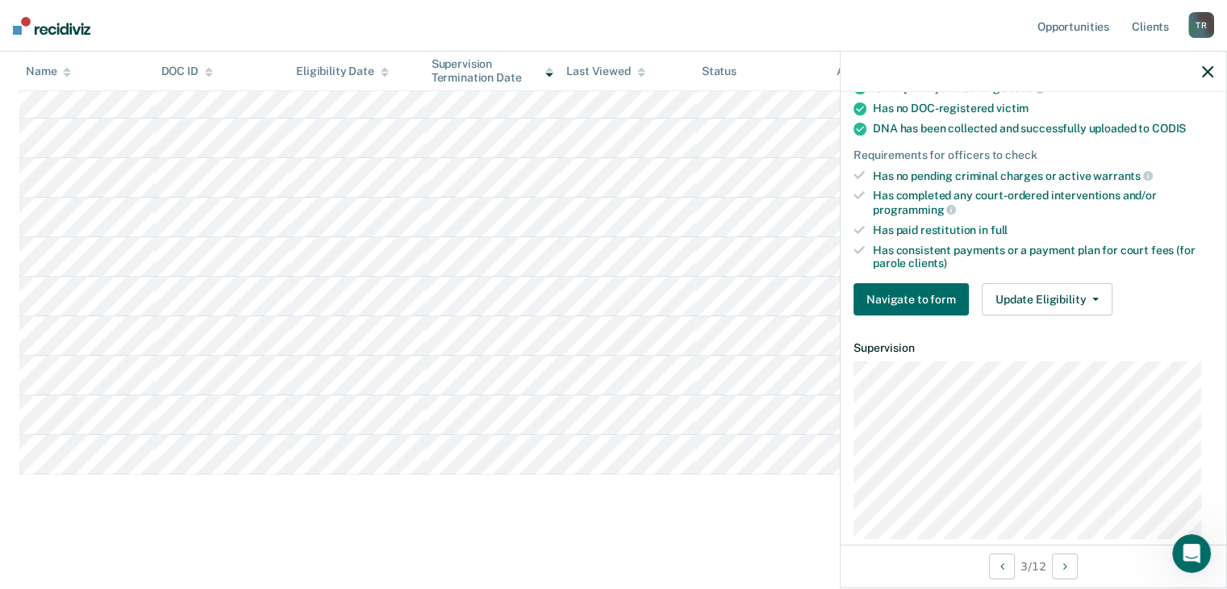
scroll to position [403, 0]
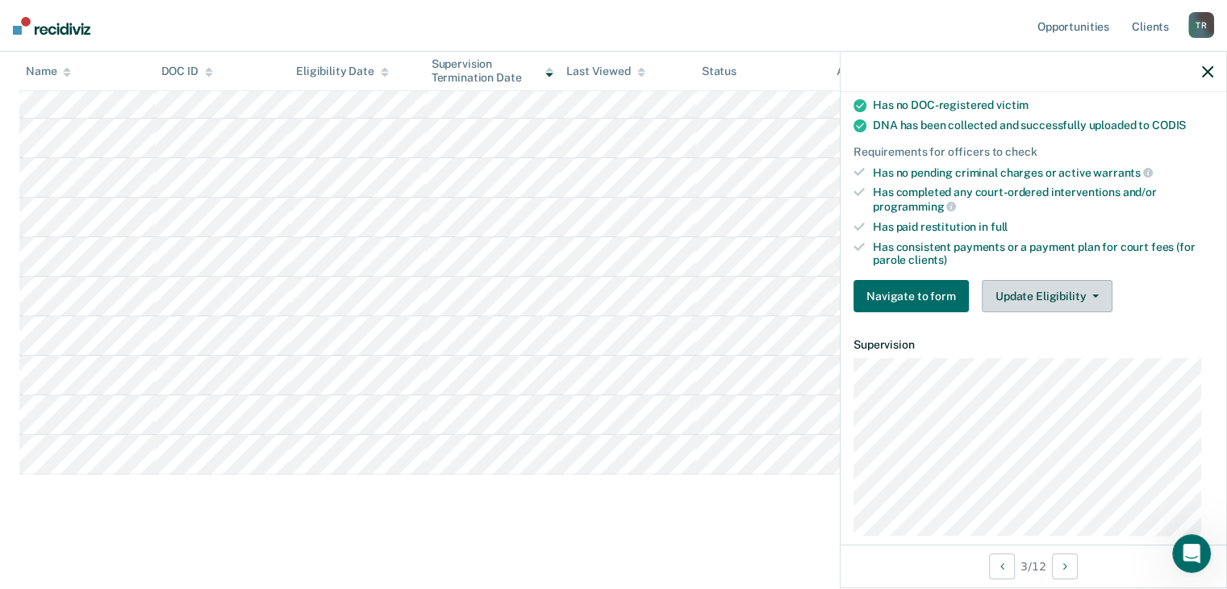
click at [1051, 290] on button "Update Eligibility" at bounding box center [1047, 296] width 131 height 32
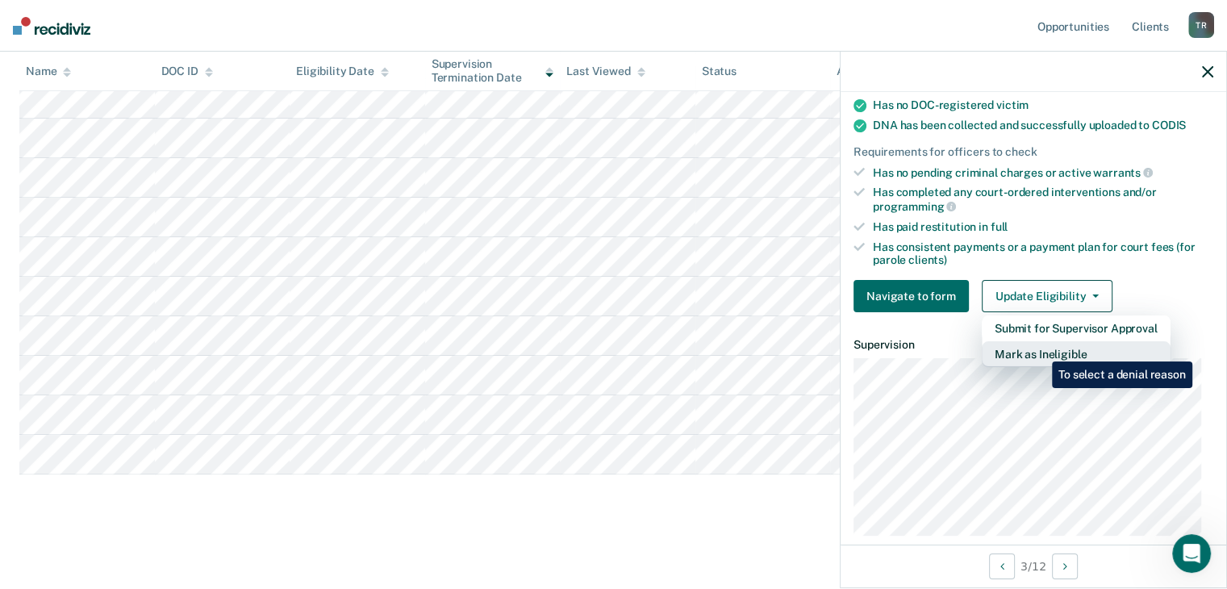
click at [1040, 349] on button "Mark as Ineligible" at bounding box center [1076, 354] width 189 height 26
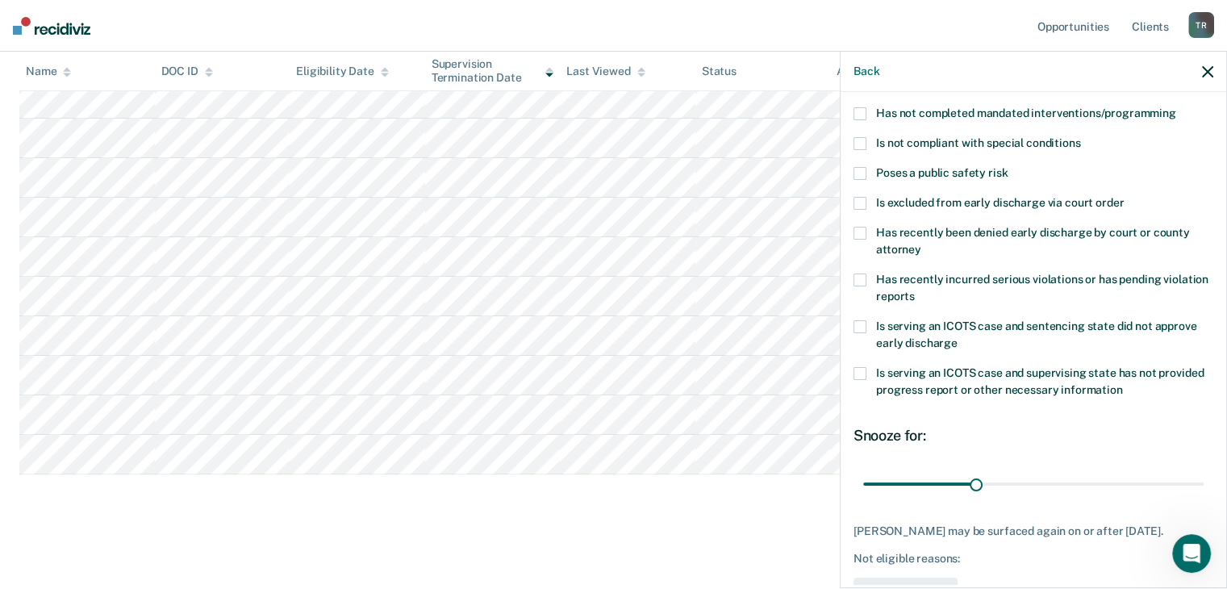
scroll to position [139, 0]
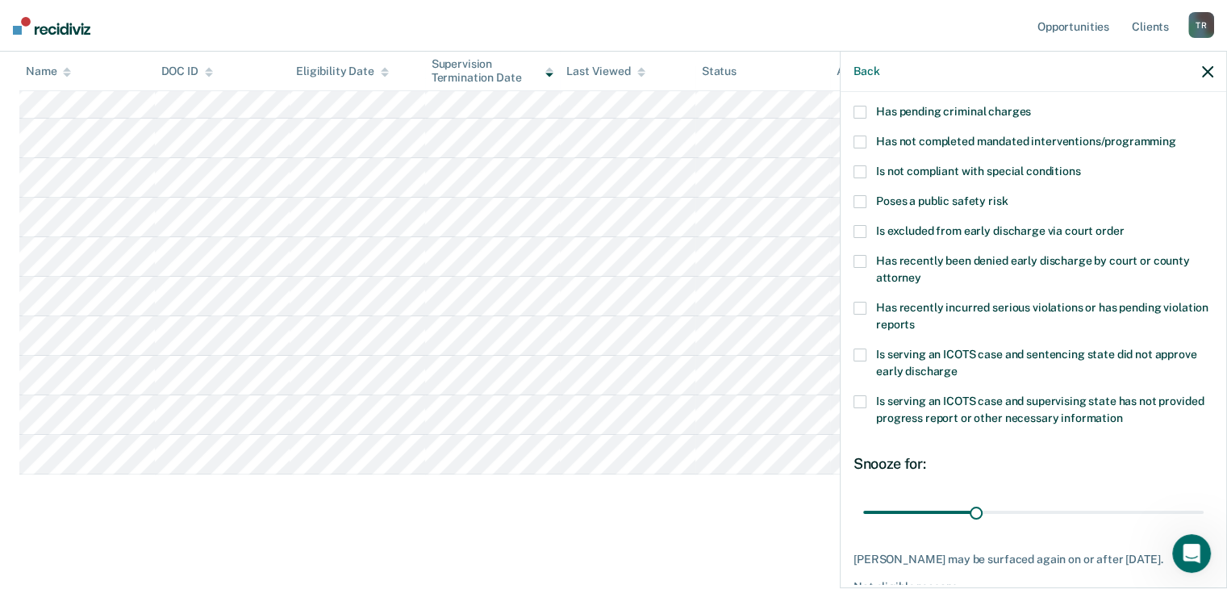
click at [981, 171] on span "Is not compliant with special conditions" at bounding box center [978, 171] width 204 height 13
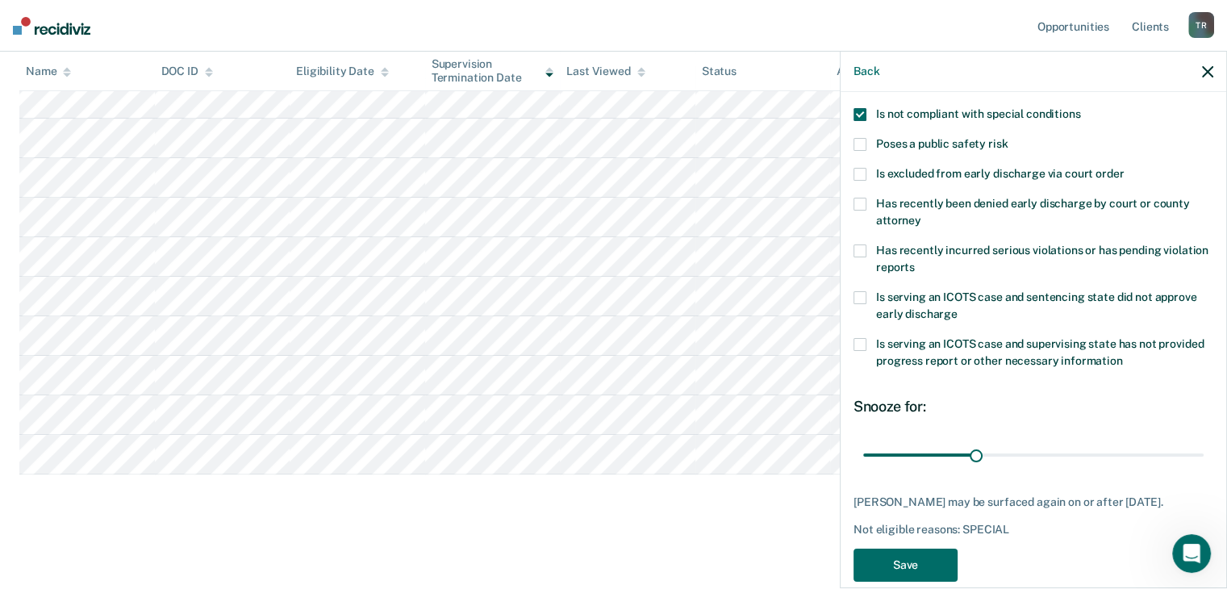
scroll to position [219, 0]
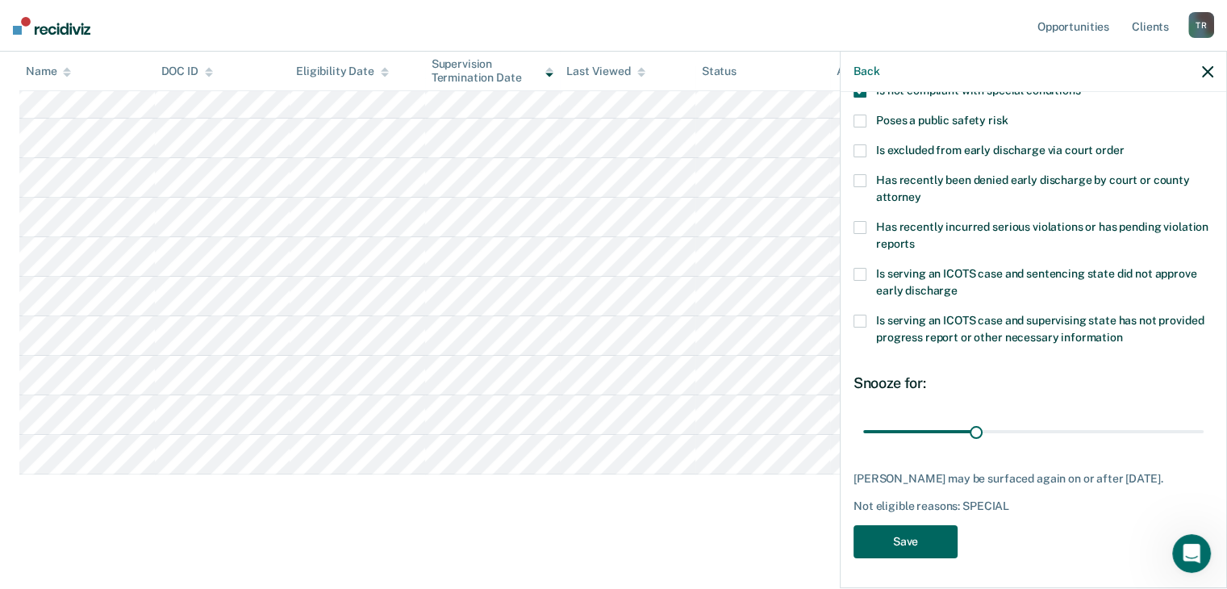
click at [914, 533] on button "Save" at bounding box center [906, 541] width 104 height 33
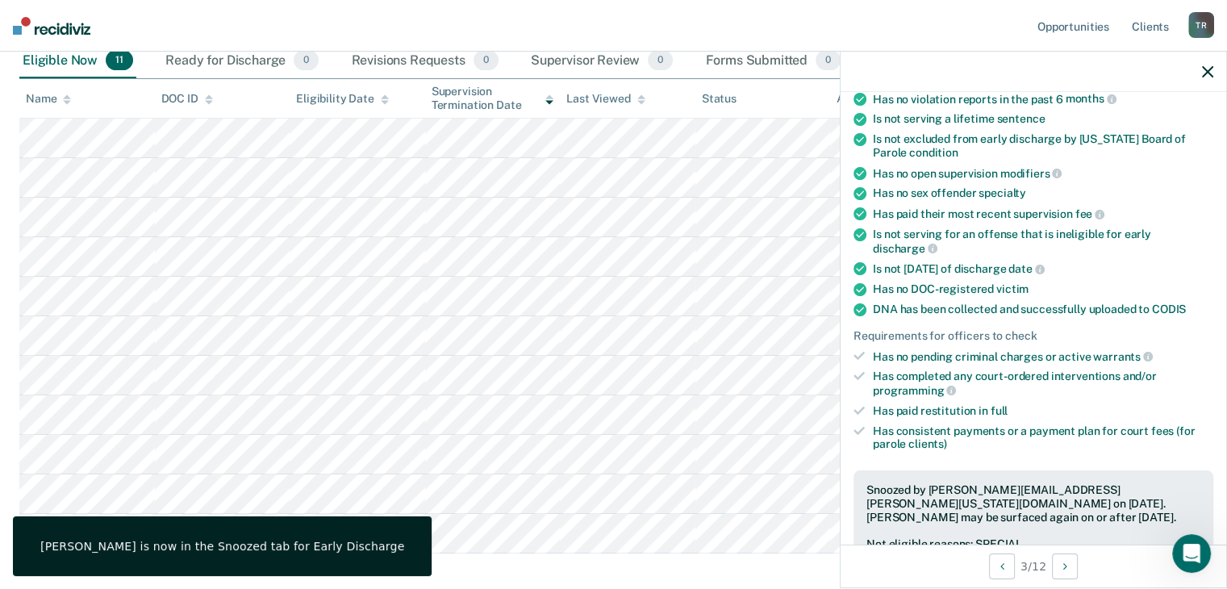
scroll to position [0, 0]
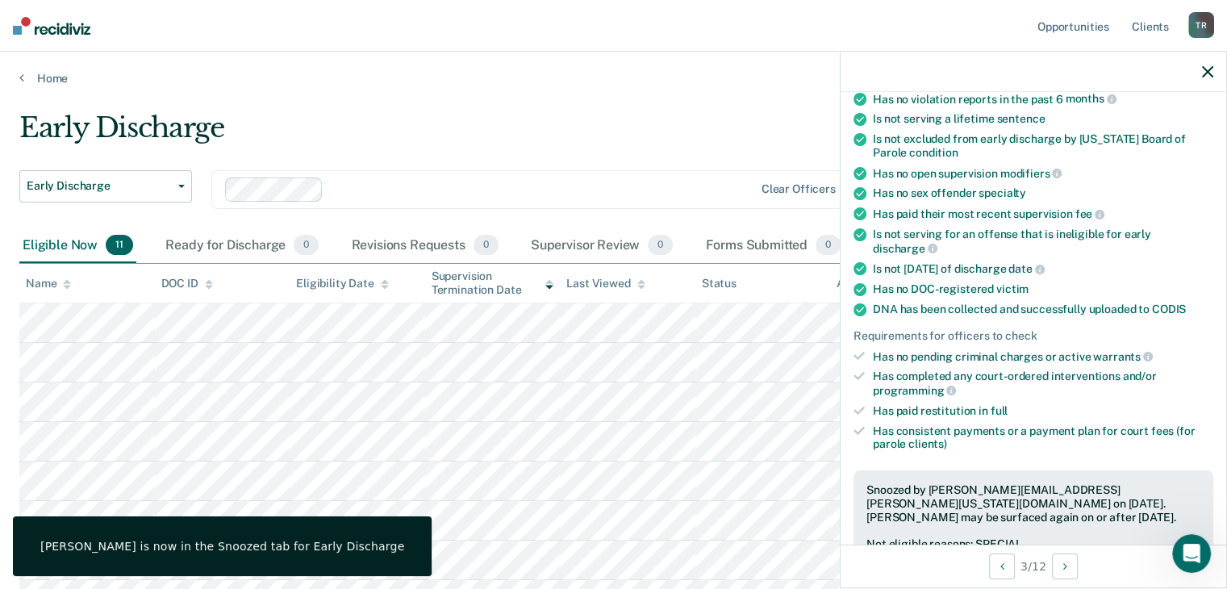
click at [1204, 72] on icon "button" at bounding box center [1207, 71] width 11 height 11
